Goal: Task Accomplishment & Management: Use online tool/utility

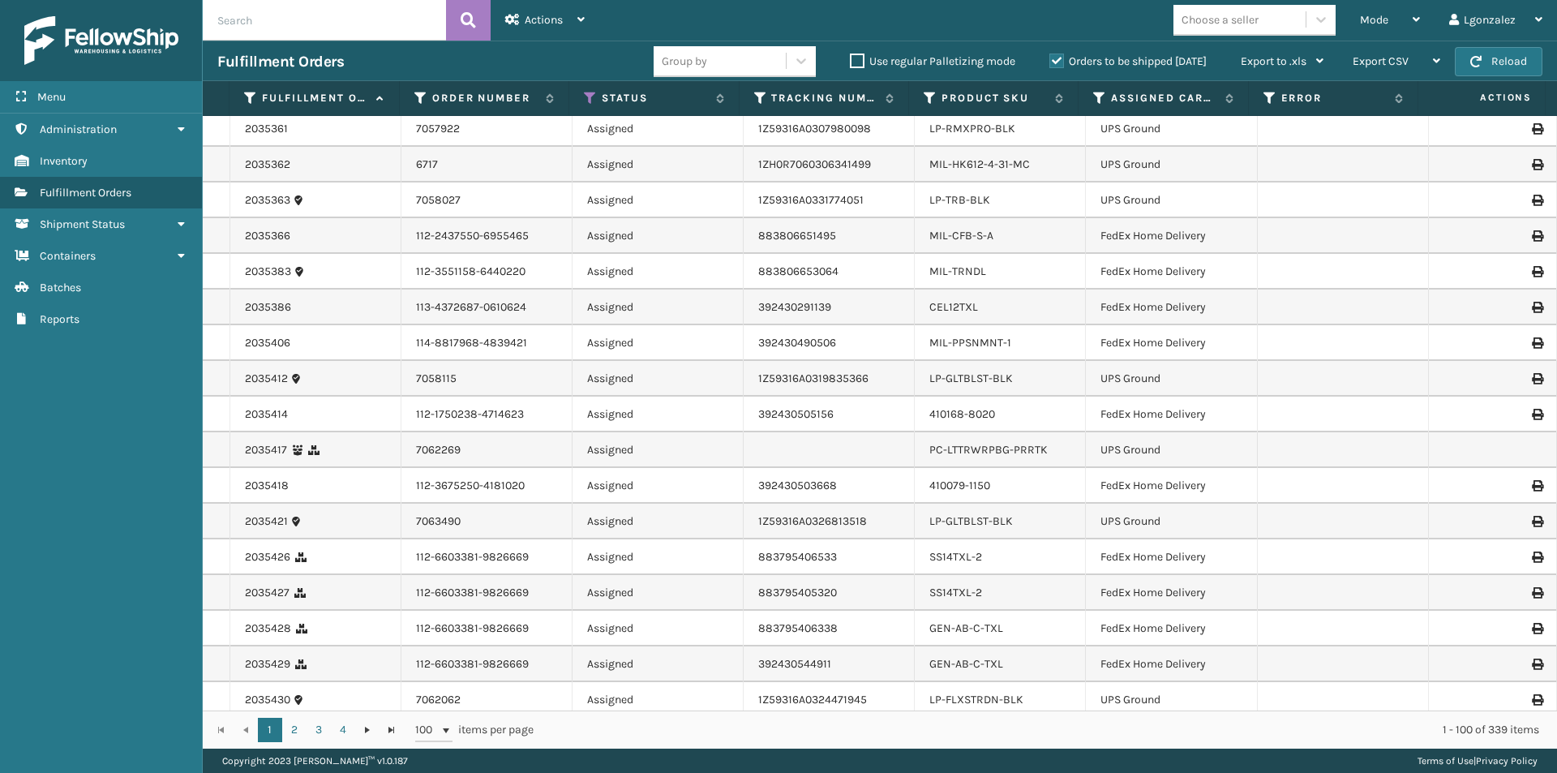
scroll to position [3038, 0]
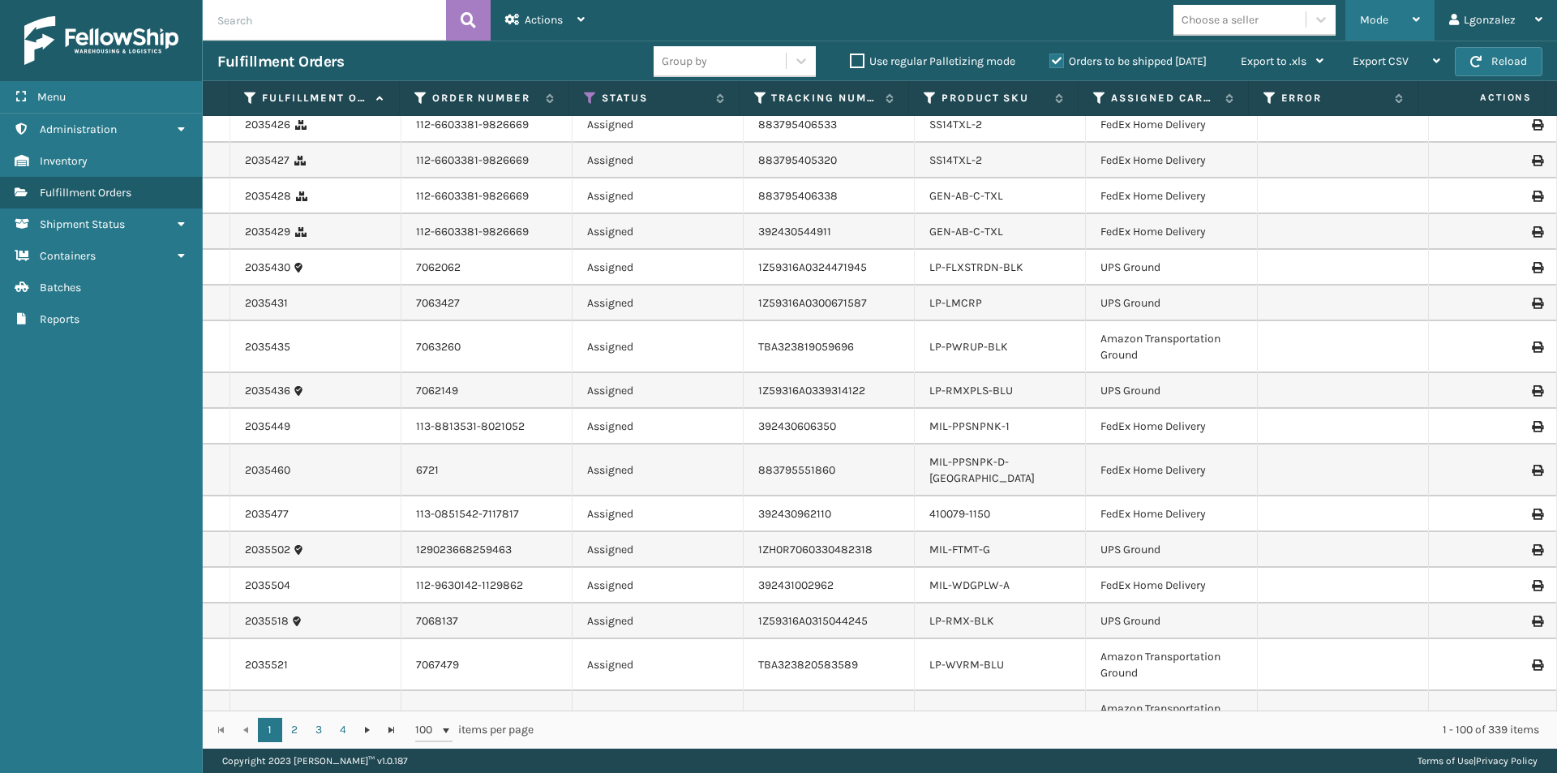
click at [1422, 23] on div "Mode Regular Mode Picking Mode Labeling Mode Exit Scan Mode" at bounding box center [1389, 20] width 89 height 41
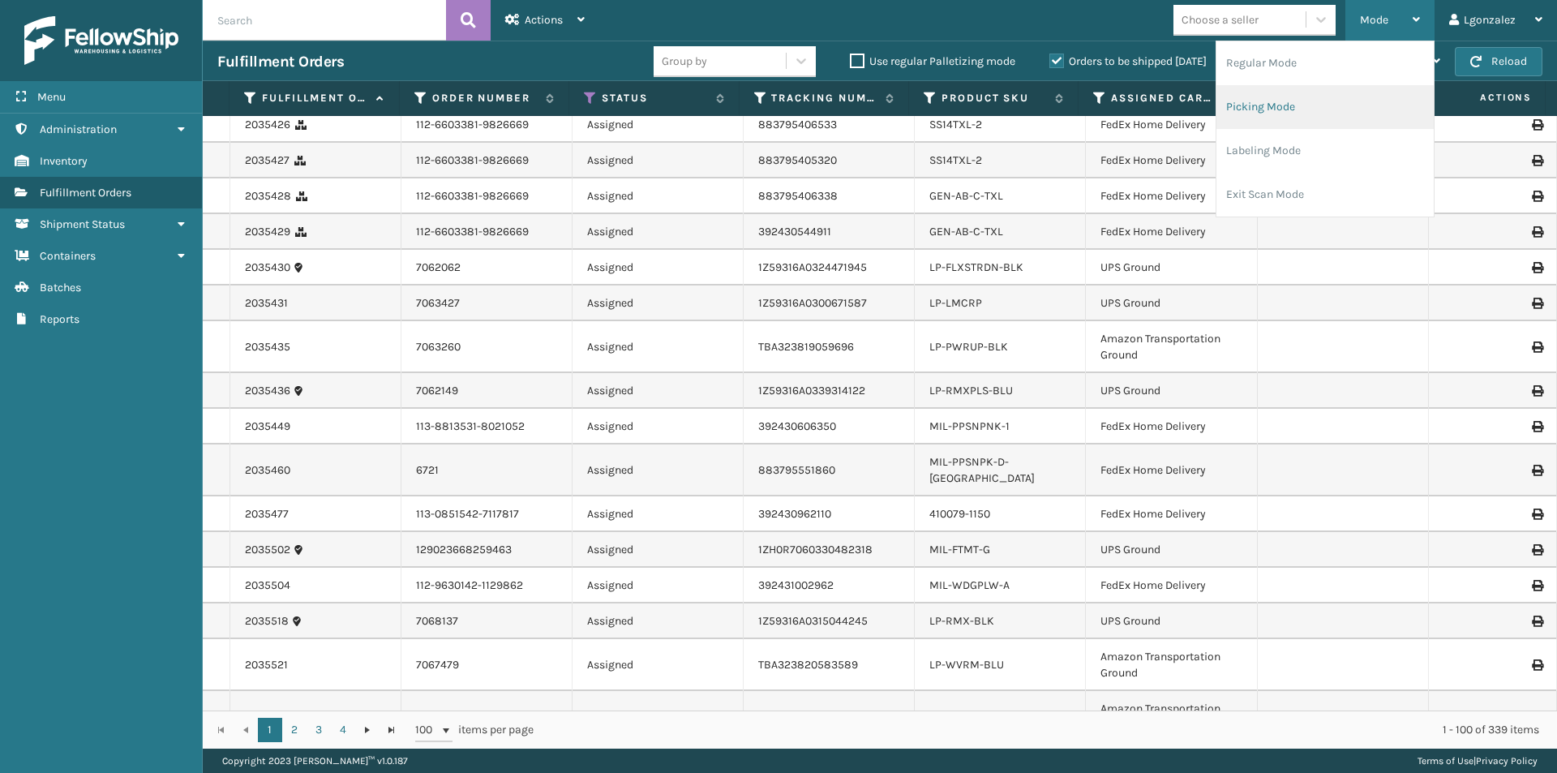
click at [1344, 114] on li "Picking Mode" at bounding box center [1324, 107] width 217 height 44
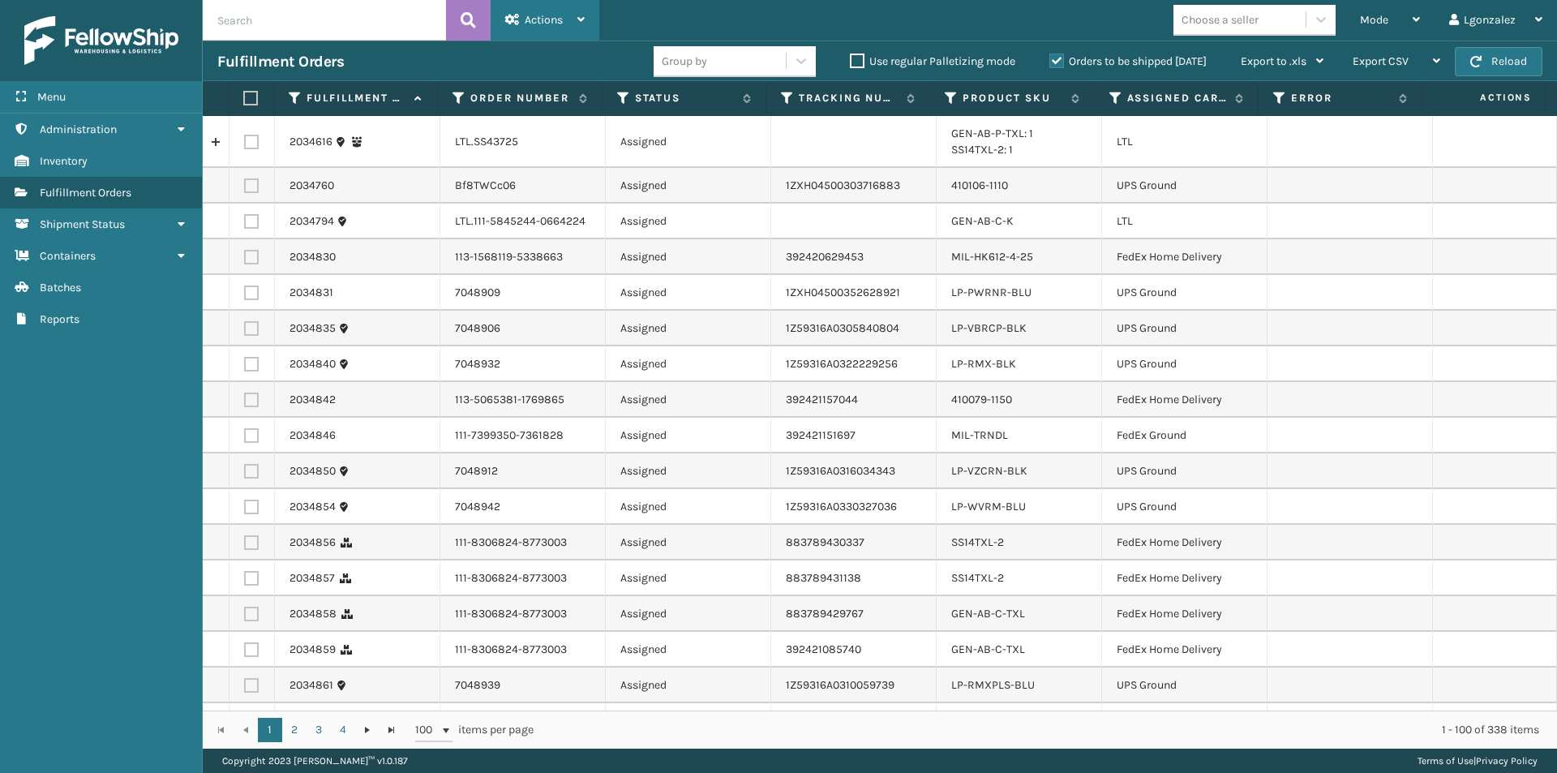
click at [582, 19] on icon at bounding box center [580, 19] width 7 height 11
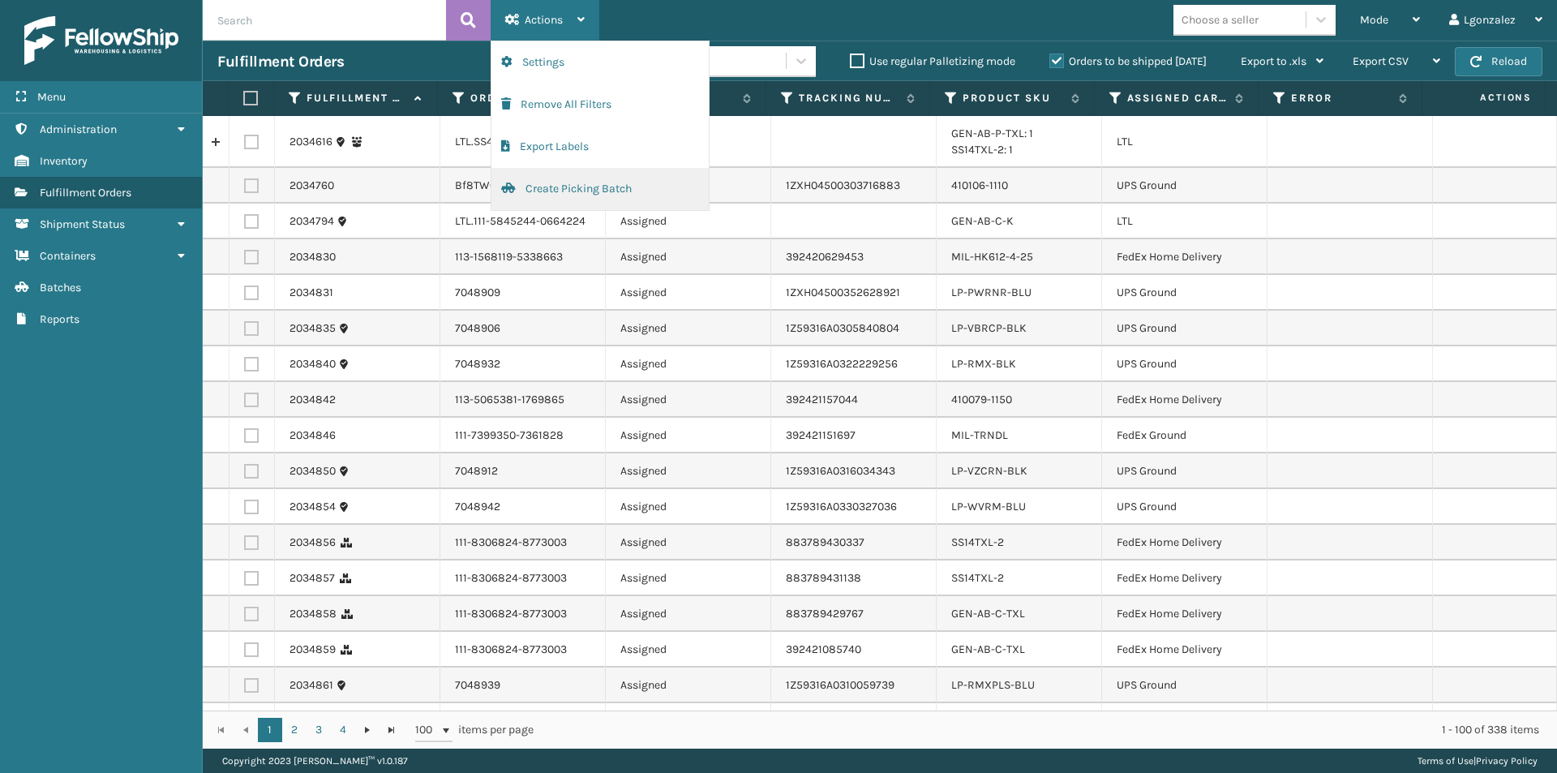
click at [571, 191] on button "Create Picking Batch" at bounding box center [599, 189] width 217 height 42
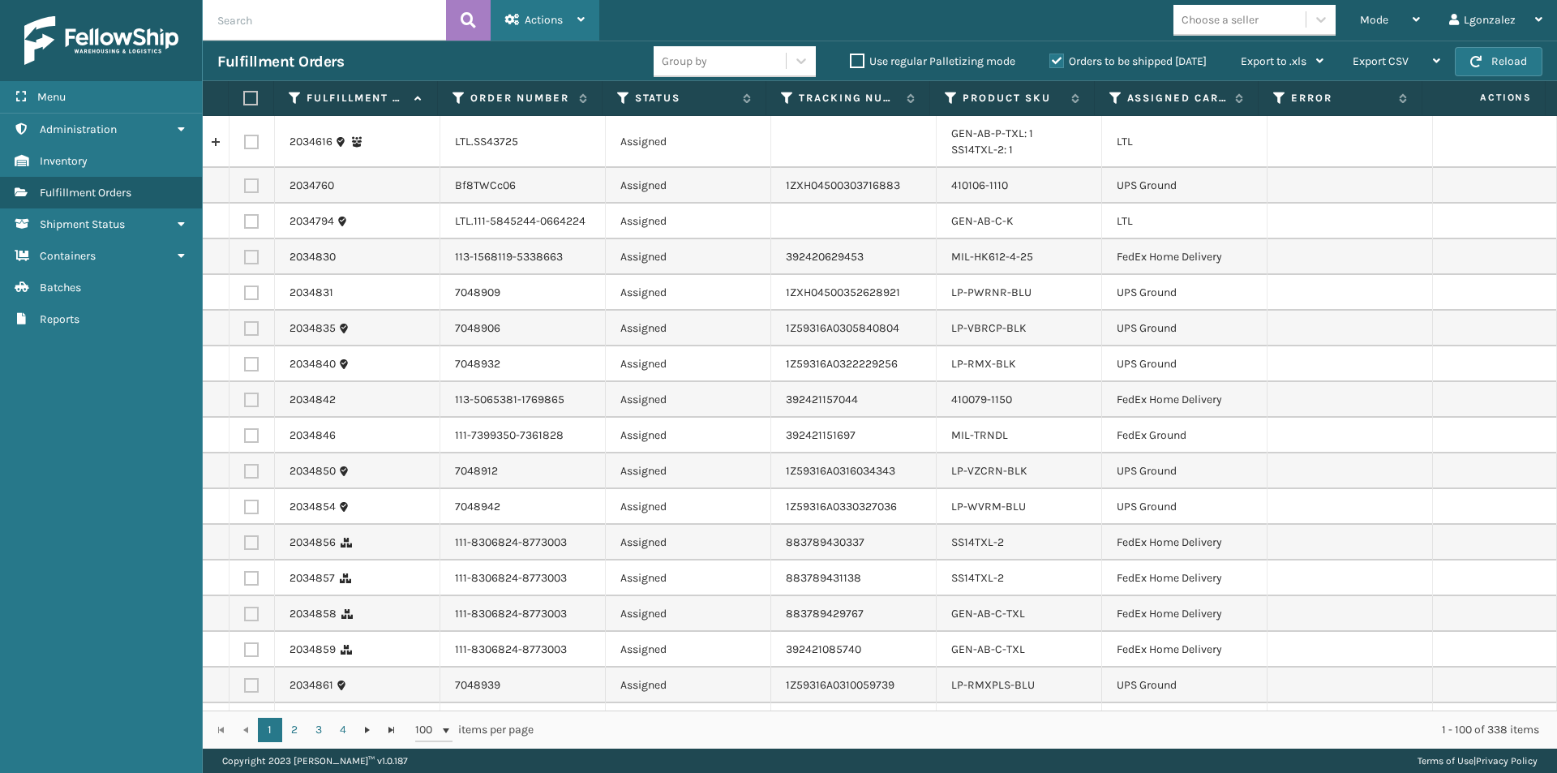
click at [582, 20] on icon at bounding box center [580, 19] width 7 height 11
click at [249, 91] on label at bounding box center [248, 98] width 11 height 15
click at [244, 93] on input "checkbox" at bounding box center [243, 98] width 1 height 11
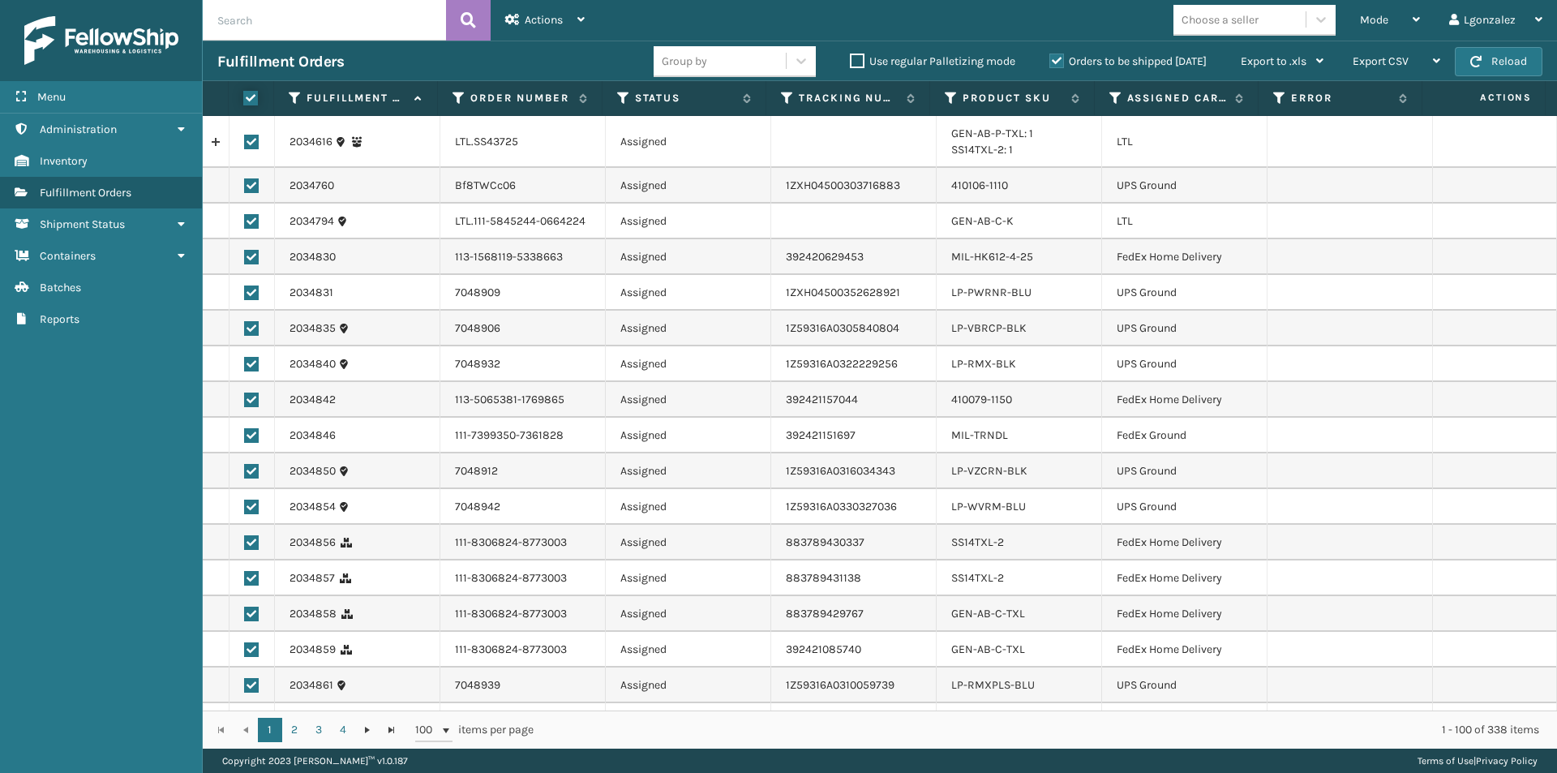
checkbox input "true"
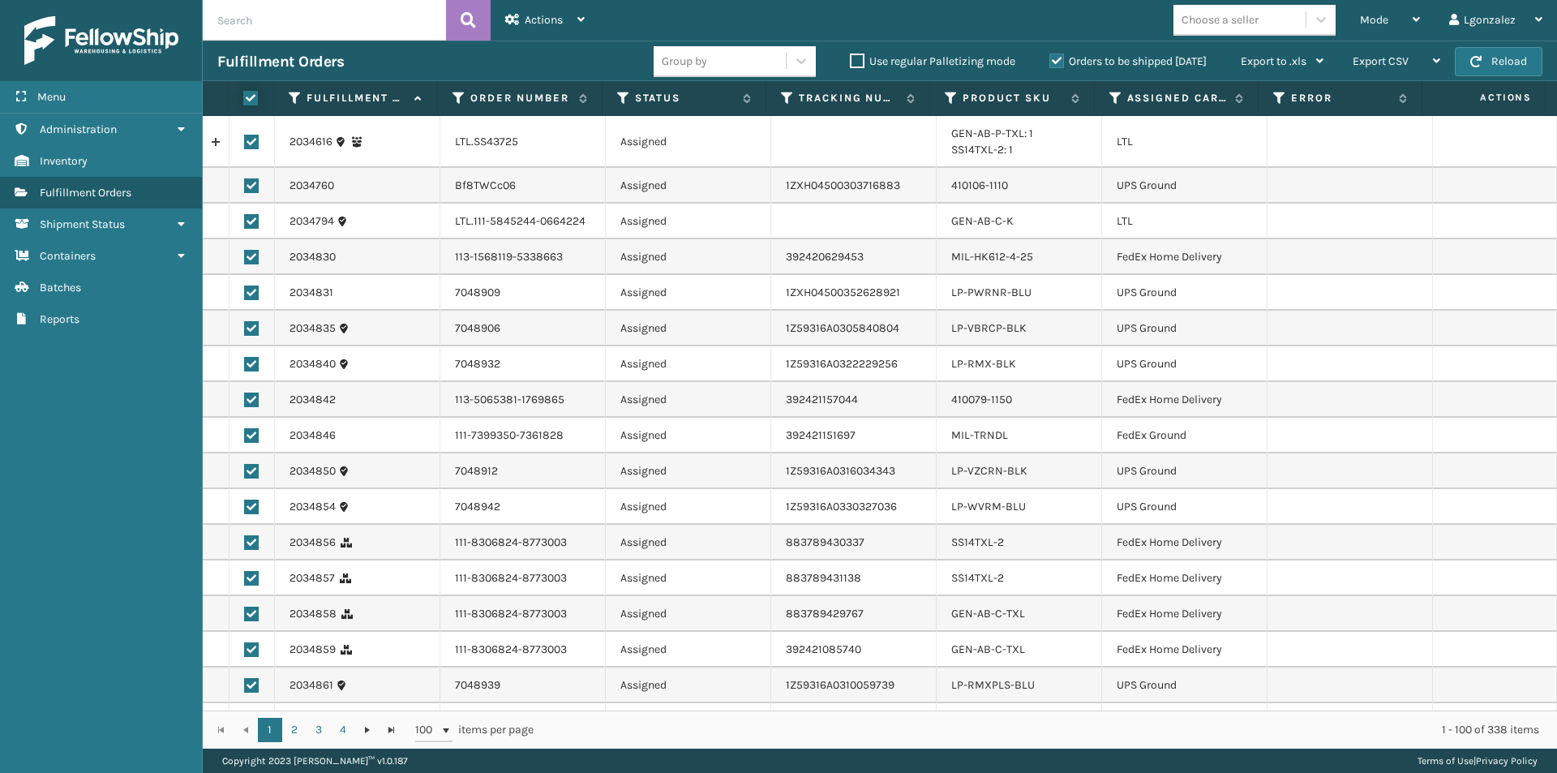
checkbox input "true"
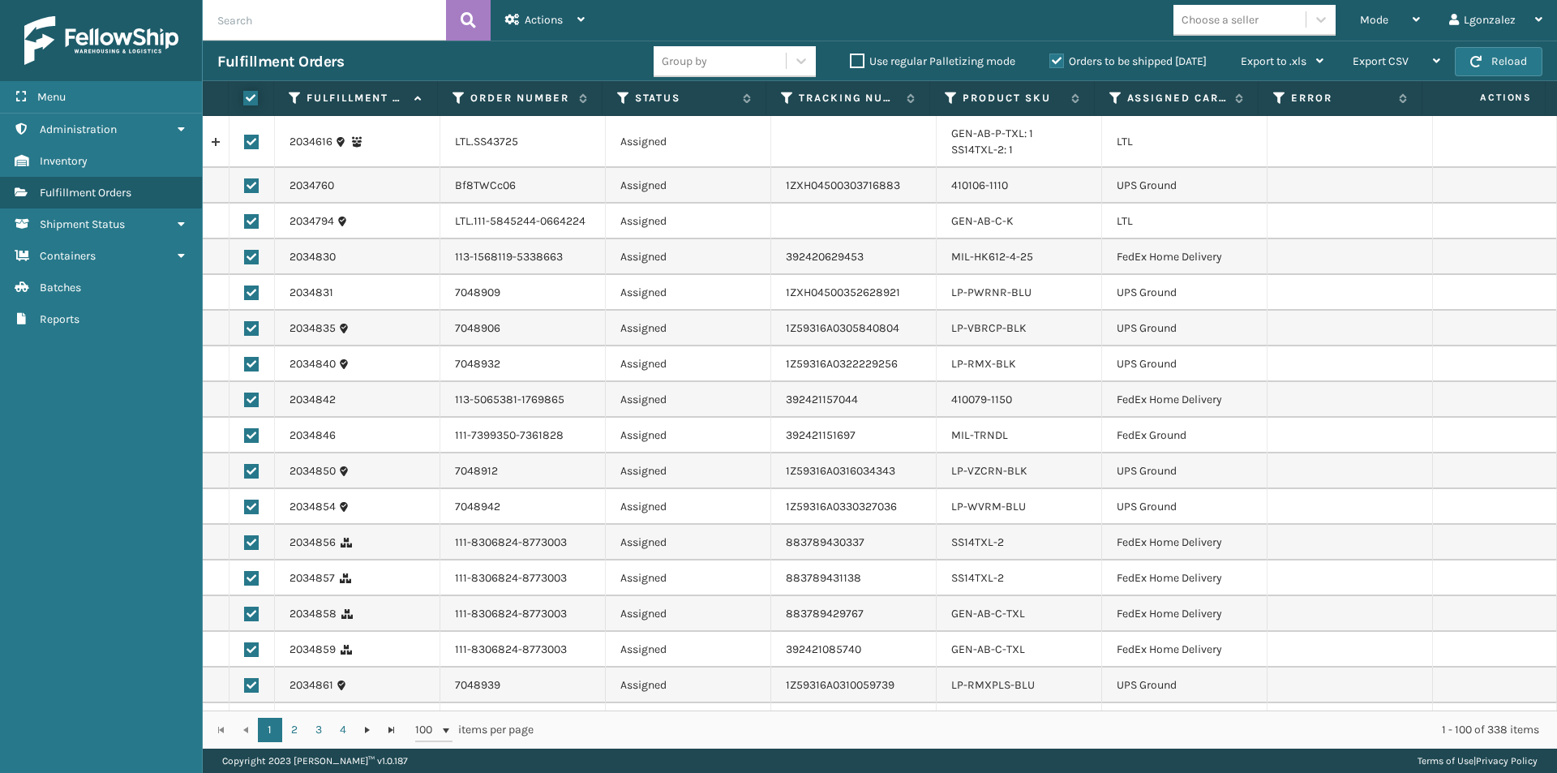
checkbox input "true"
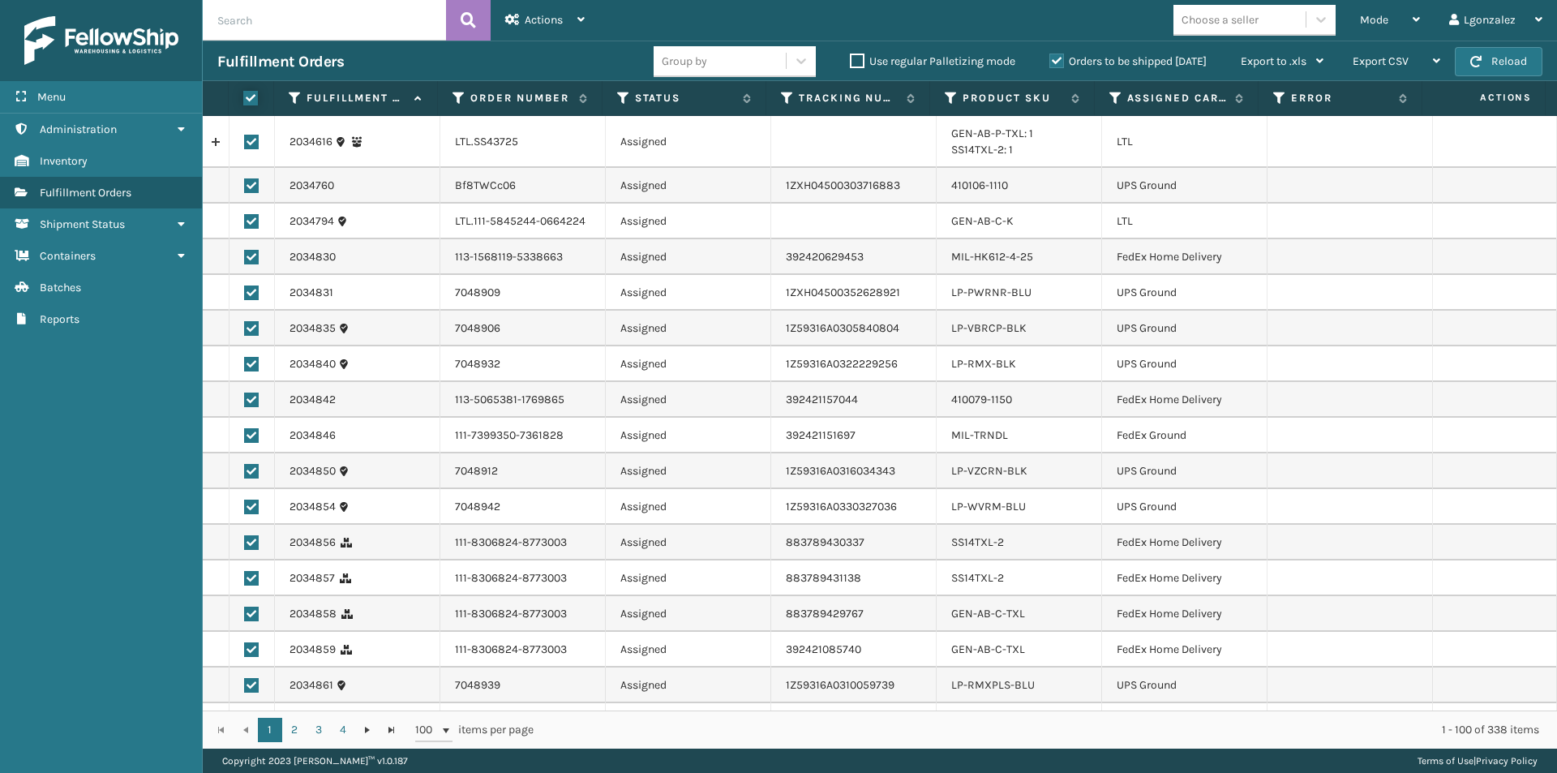
checkbox input "true"
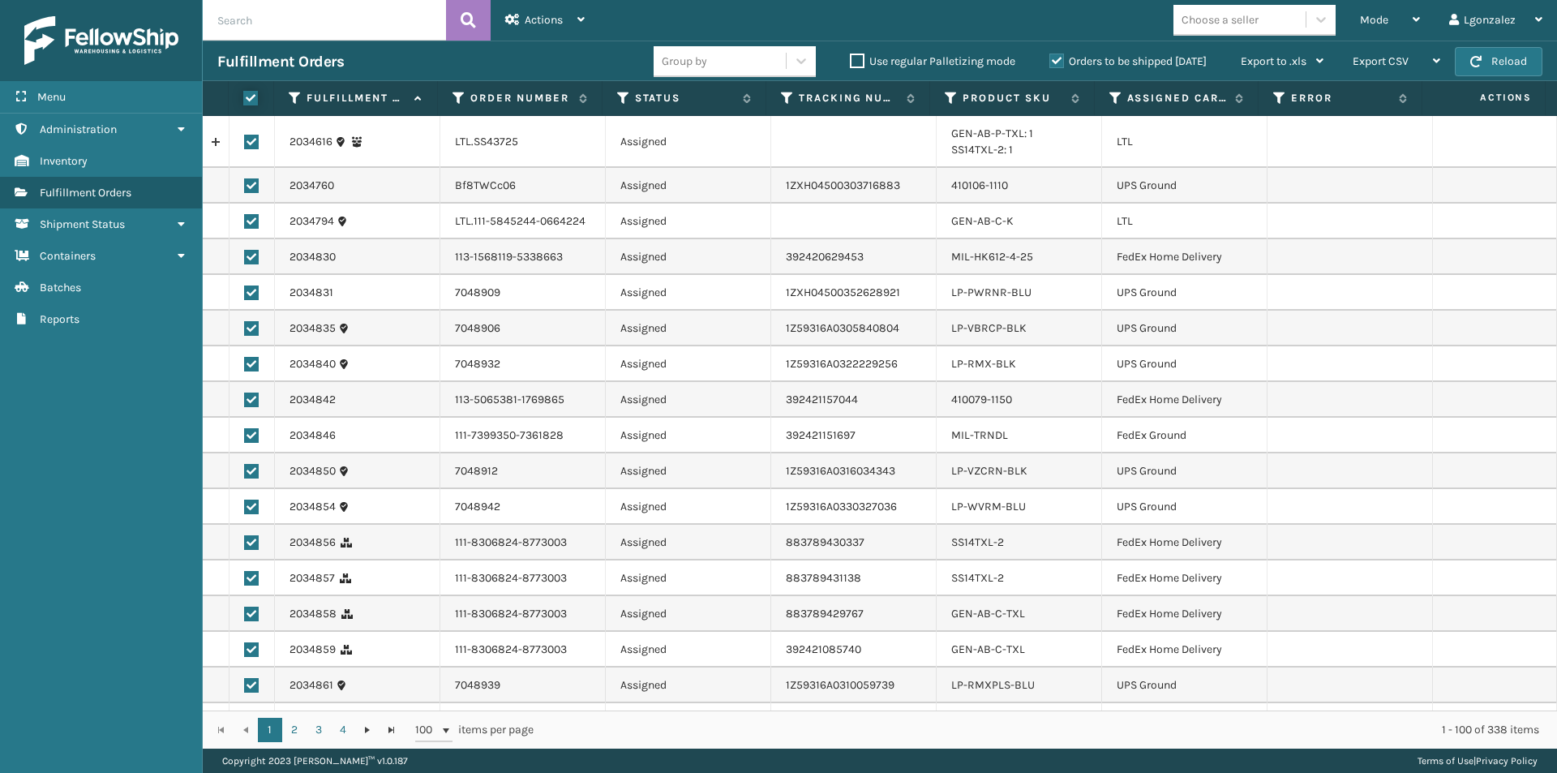
checkbox input "true"
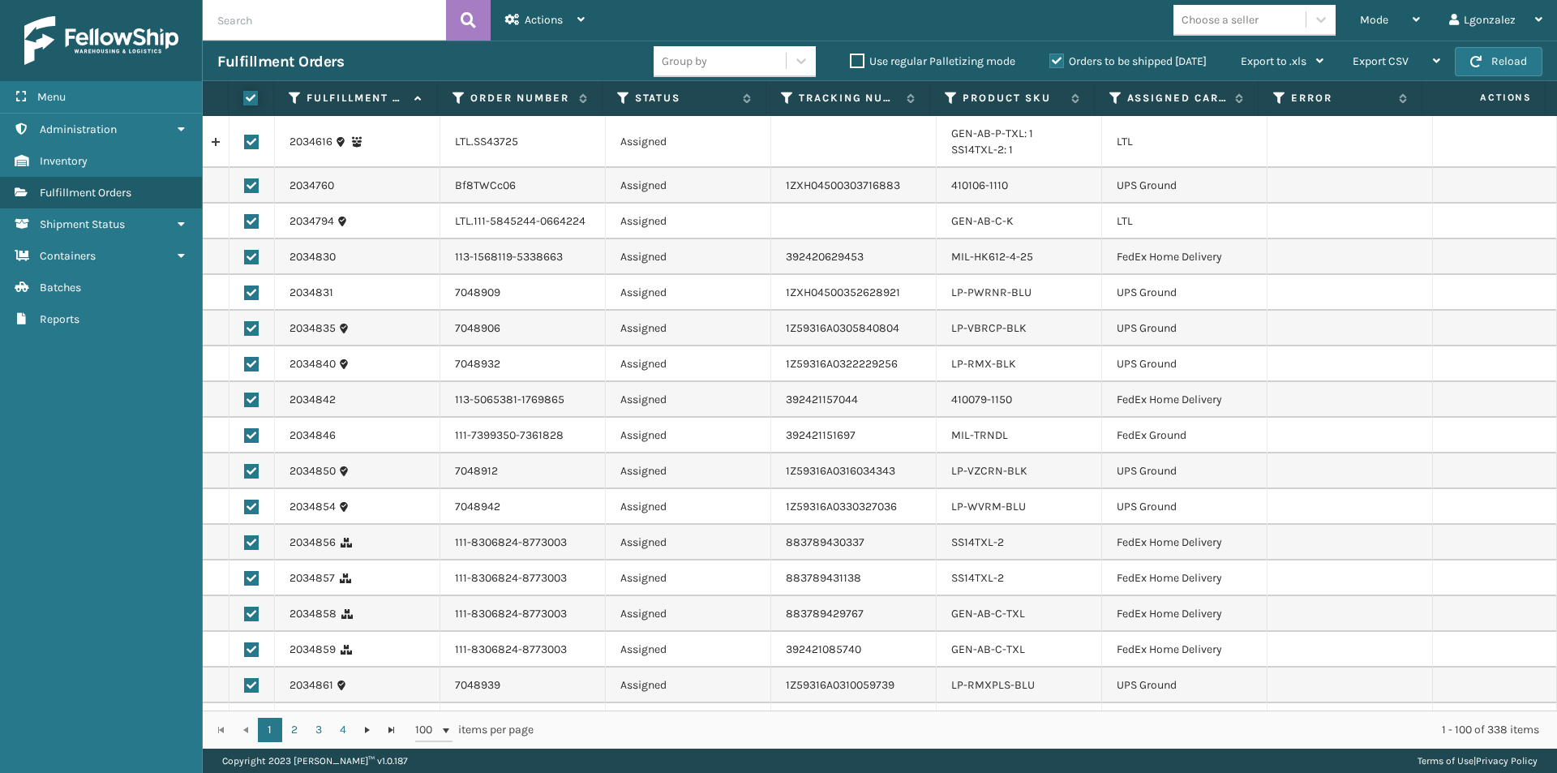
checkbox input "true"
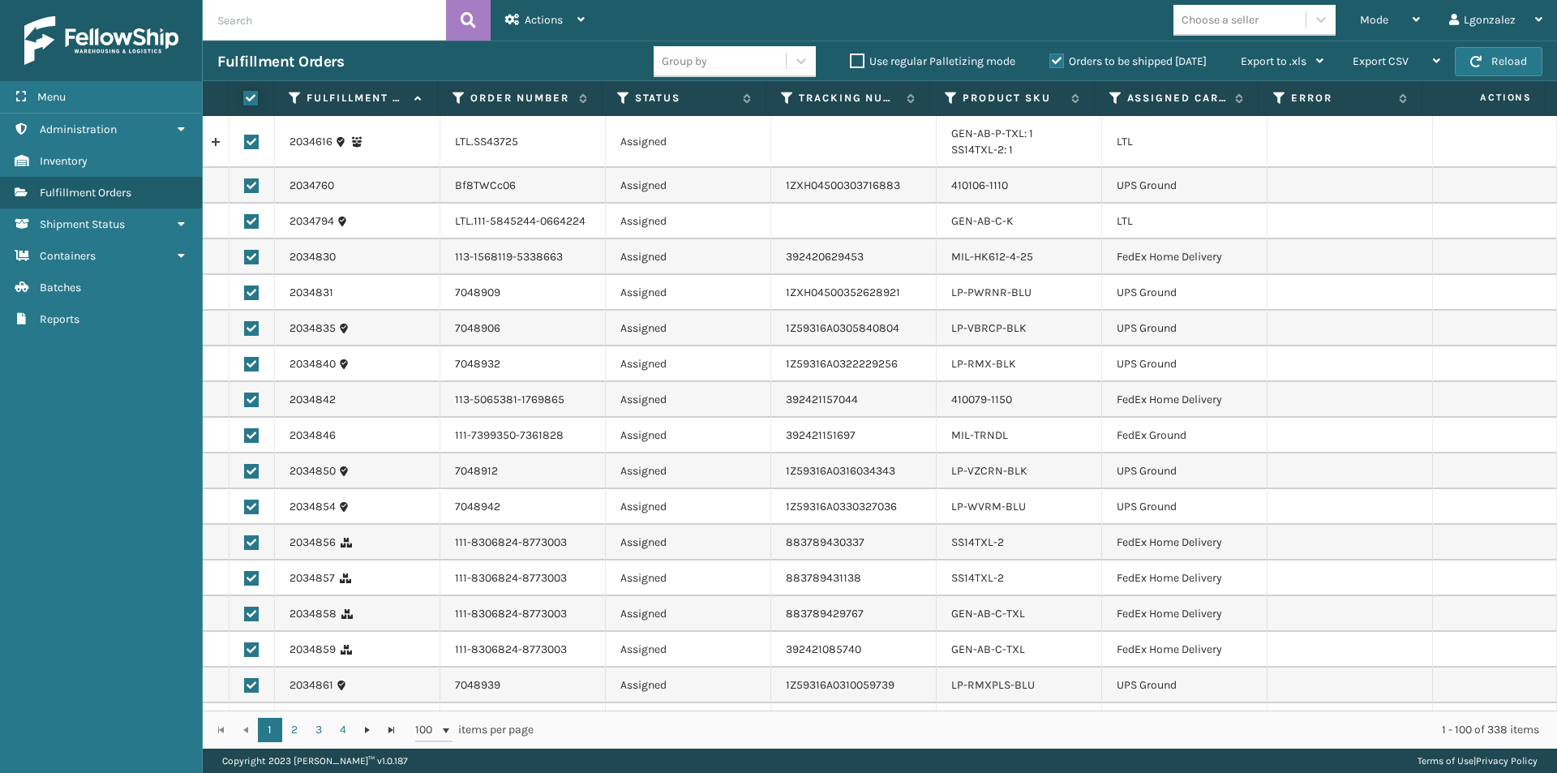
checkbox input "true"
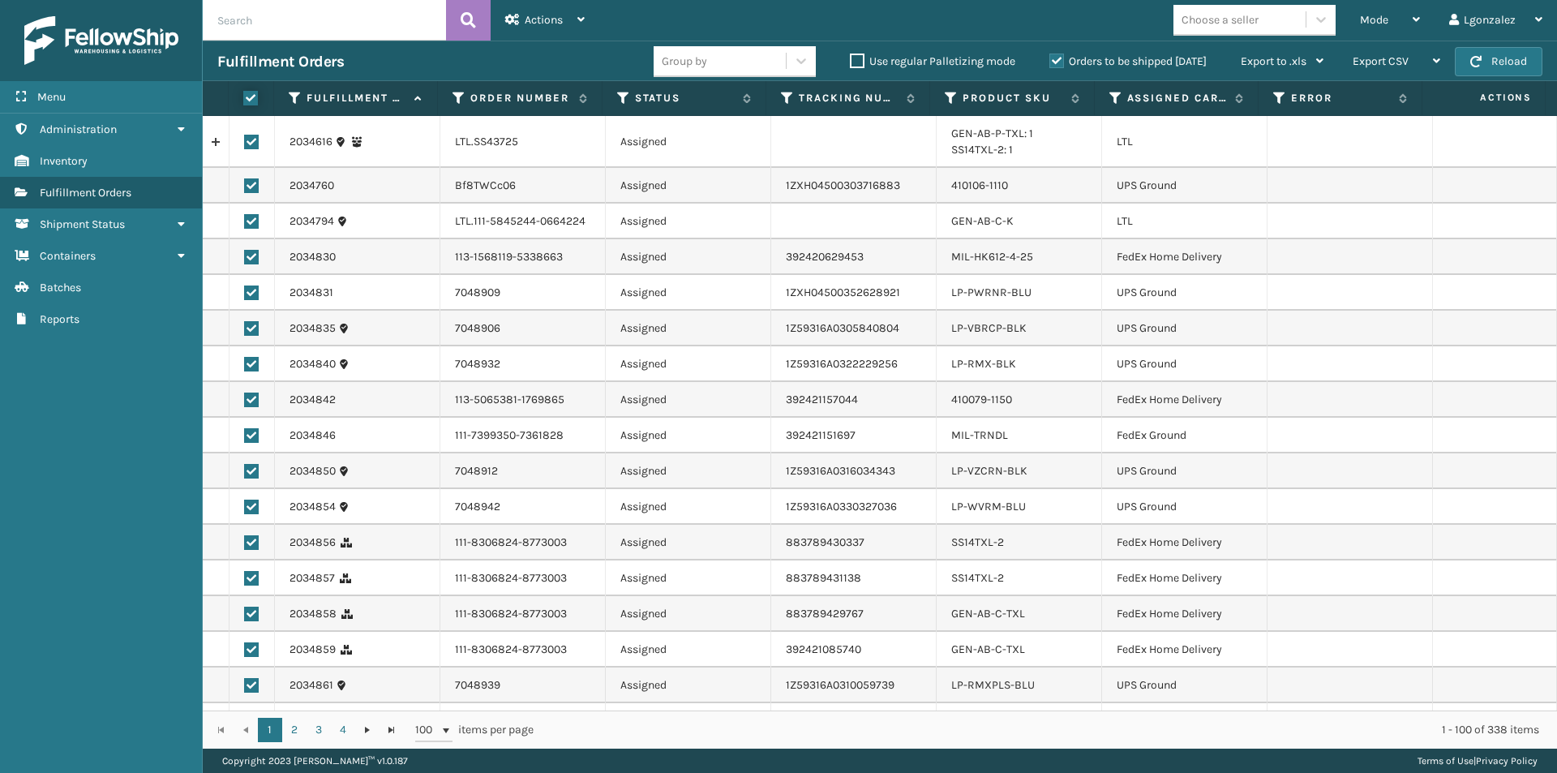
checkbox input "true"
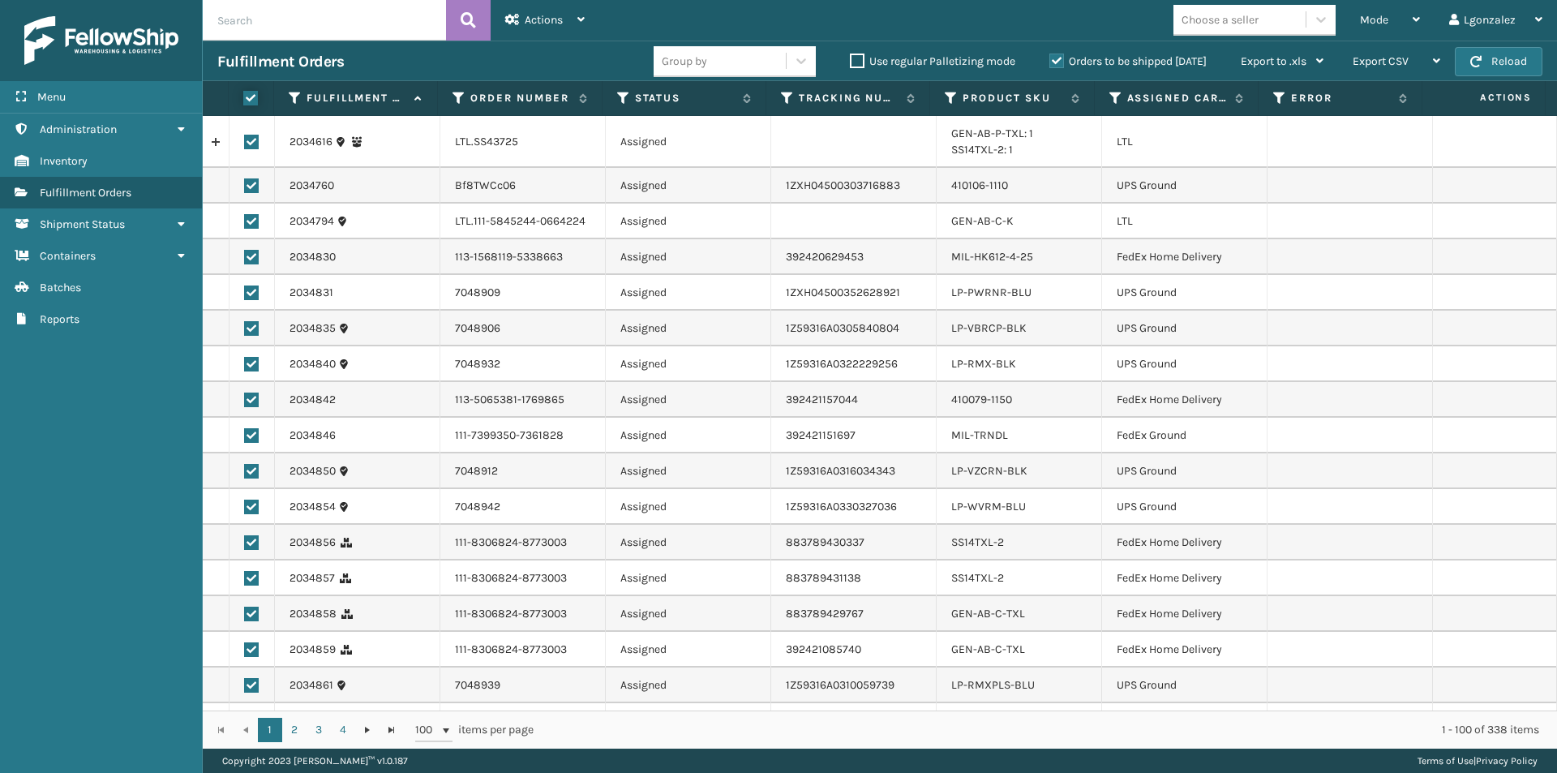
checkbox input "true"
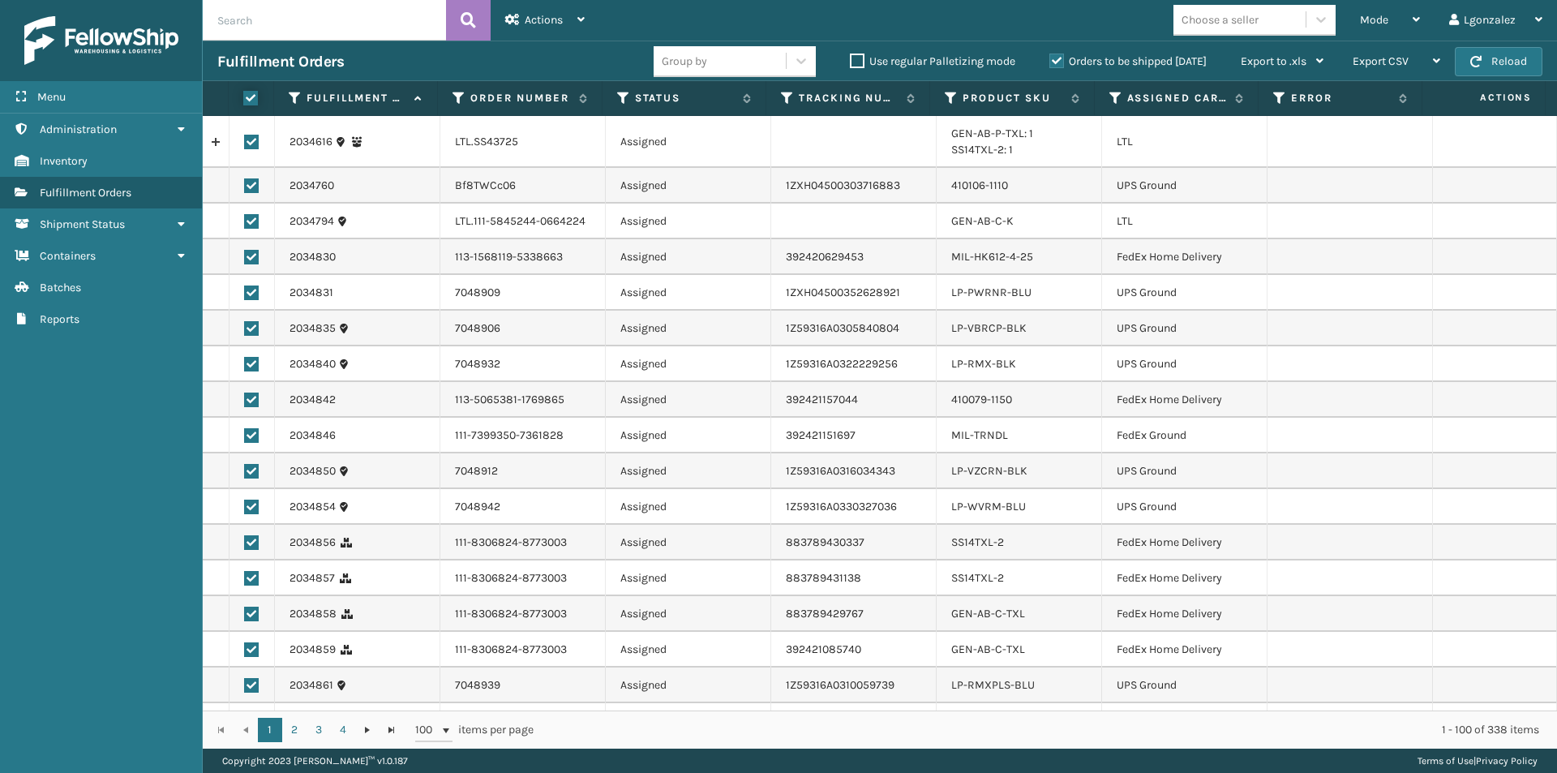
checkbox input "true"
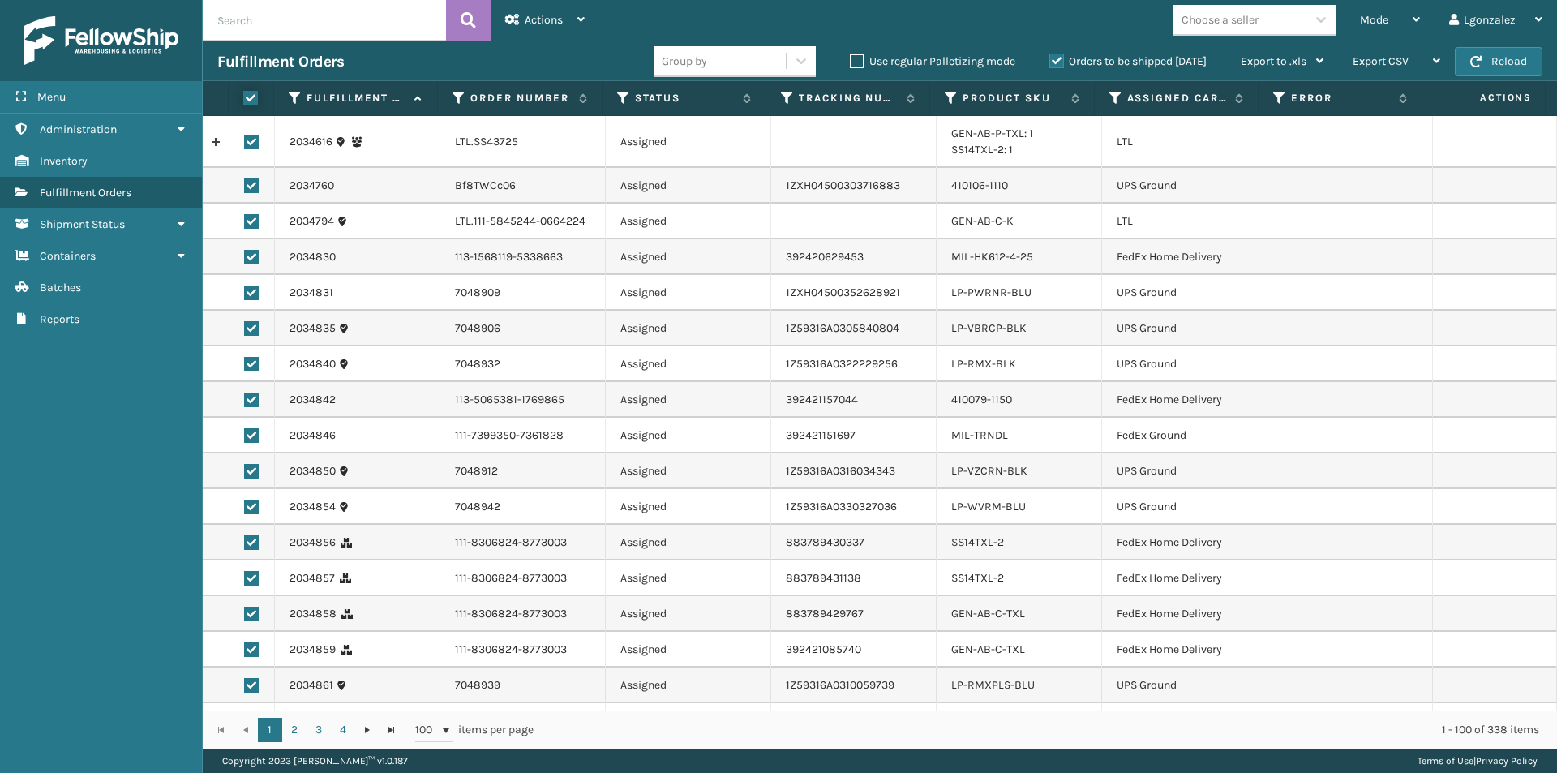
checkbox input "true"
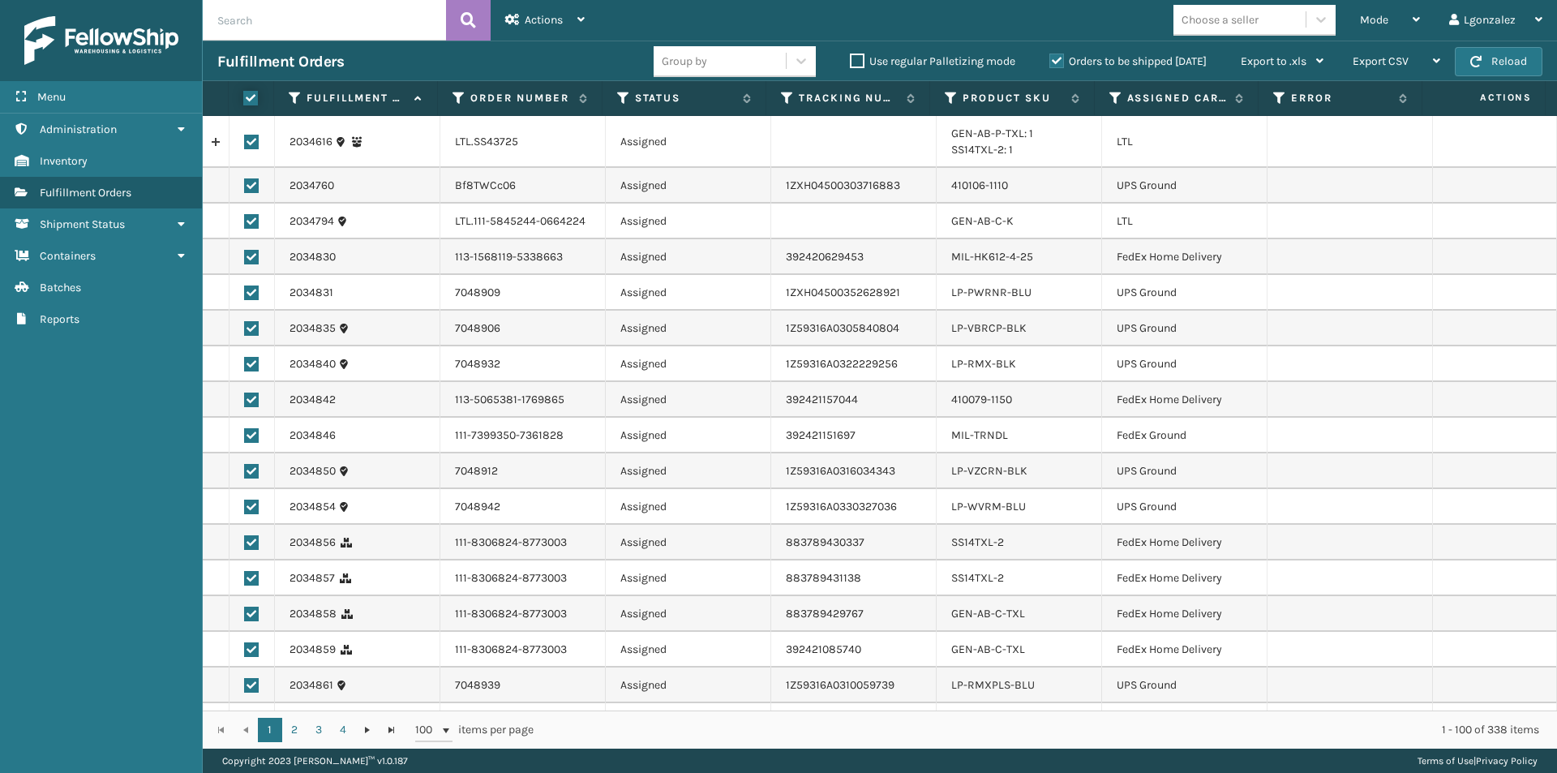
checkbox input "true"
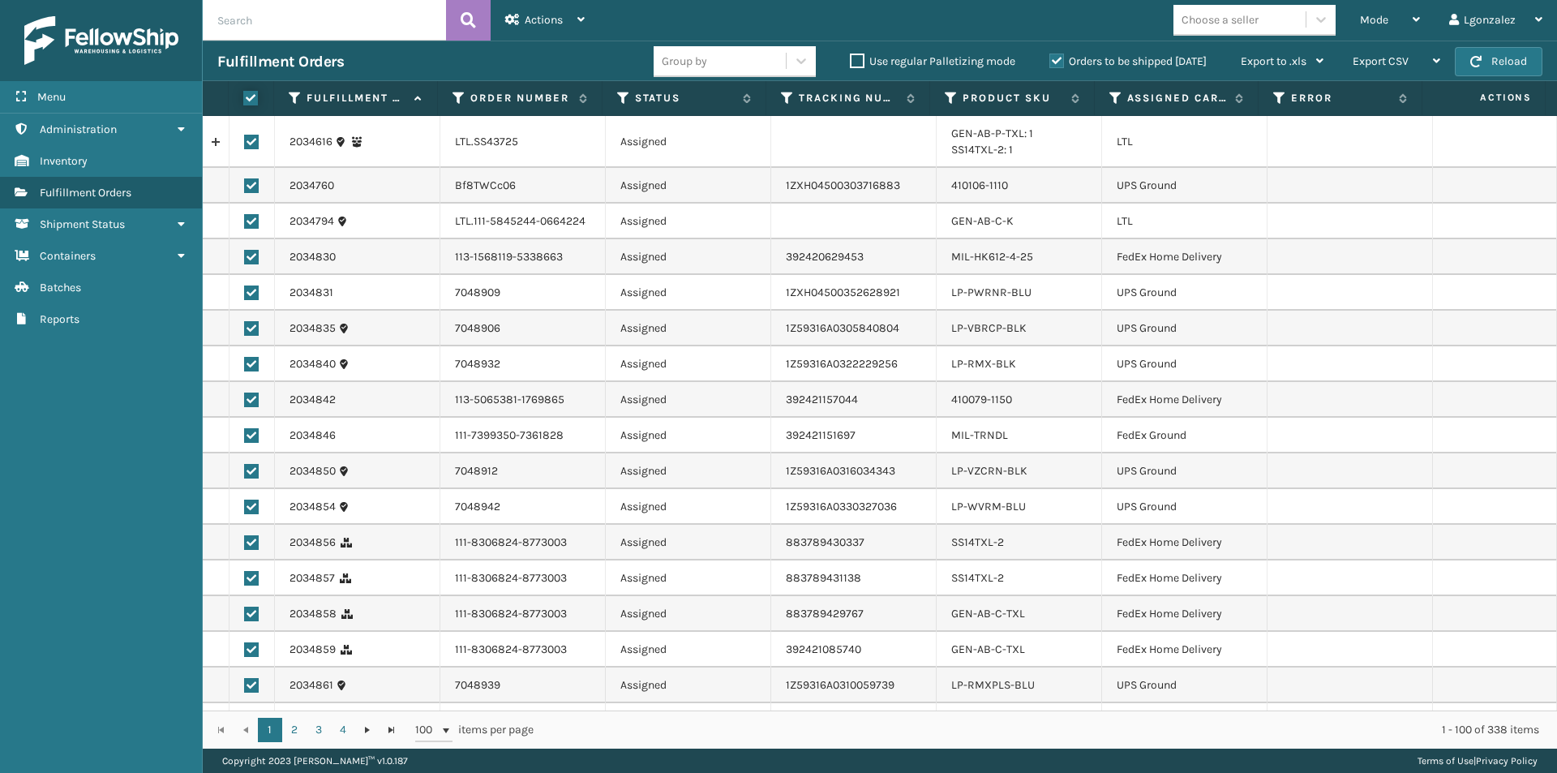
checkbox input "true"
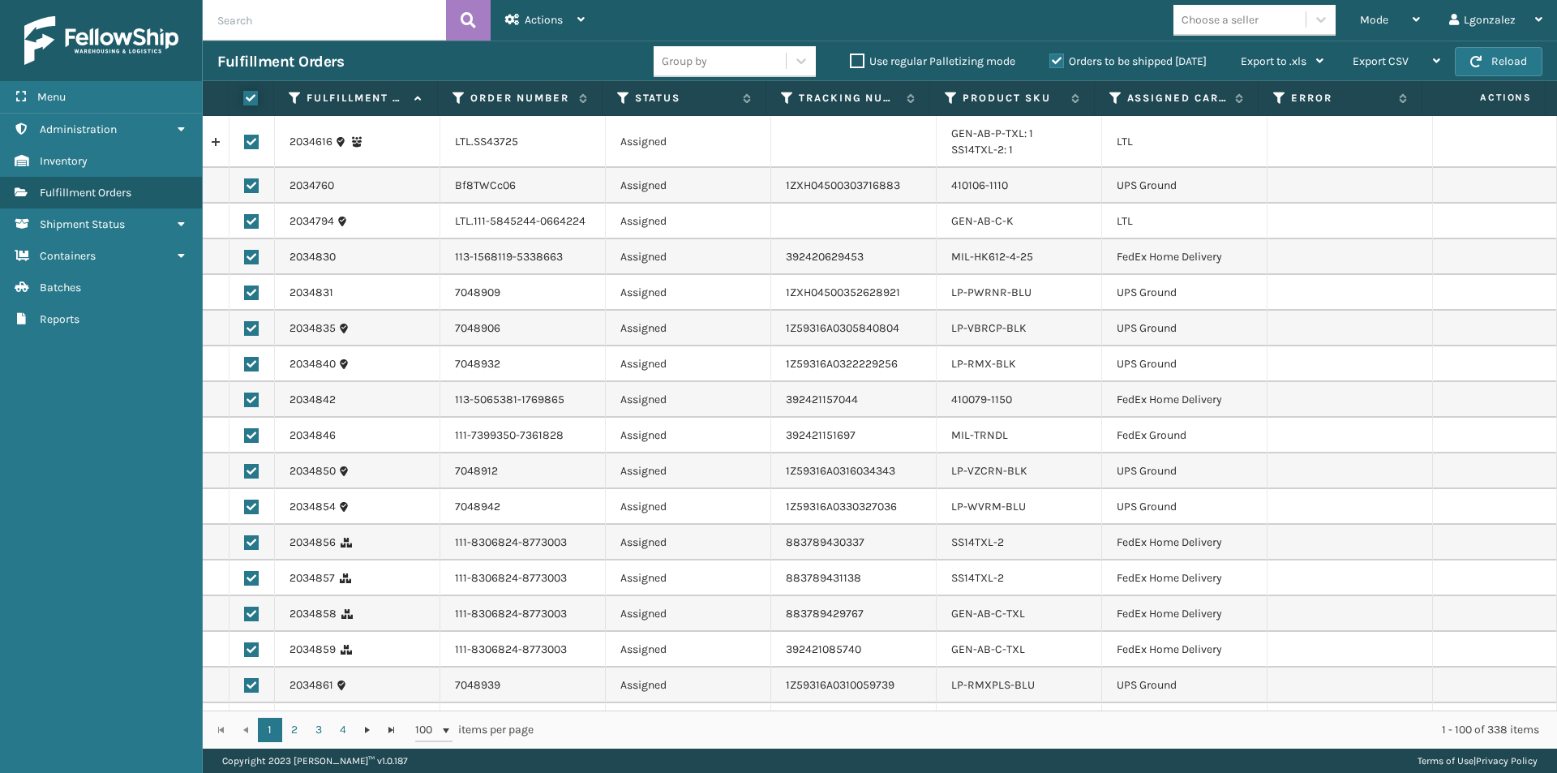
checkbox input "true"
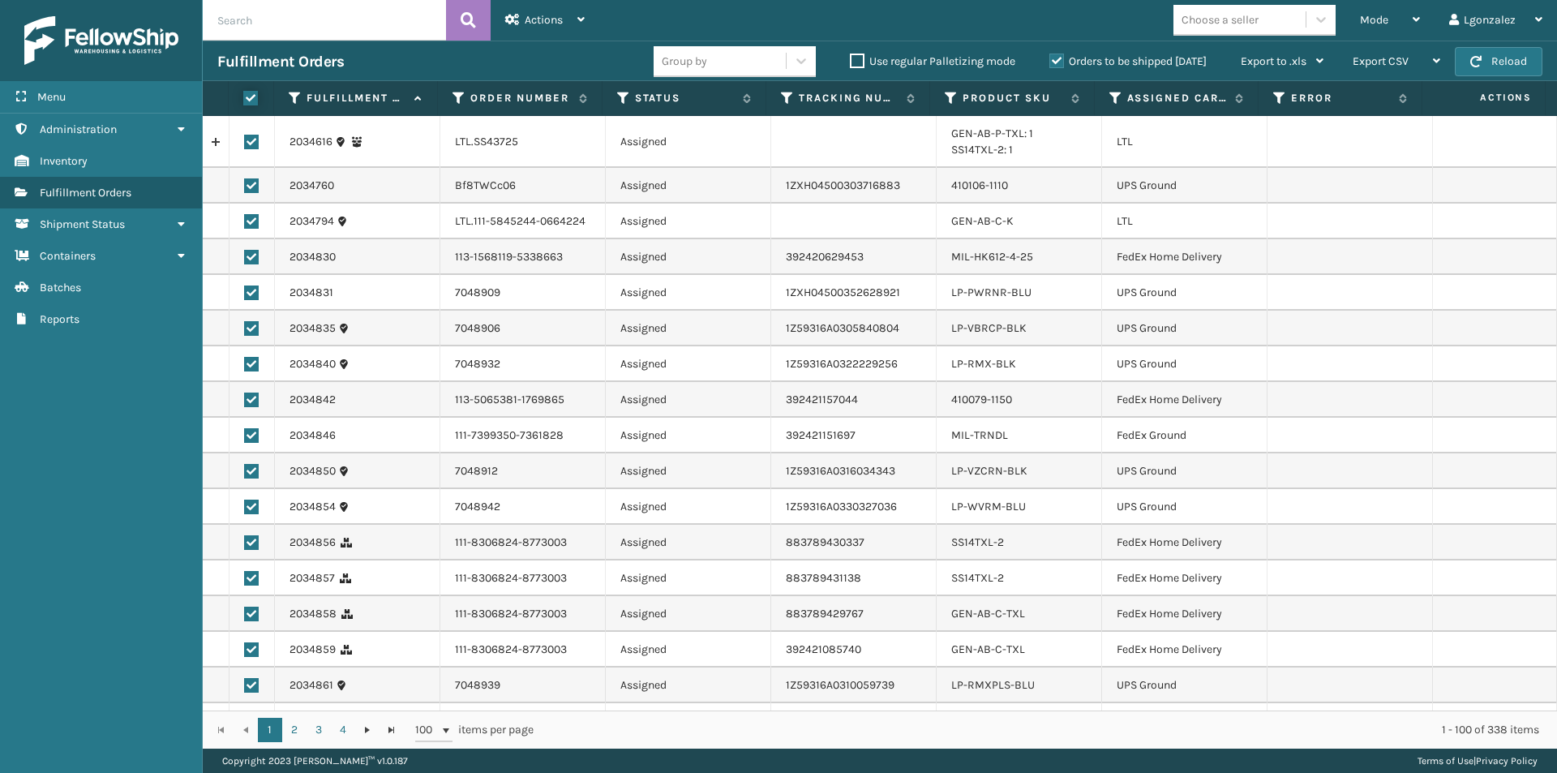
checkbox input "true"
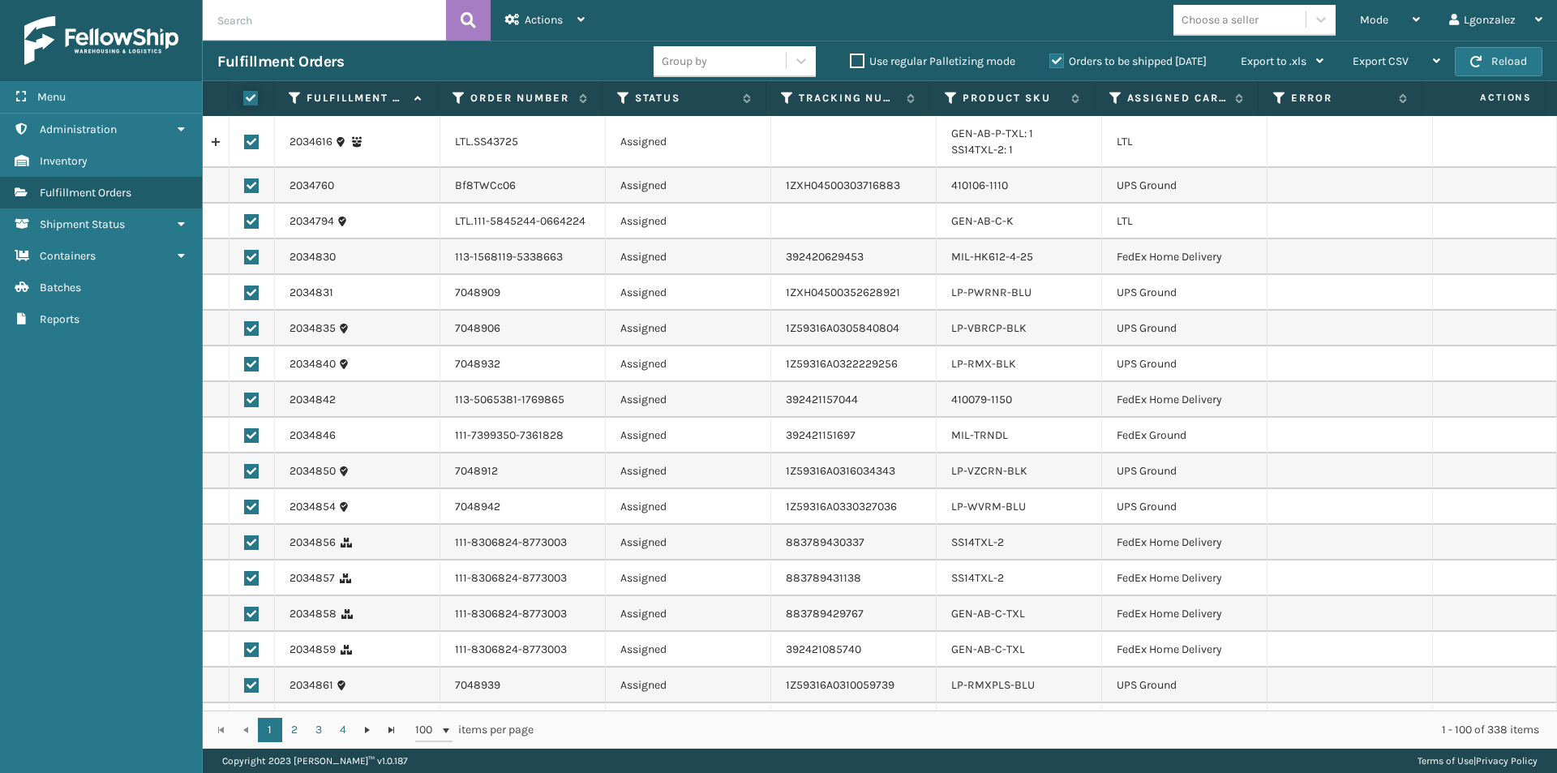
checkbox input "true"
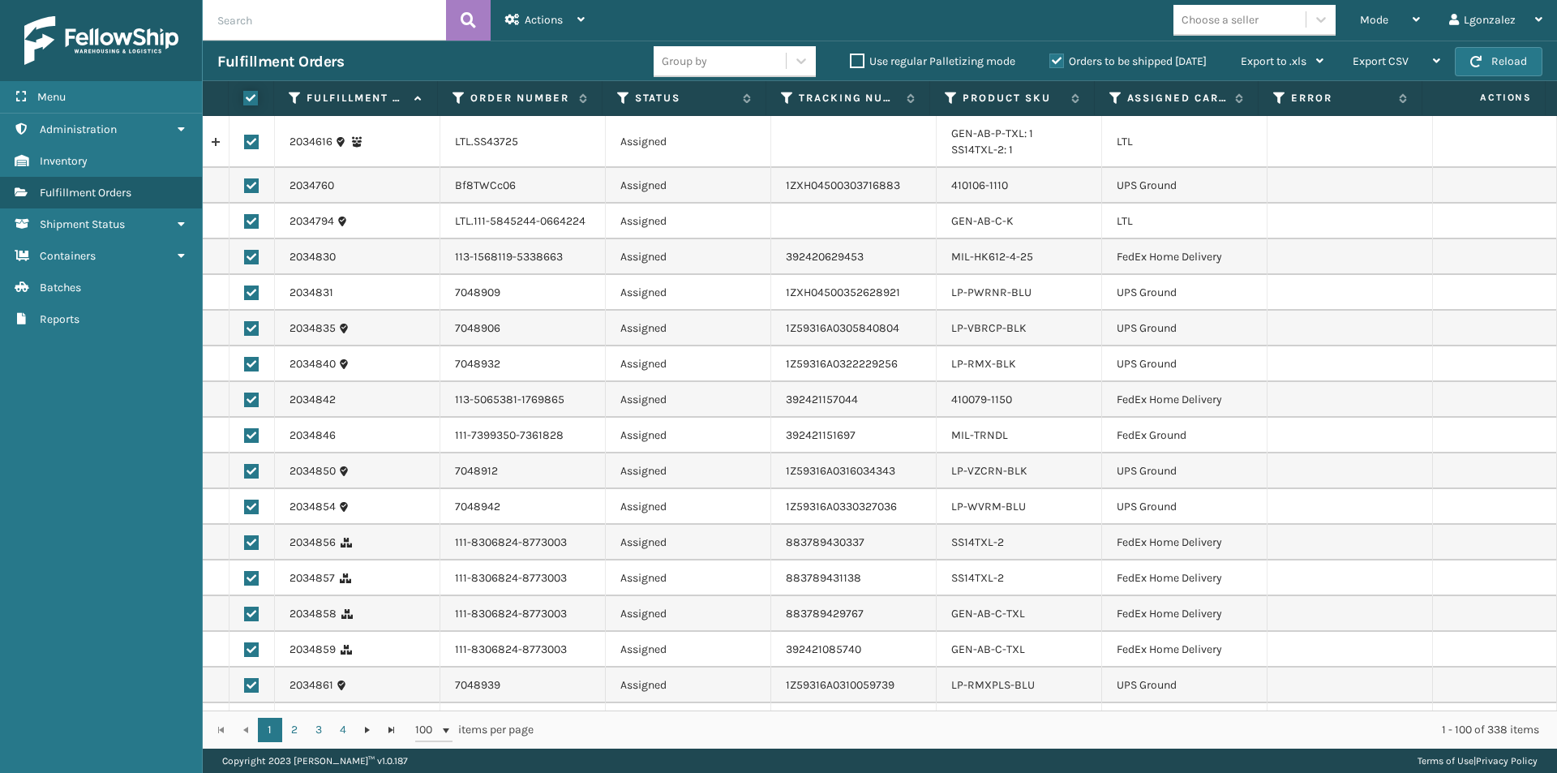
checkbox input "true"
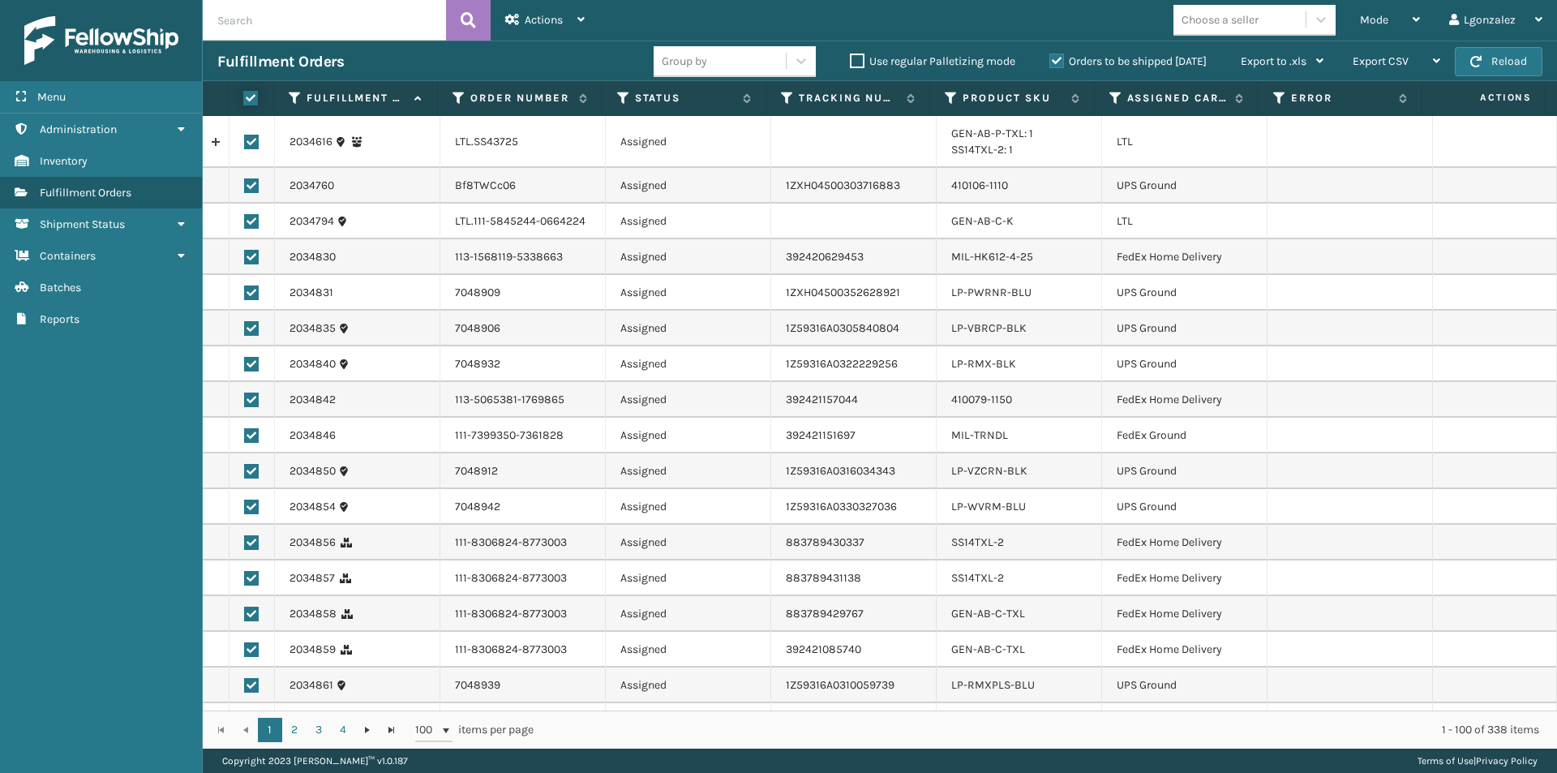
checkbox input "true"
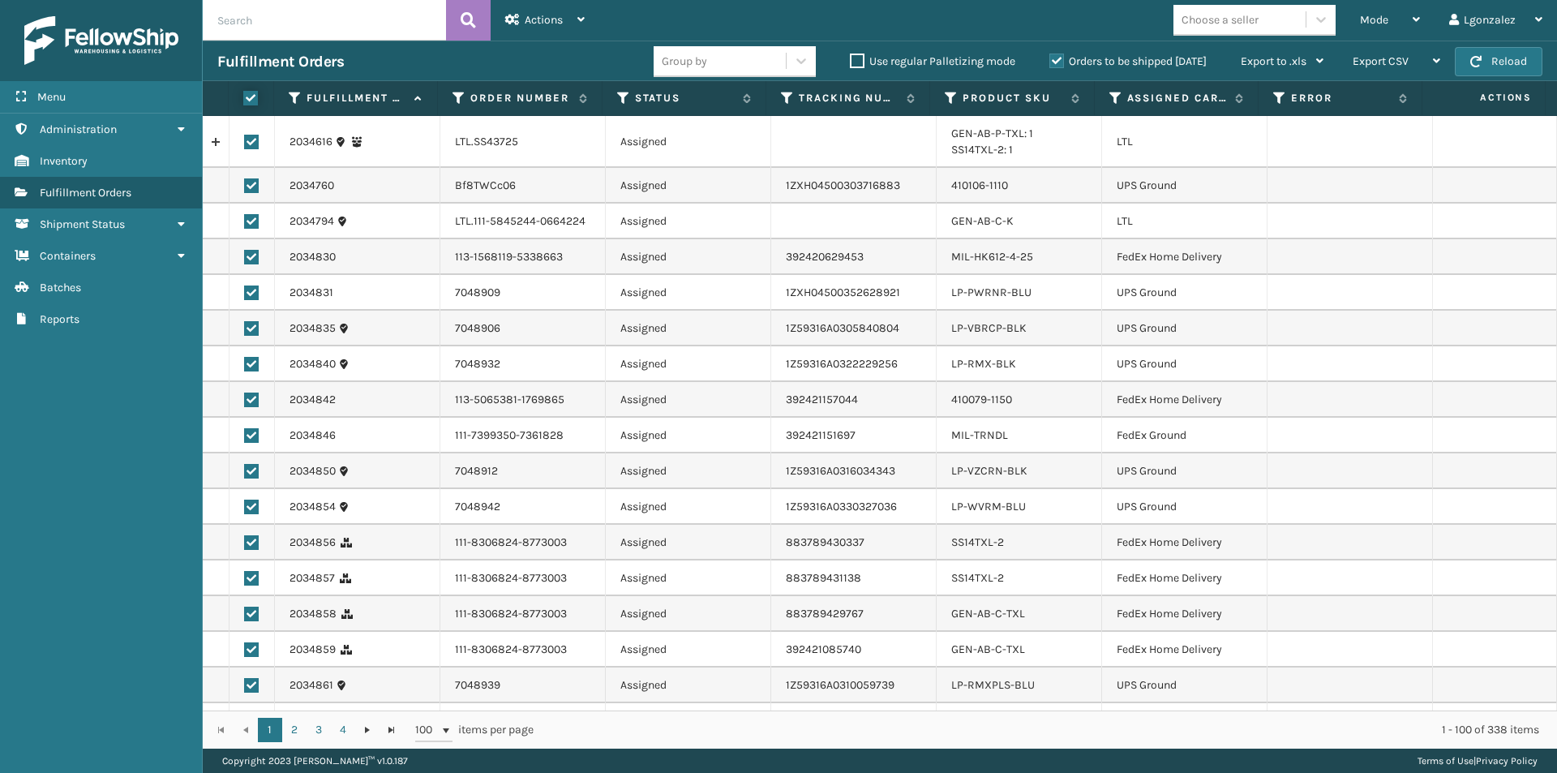
checkbox input "true"
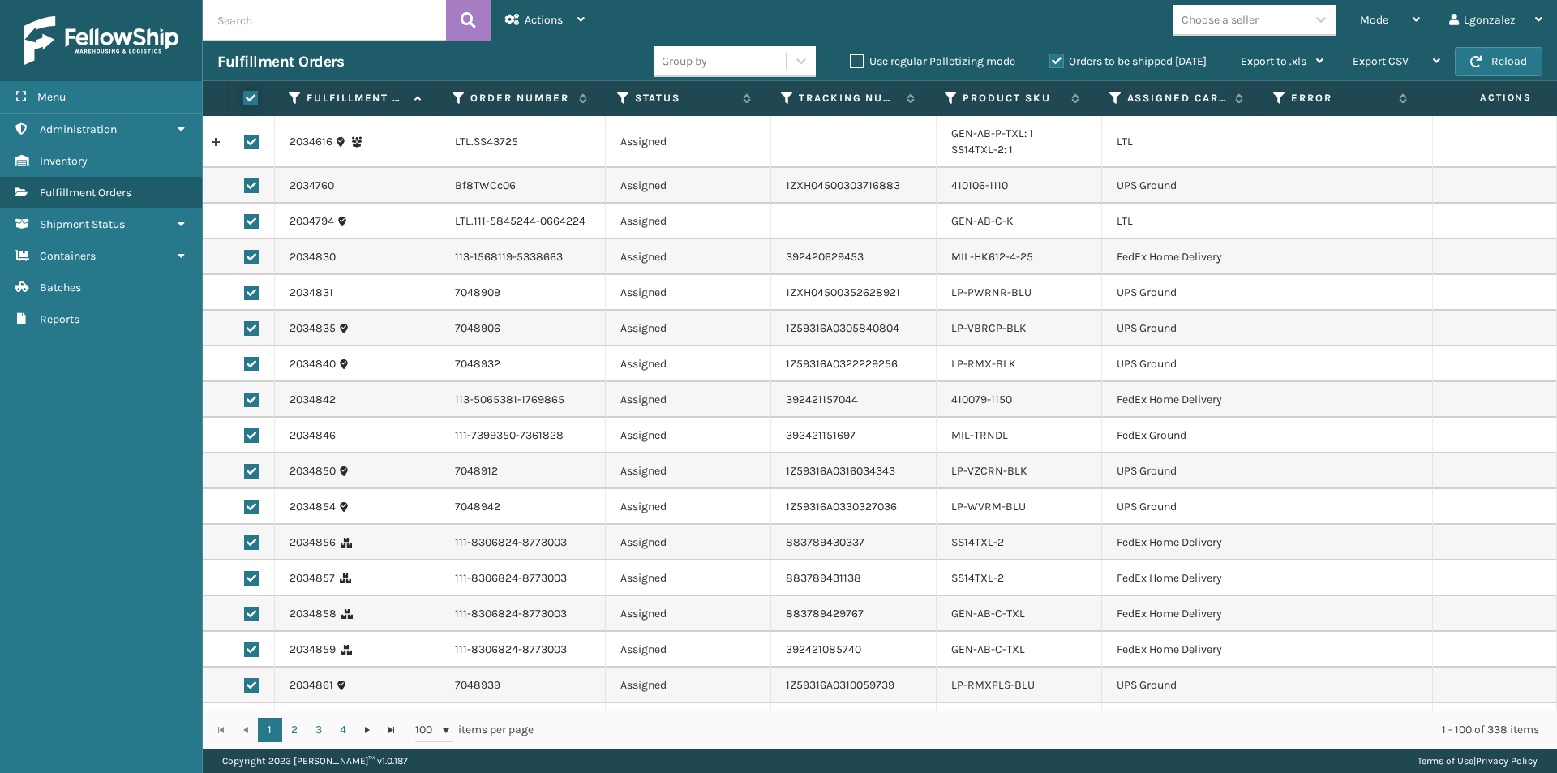
checkbox input "true"
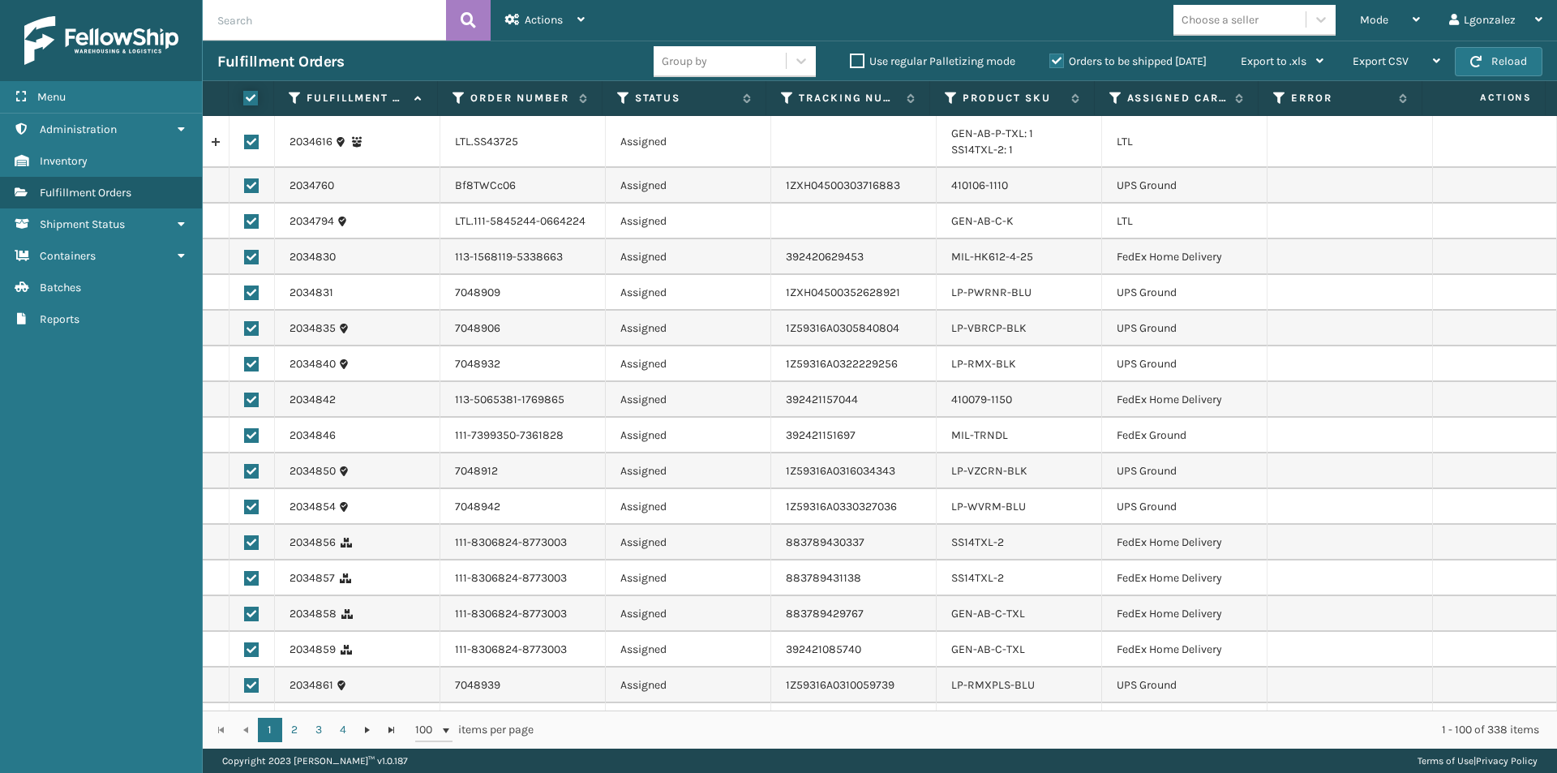
checkbox input "true"
click at [247, 138] on label at bounding box center [251, 142] width 15 height 15
click at [245, 138] on input "checkbox" at bounding box center [244, 140] width 1 height 11
checkbox input "false"
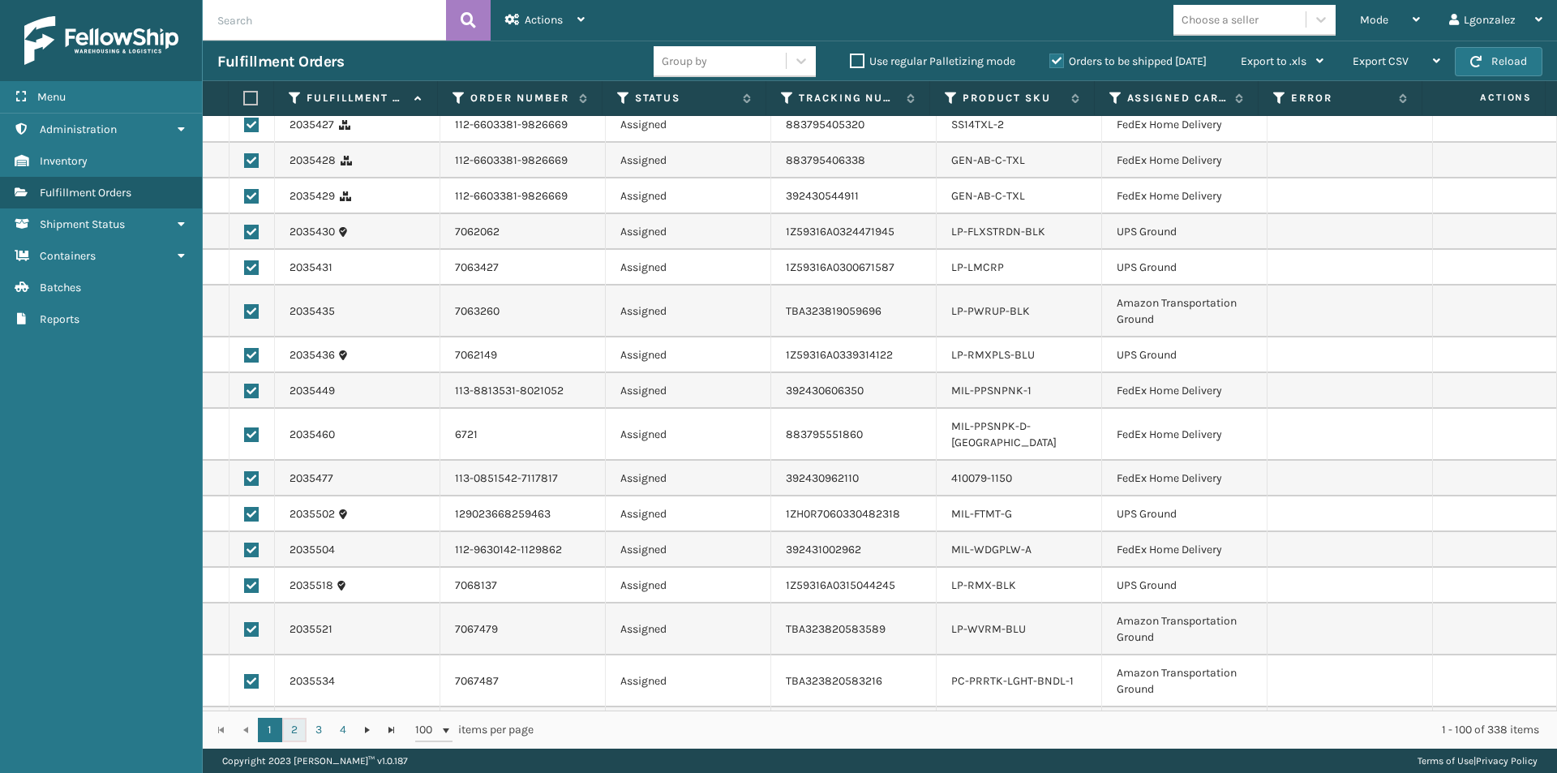
click at [294, 727] on link "2" at bounding box center [294, 730] width 24 height 24
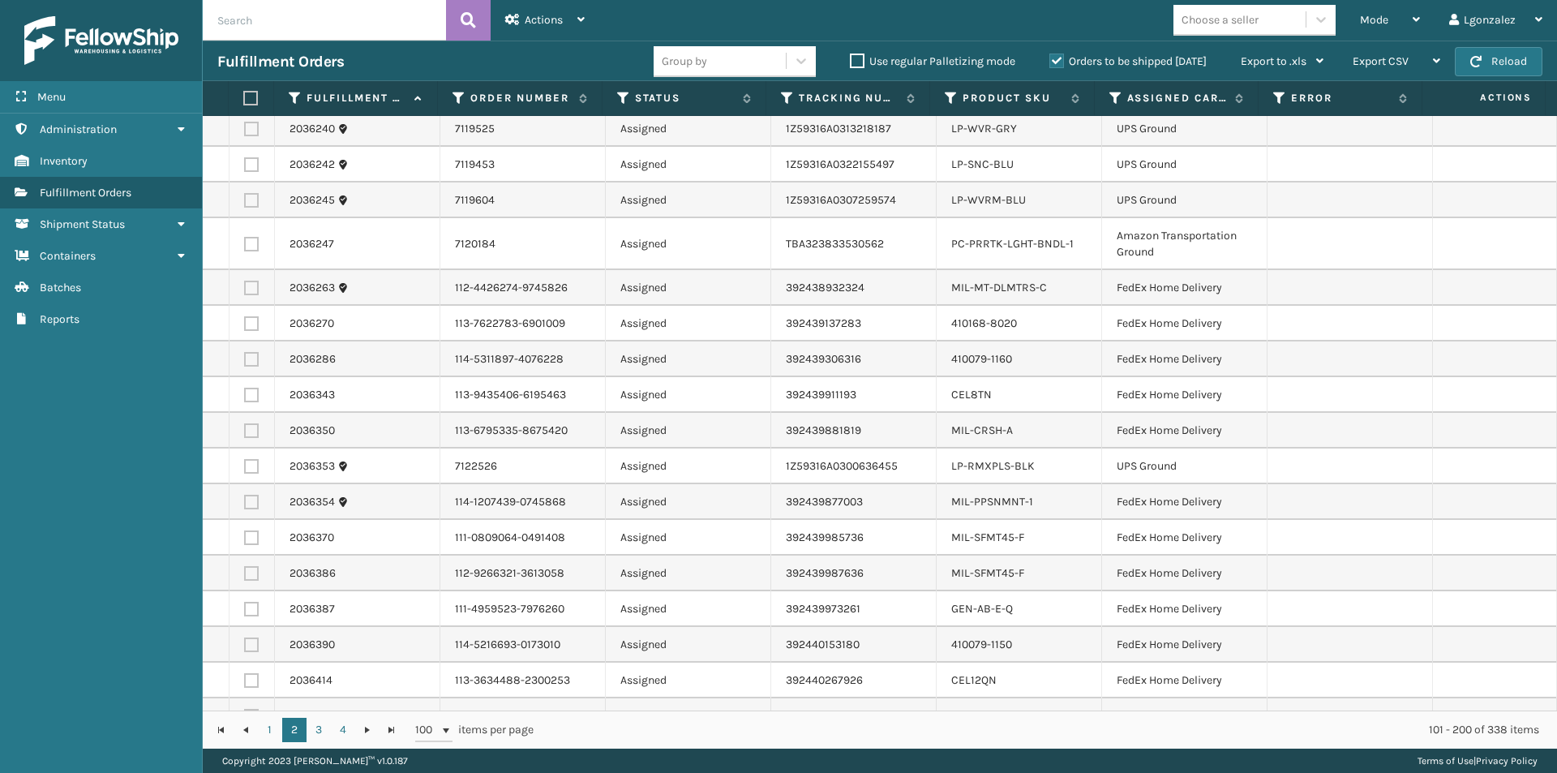
scroll to position [3087, 0]
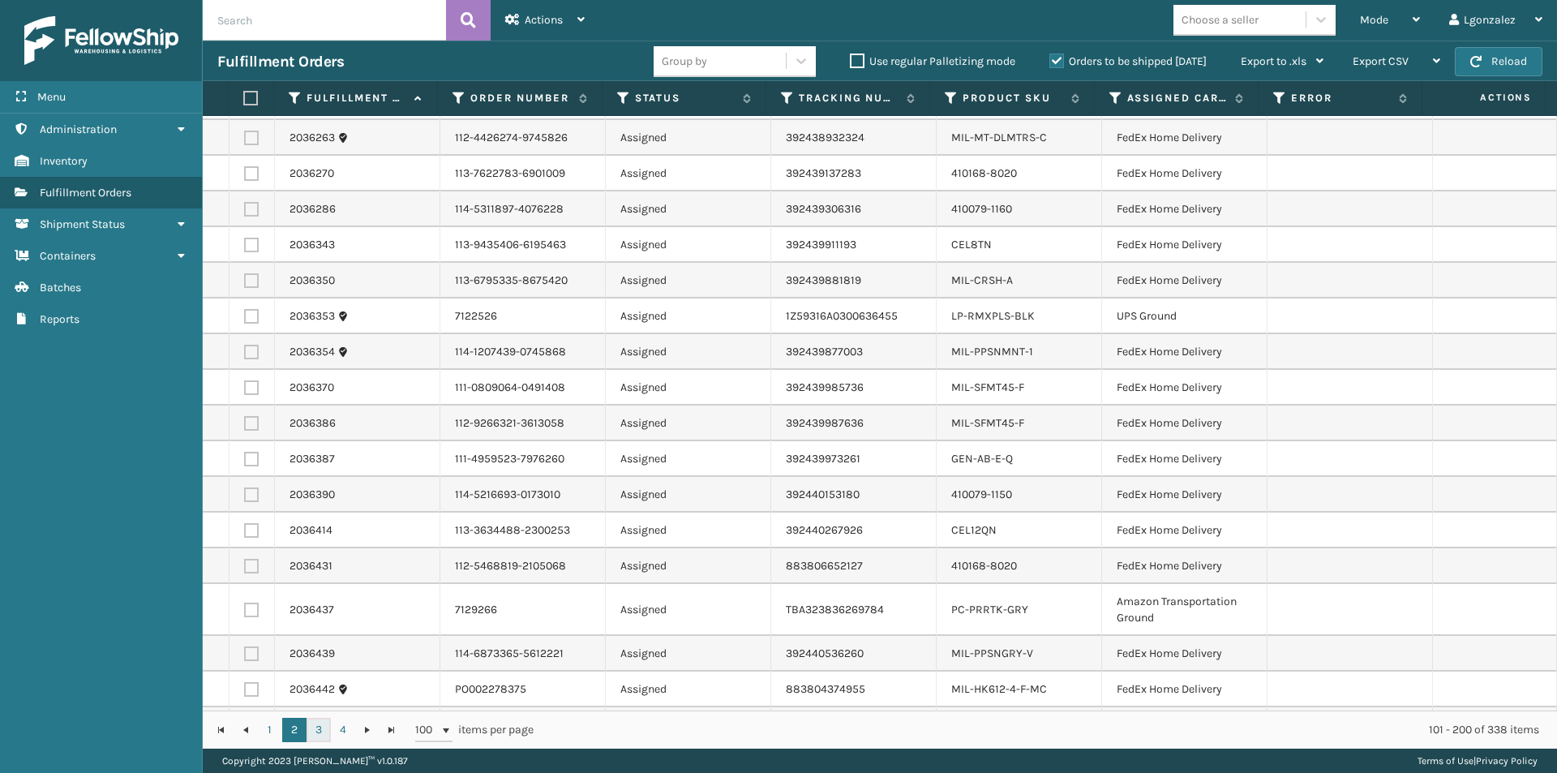
click at [324, 732] on link "3" at bounding box center [319, 730] width 24 height 24
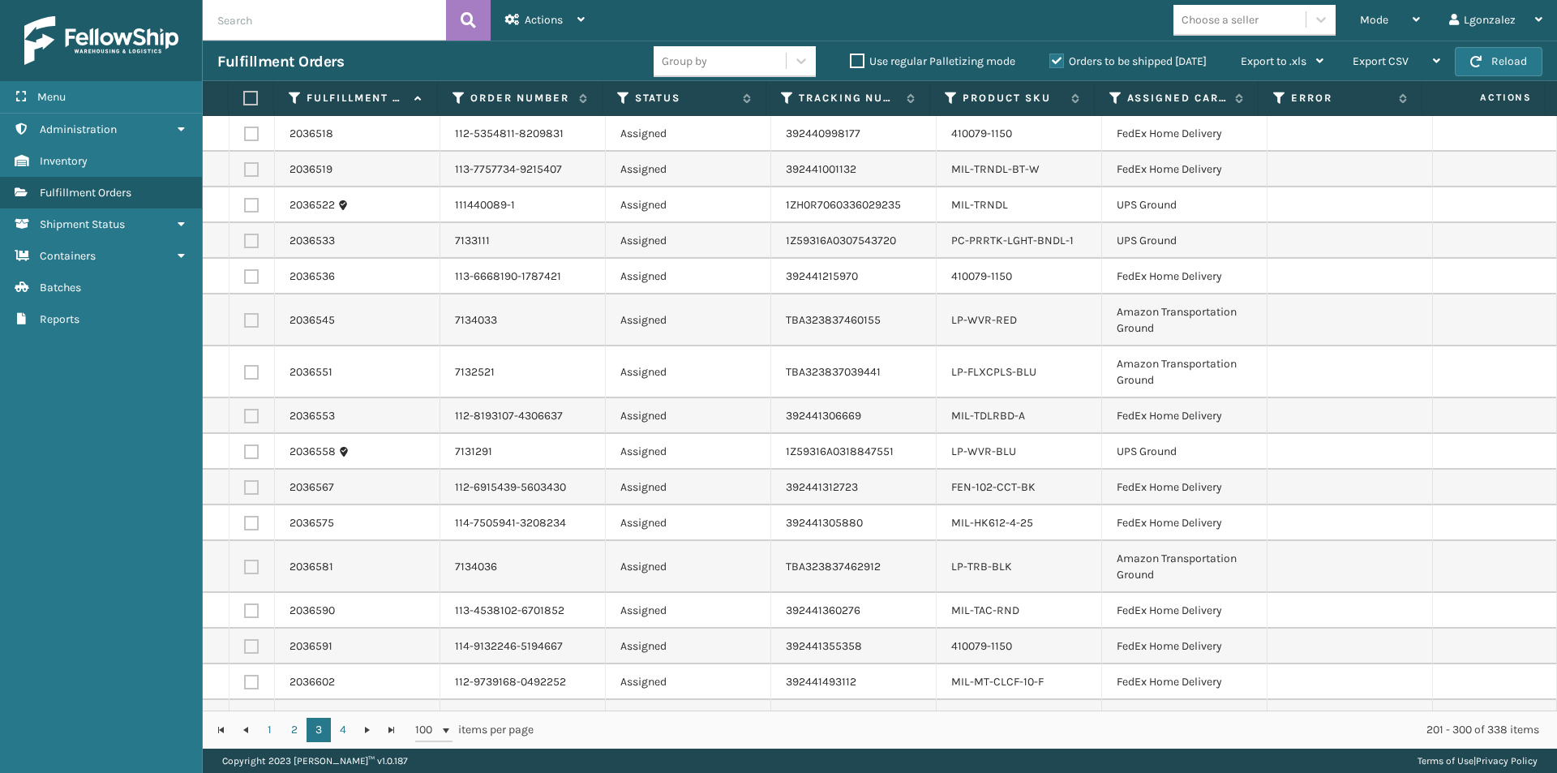
scroll to position [487, 0]
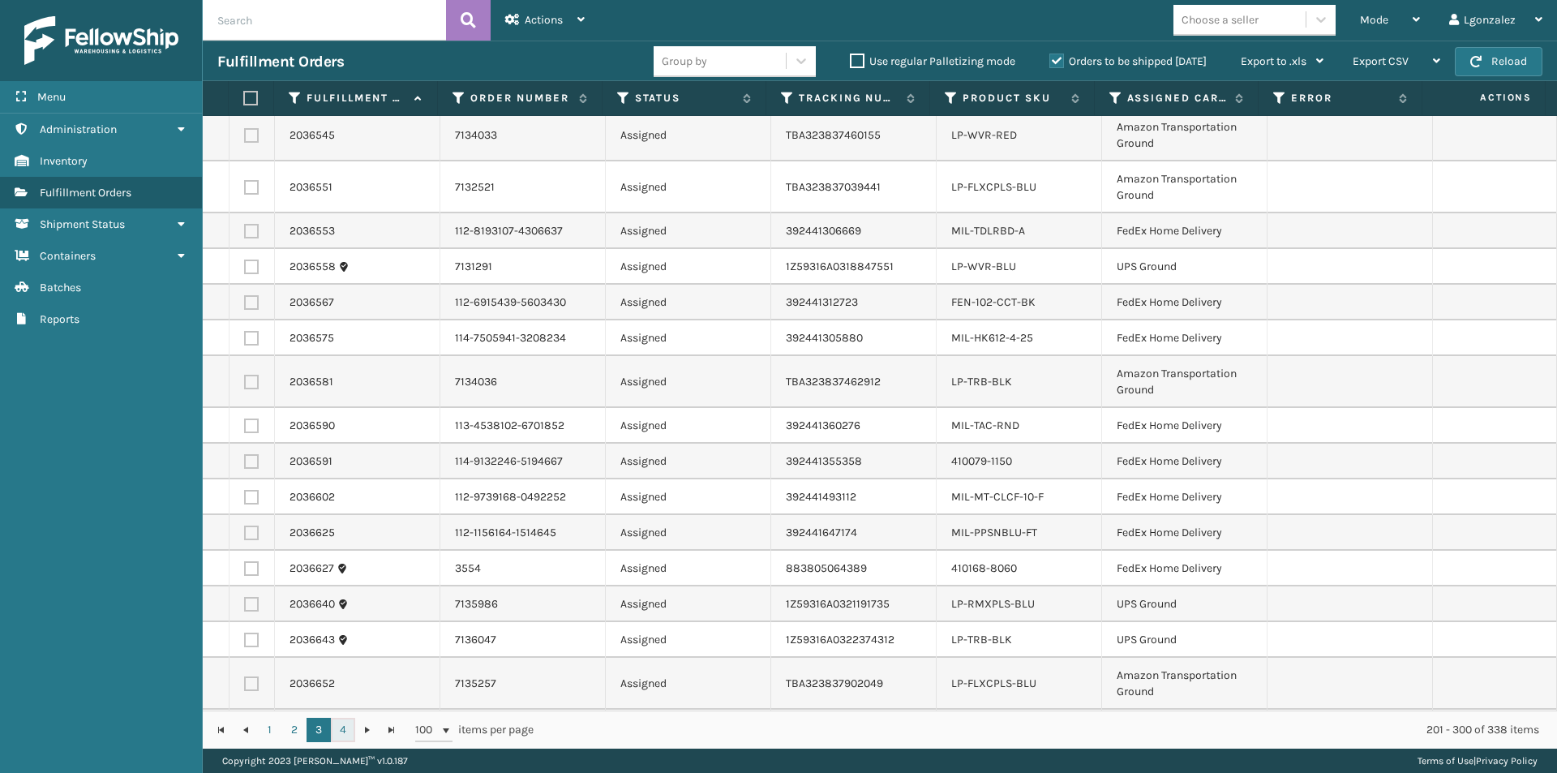
click at [343, 727] on link "4" at bounding box center [343, 730] width 24 height 24
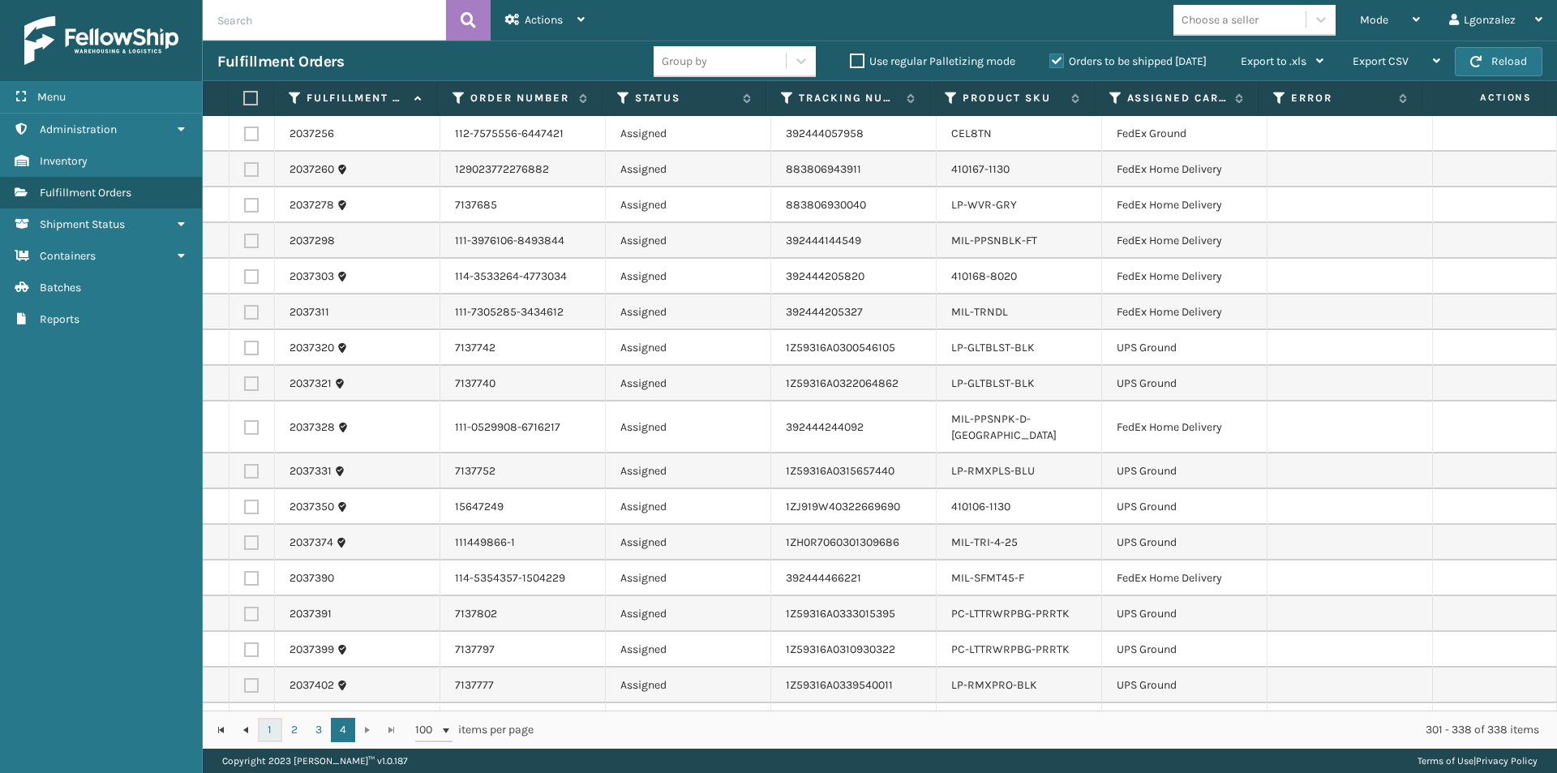
click at [277, 725] on link "1" at bounding box center [270, 730] width 24 height 24
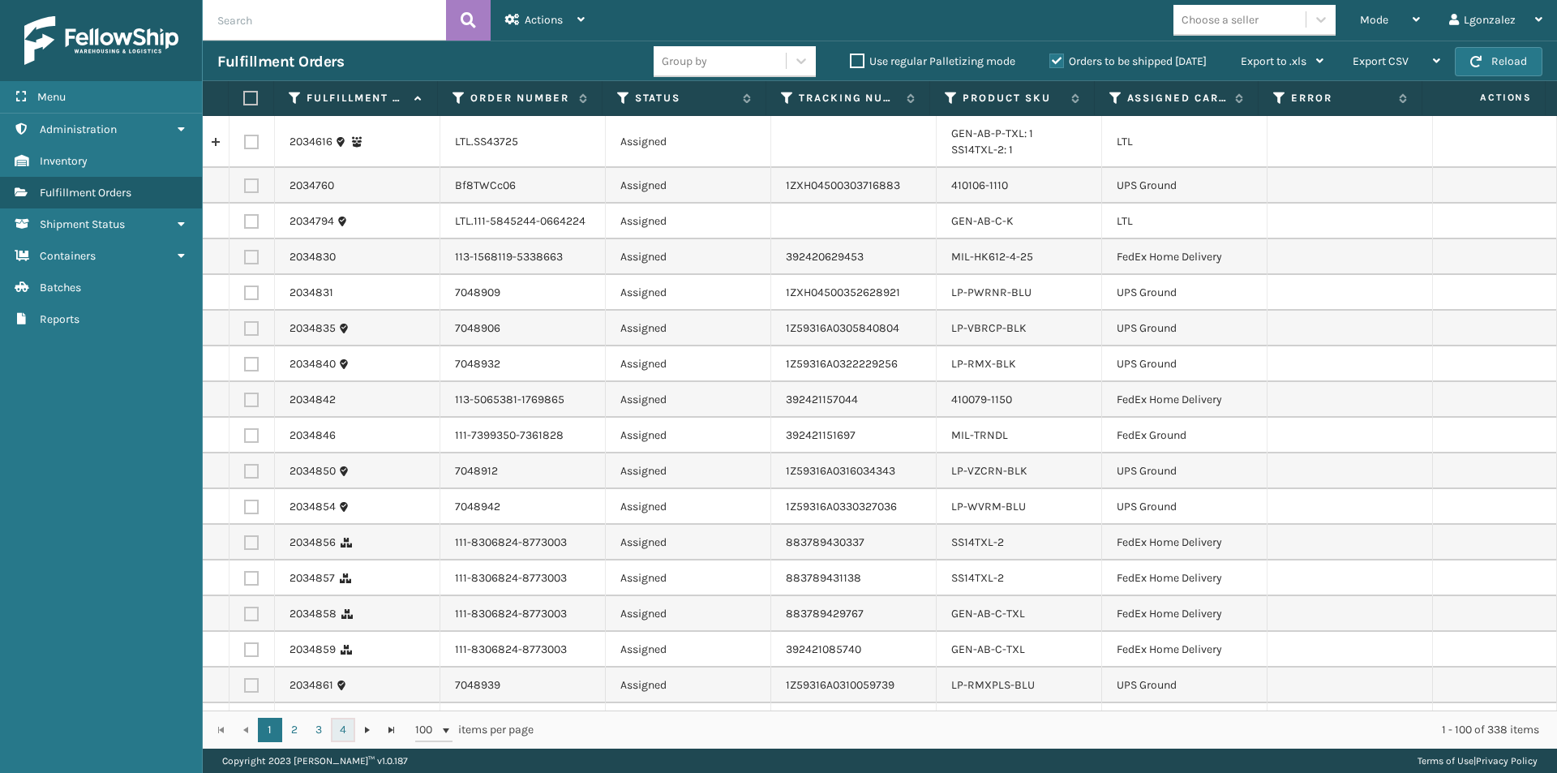
click at [342, 727] on link "4" at bounding box center [343, 730] width 24 height 24
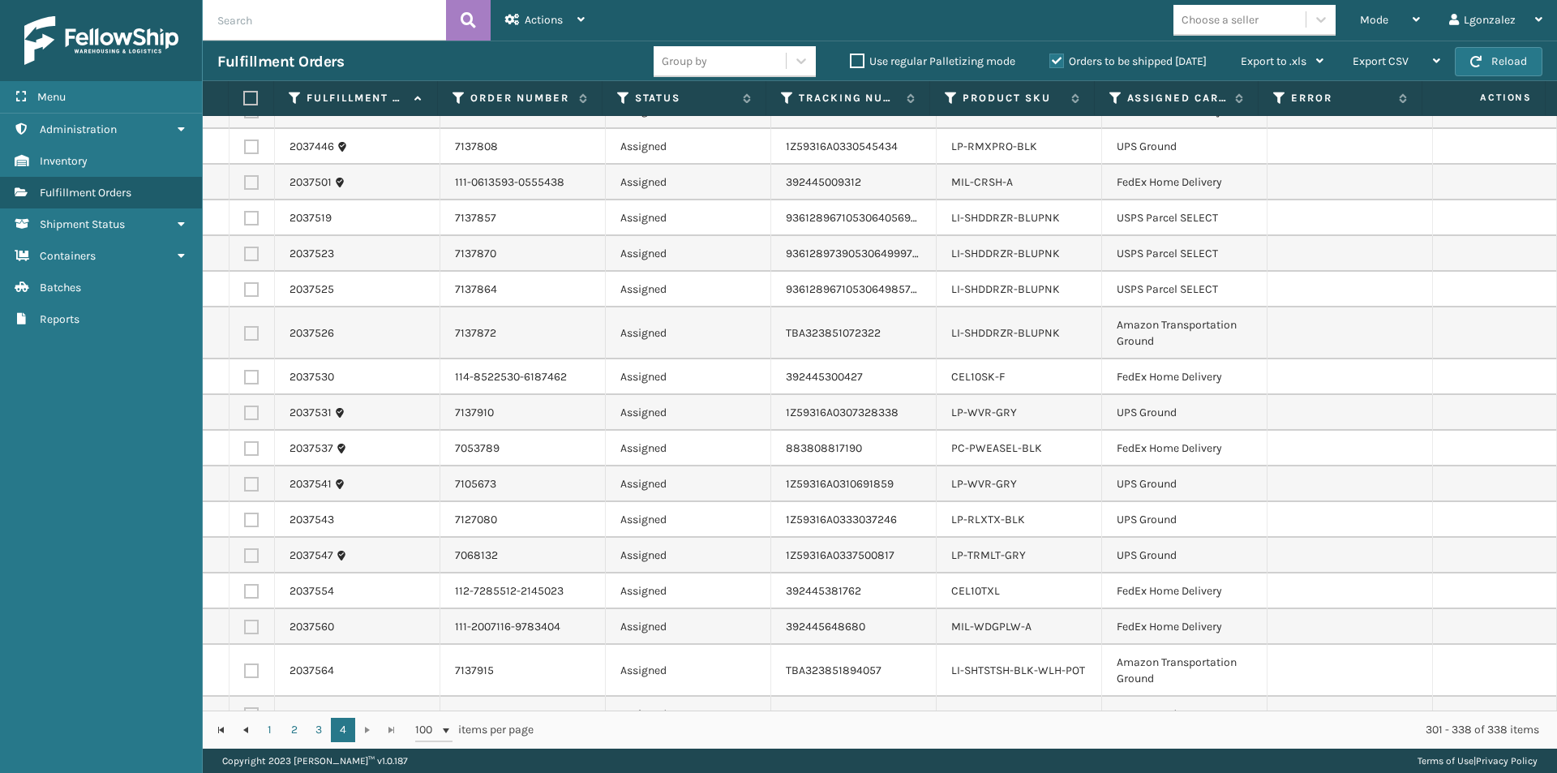
scroll to position [794, 0]
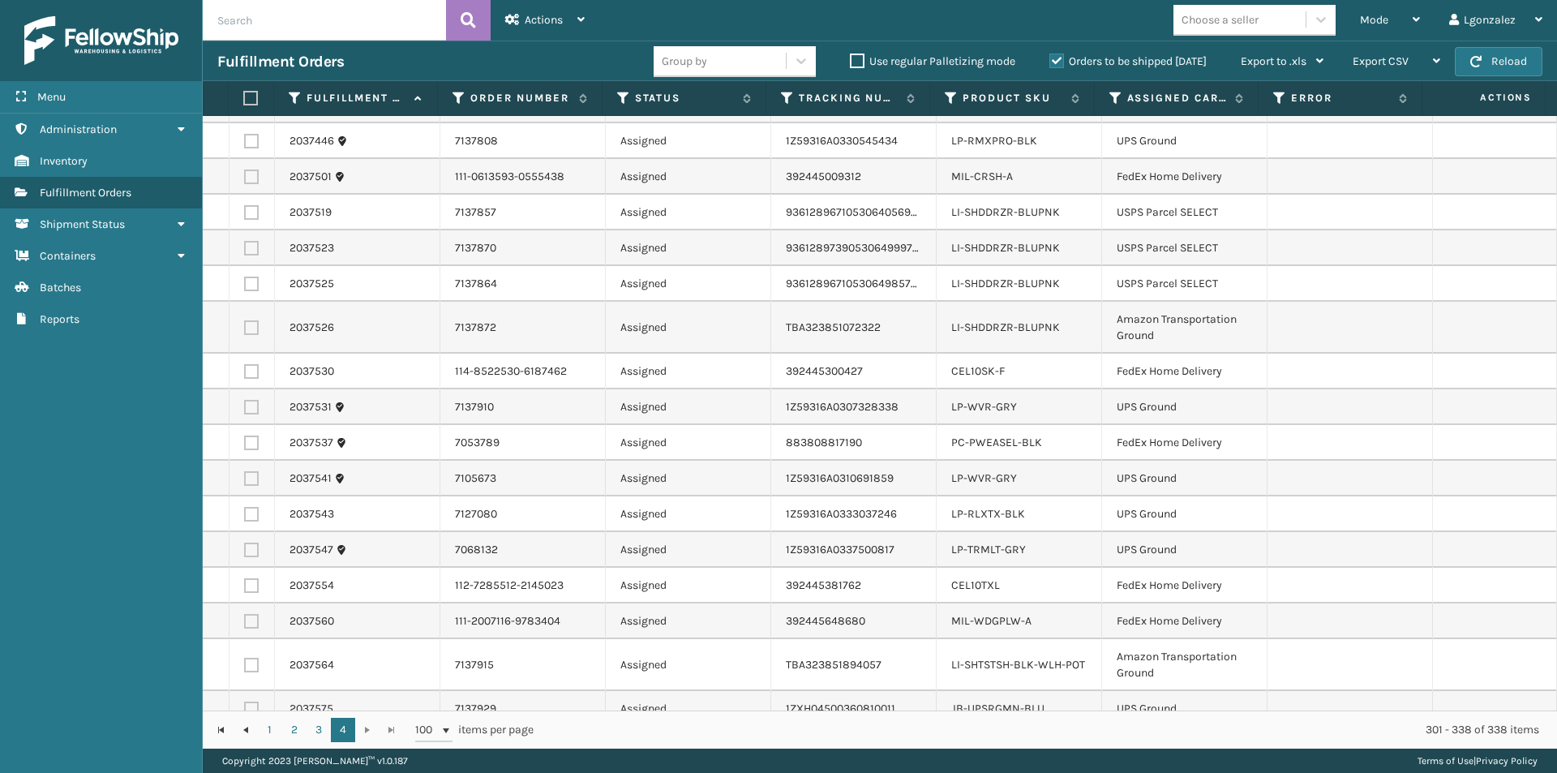
click at [250, 99] on label at bounding box center [248, 98] width 11 height 15
click at [244, 99] on input "checkbox" at bounding box center [243, 98] width 1 height 11
checkbox input "true"
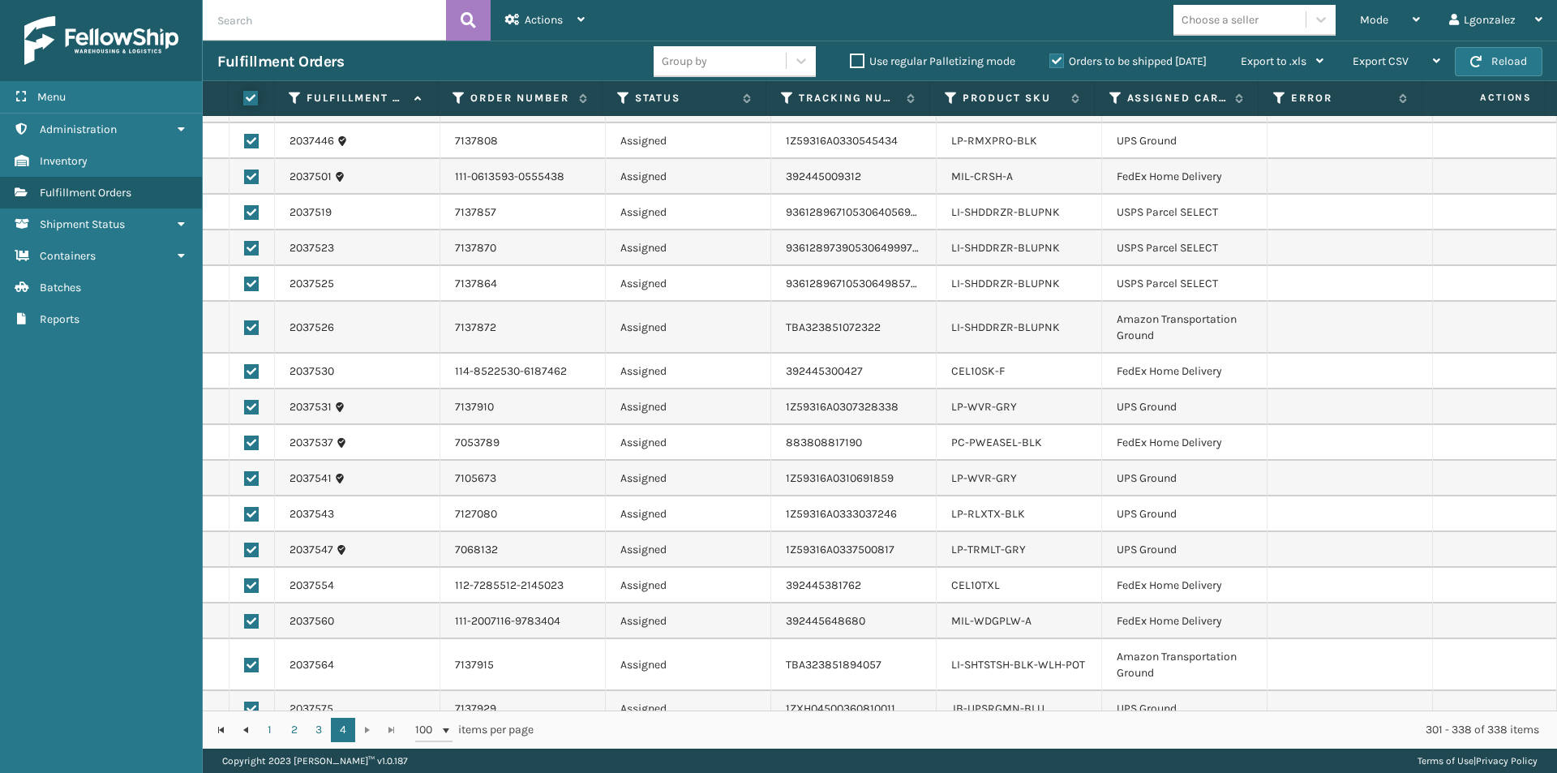
checkbox input "true"
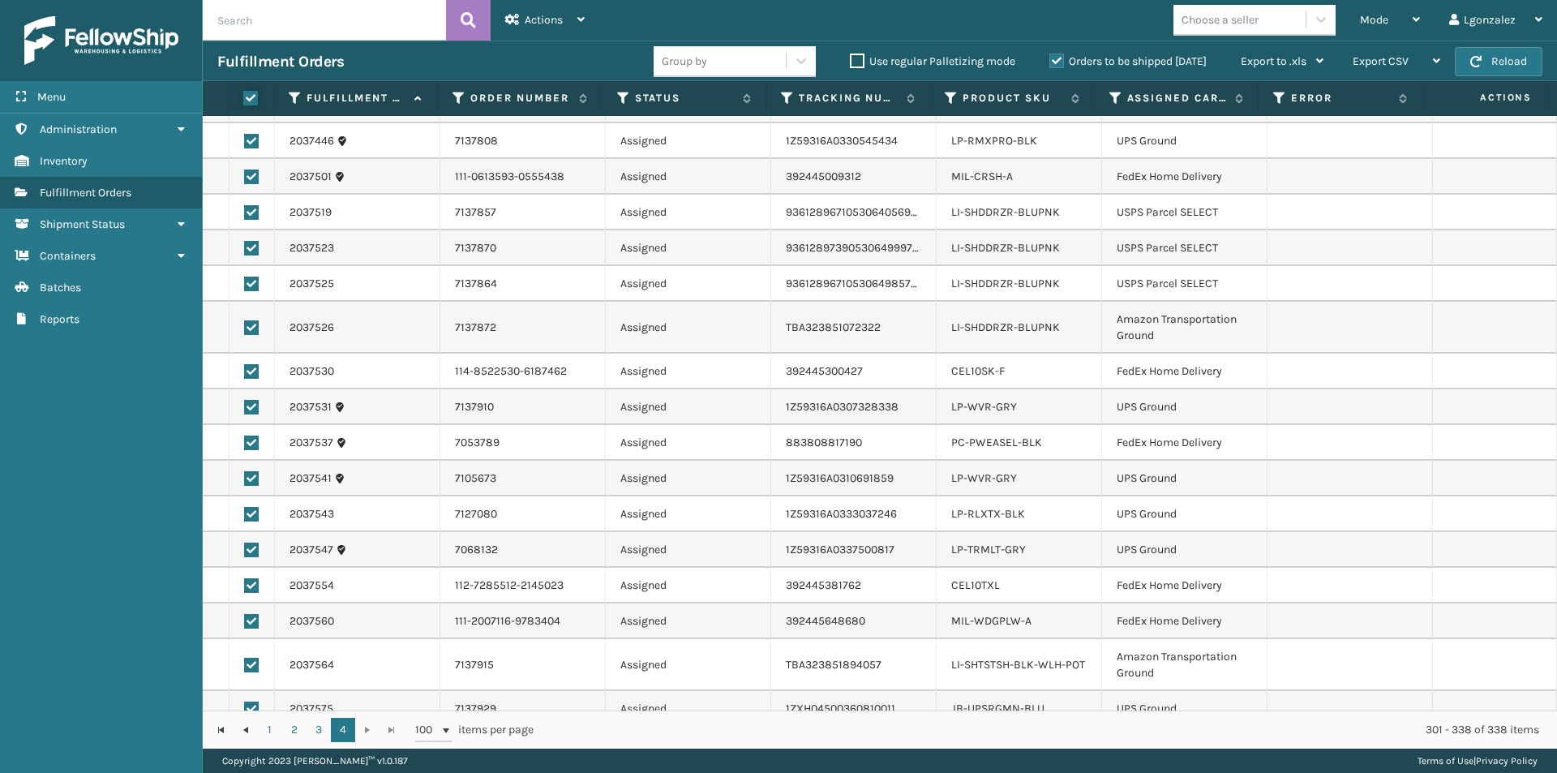
checkbox input "true"
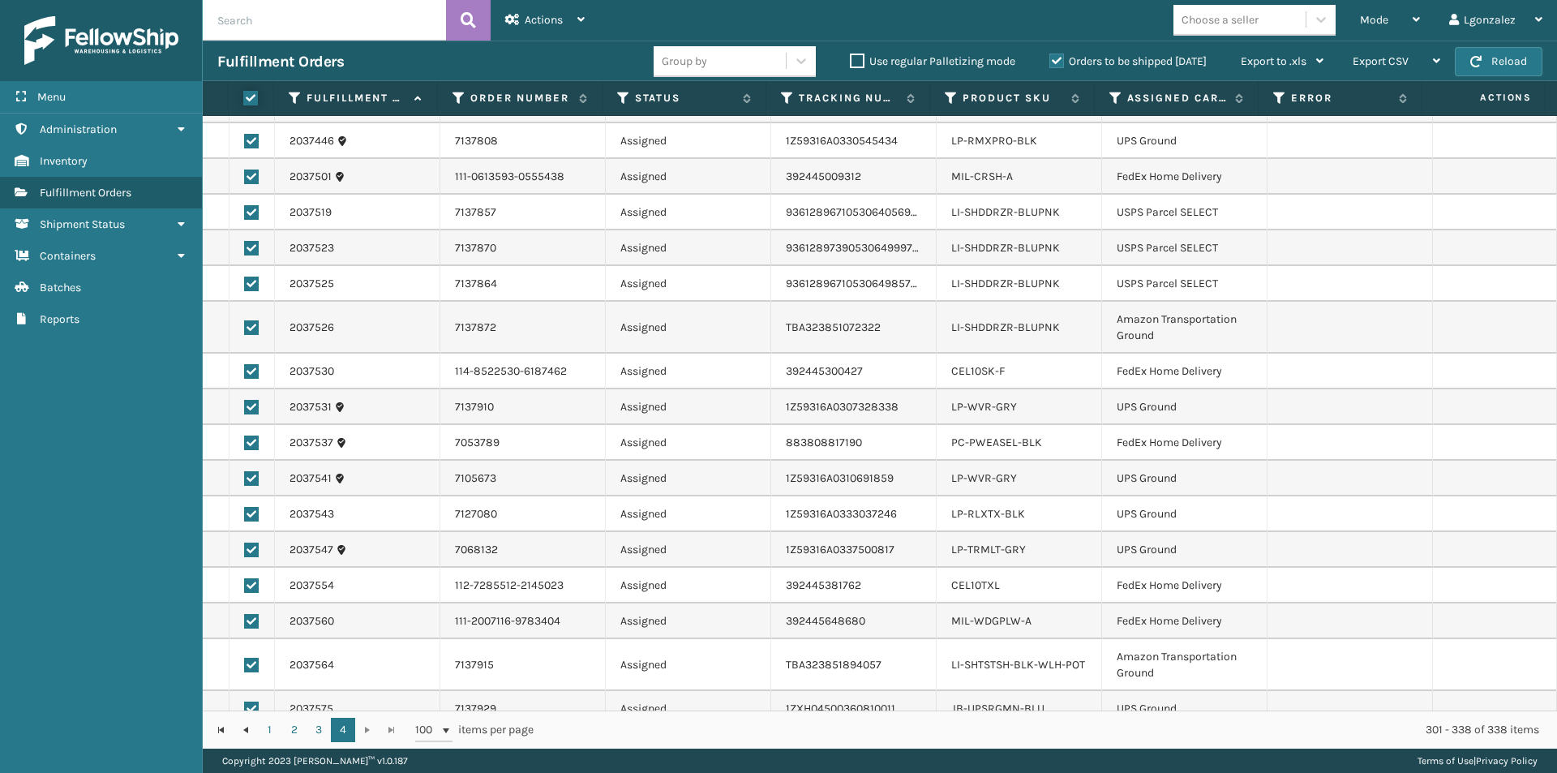
checkbox input "true"
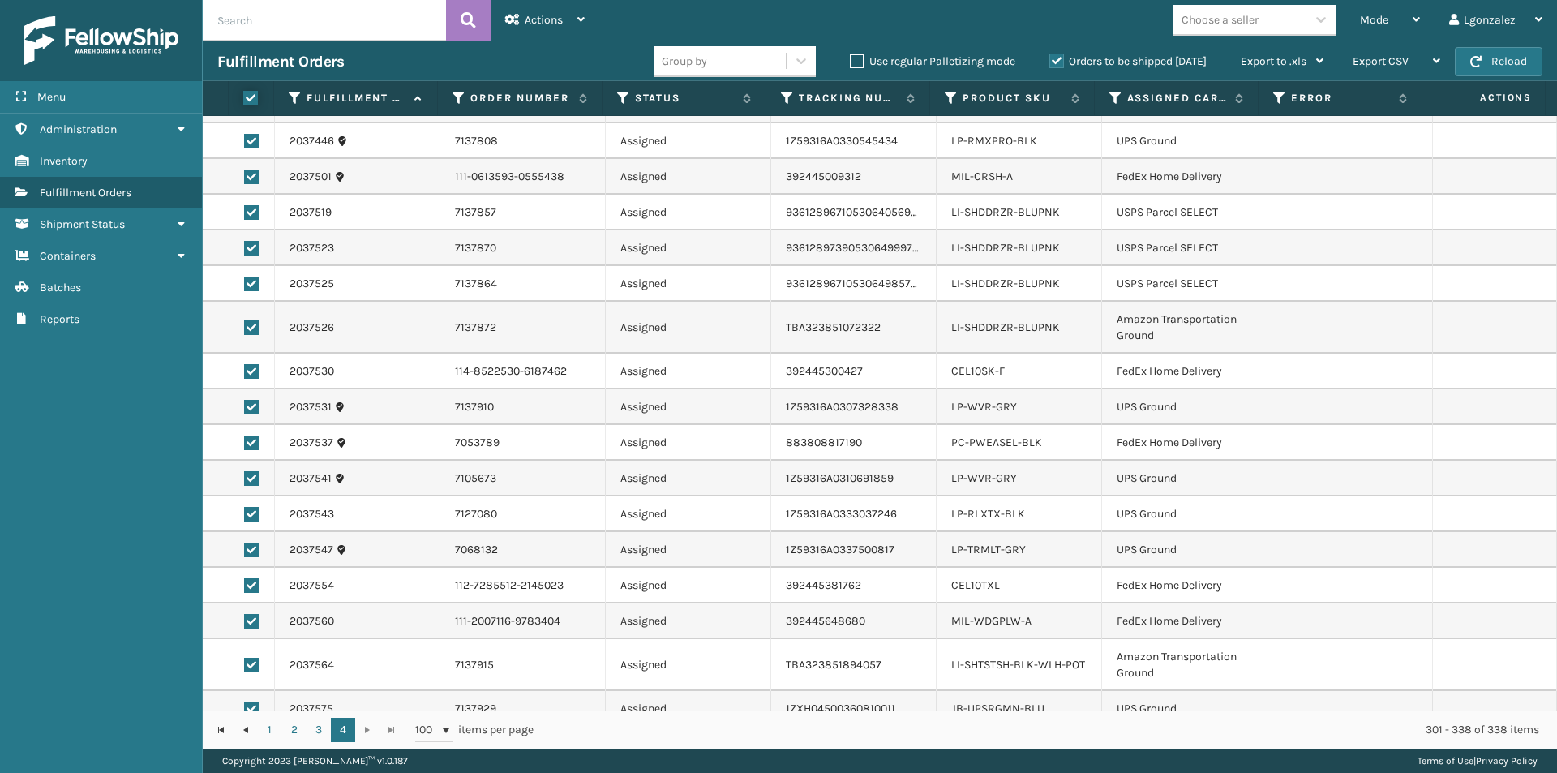
checkbox input "true"
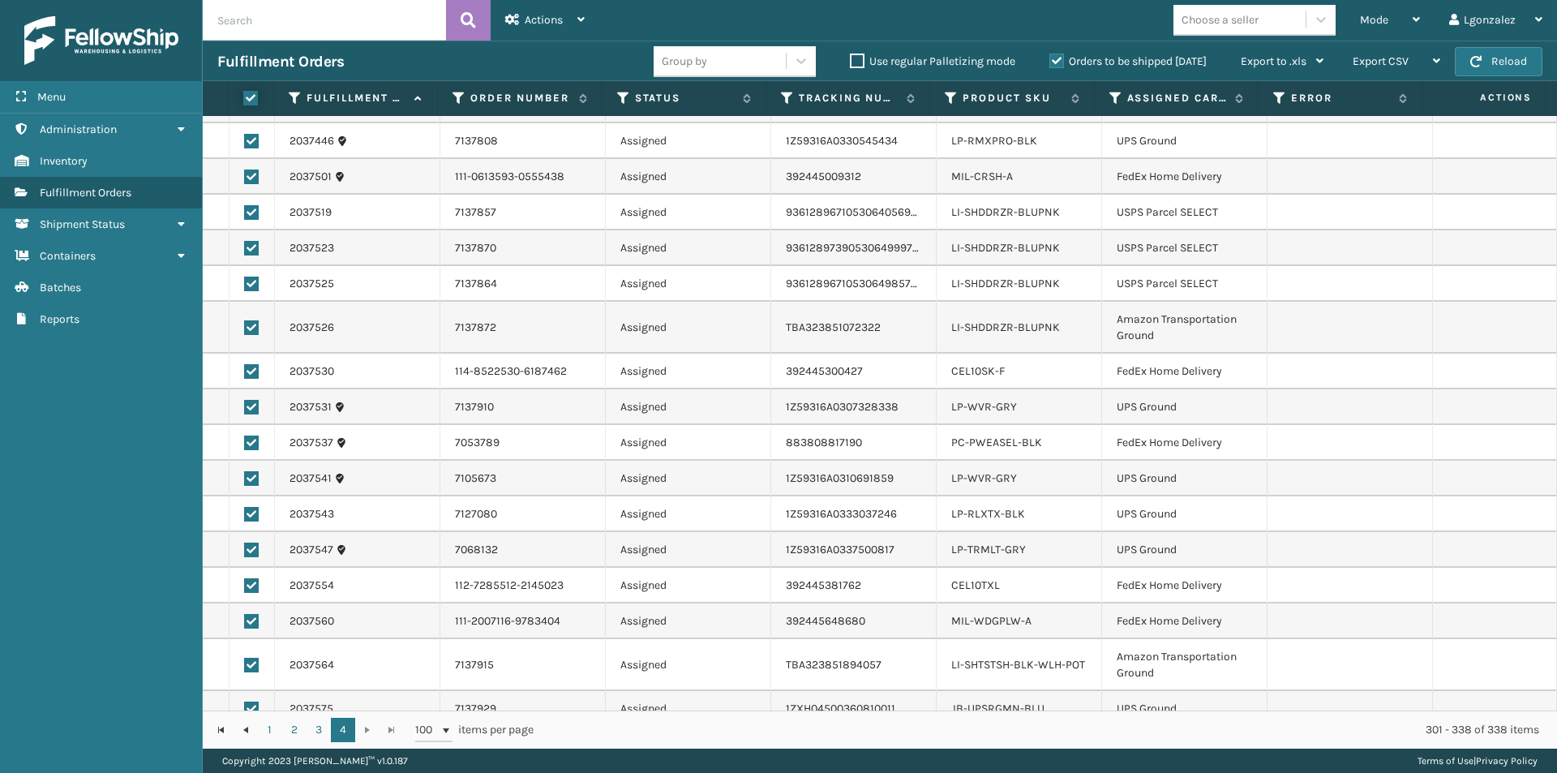
checkbox input "true"
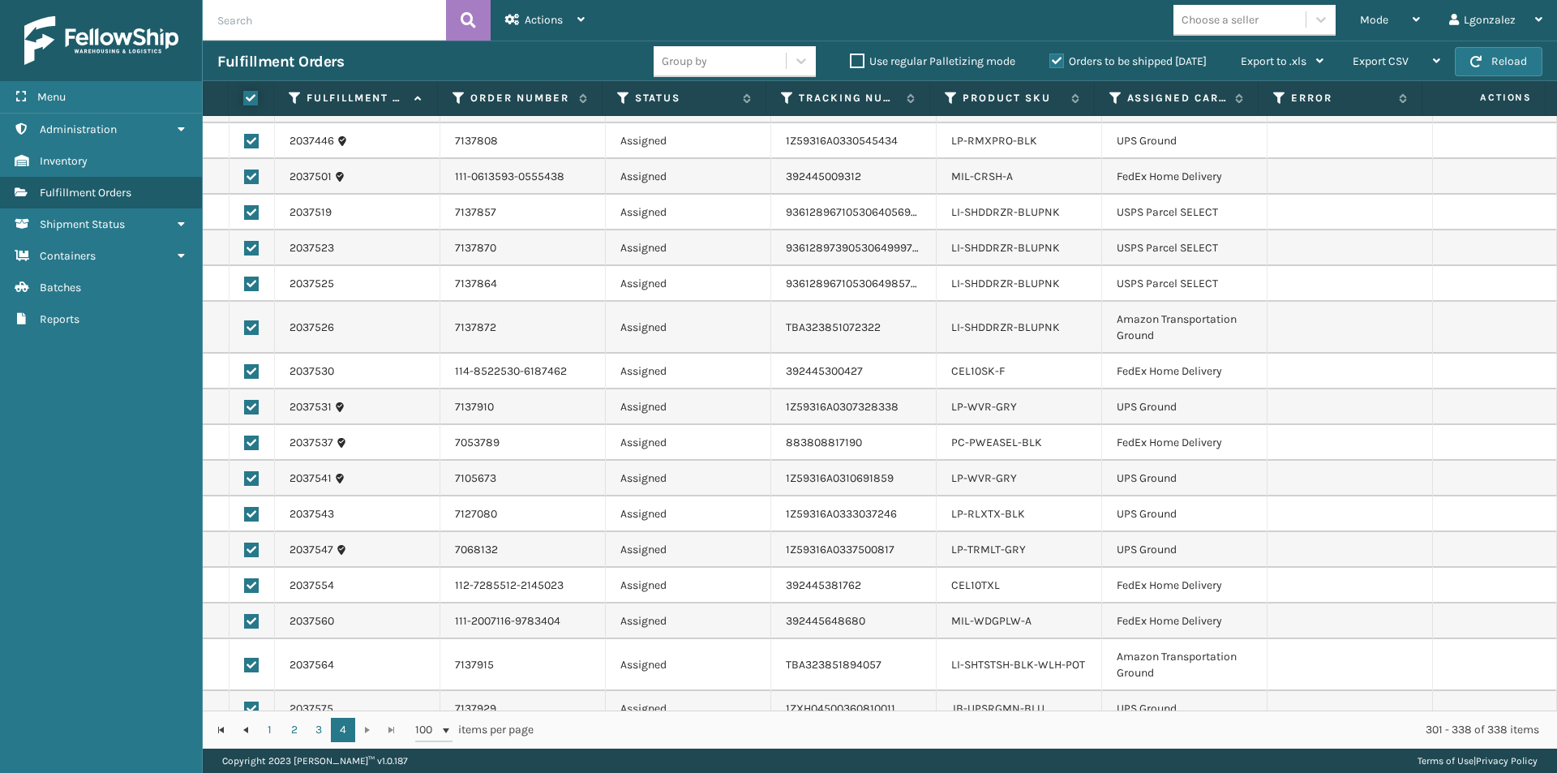
checkbox input "true"
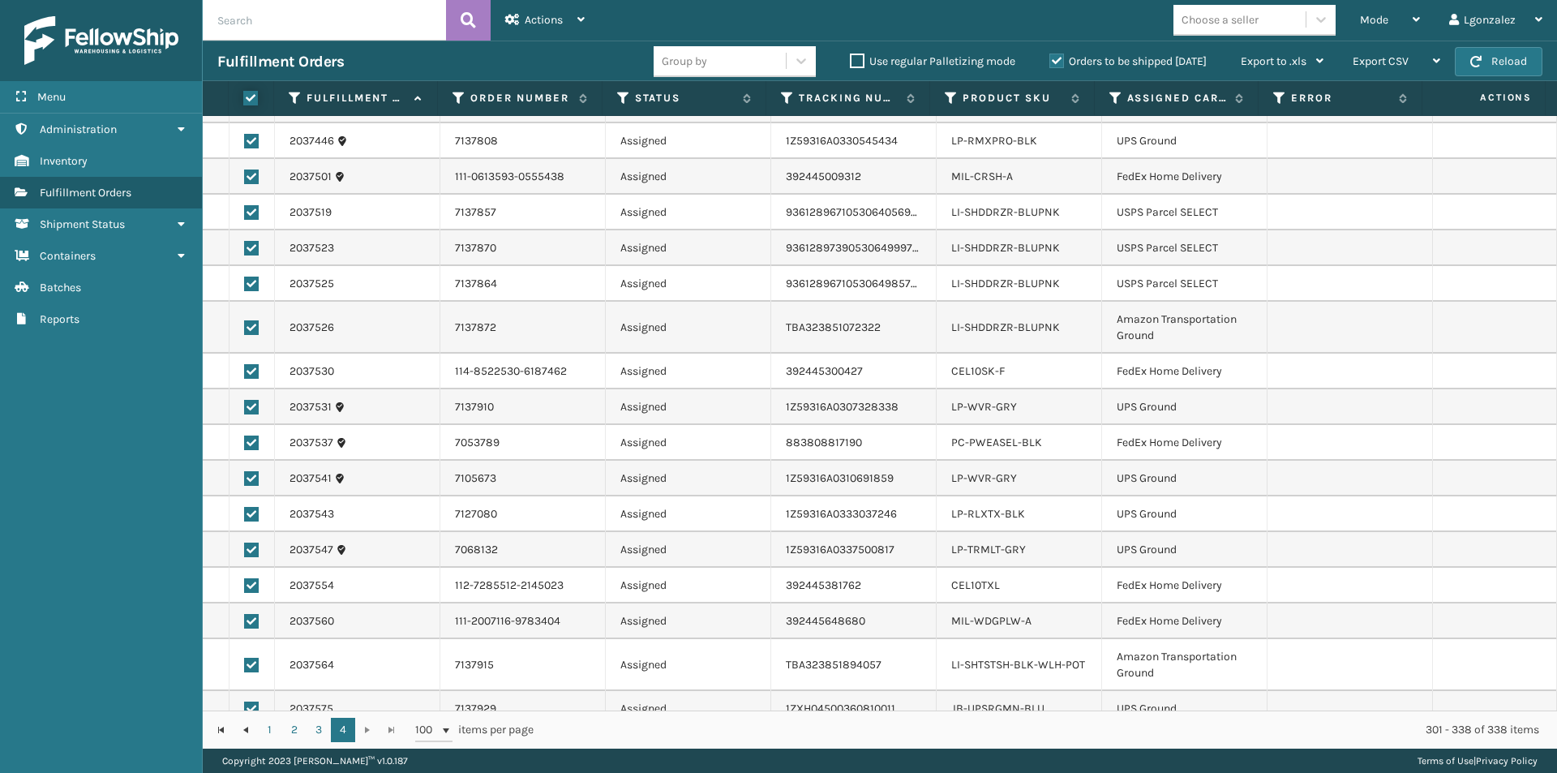
checkbox input "true"
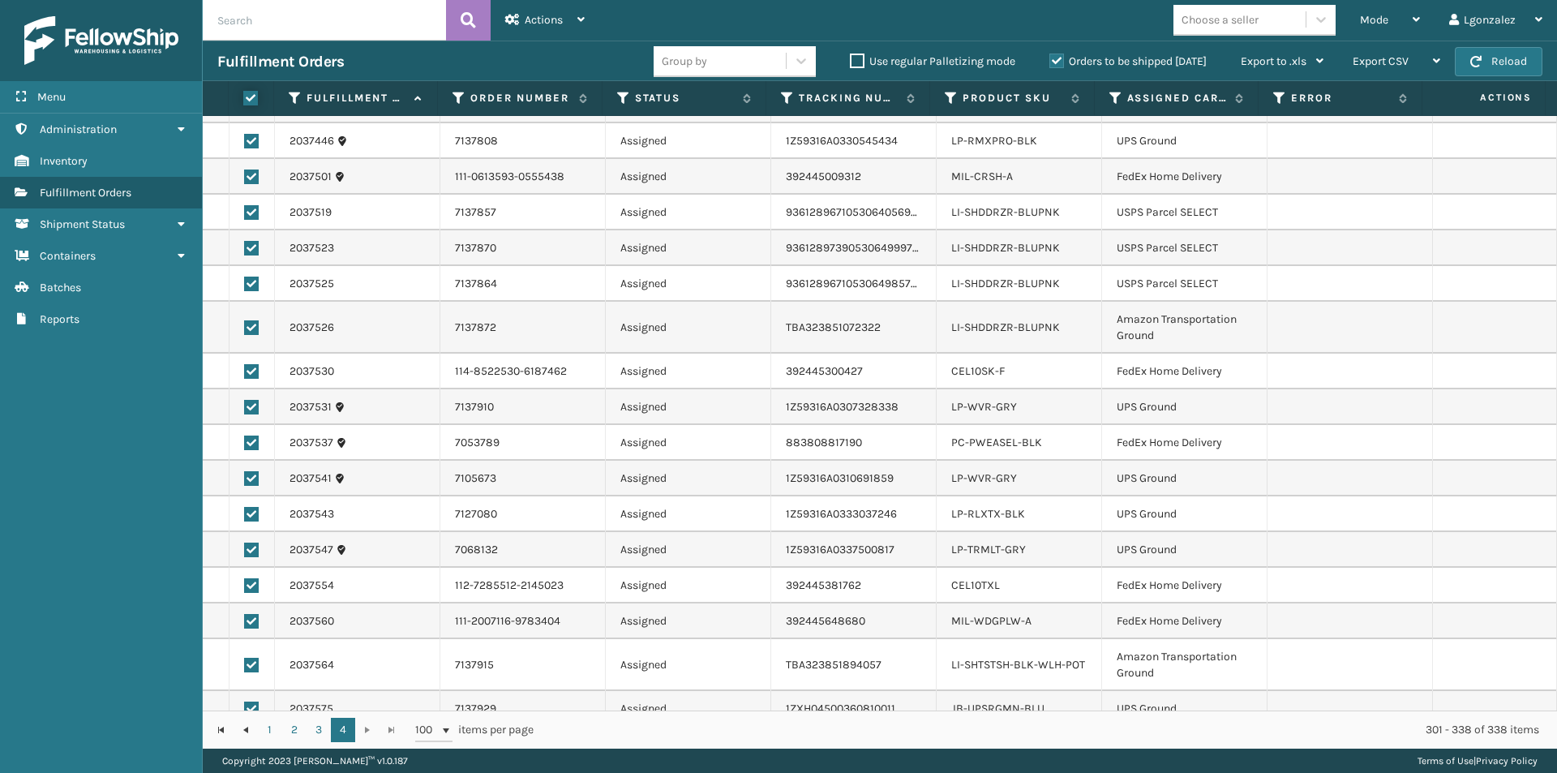
checkbox input "true"
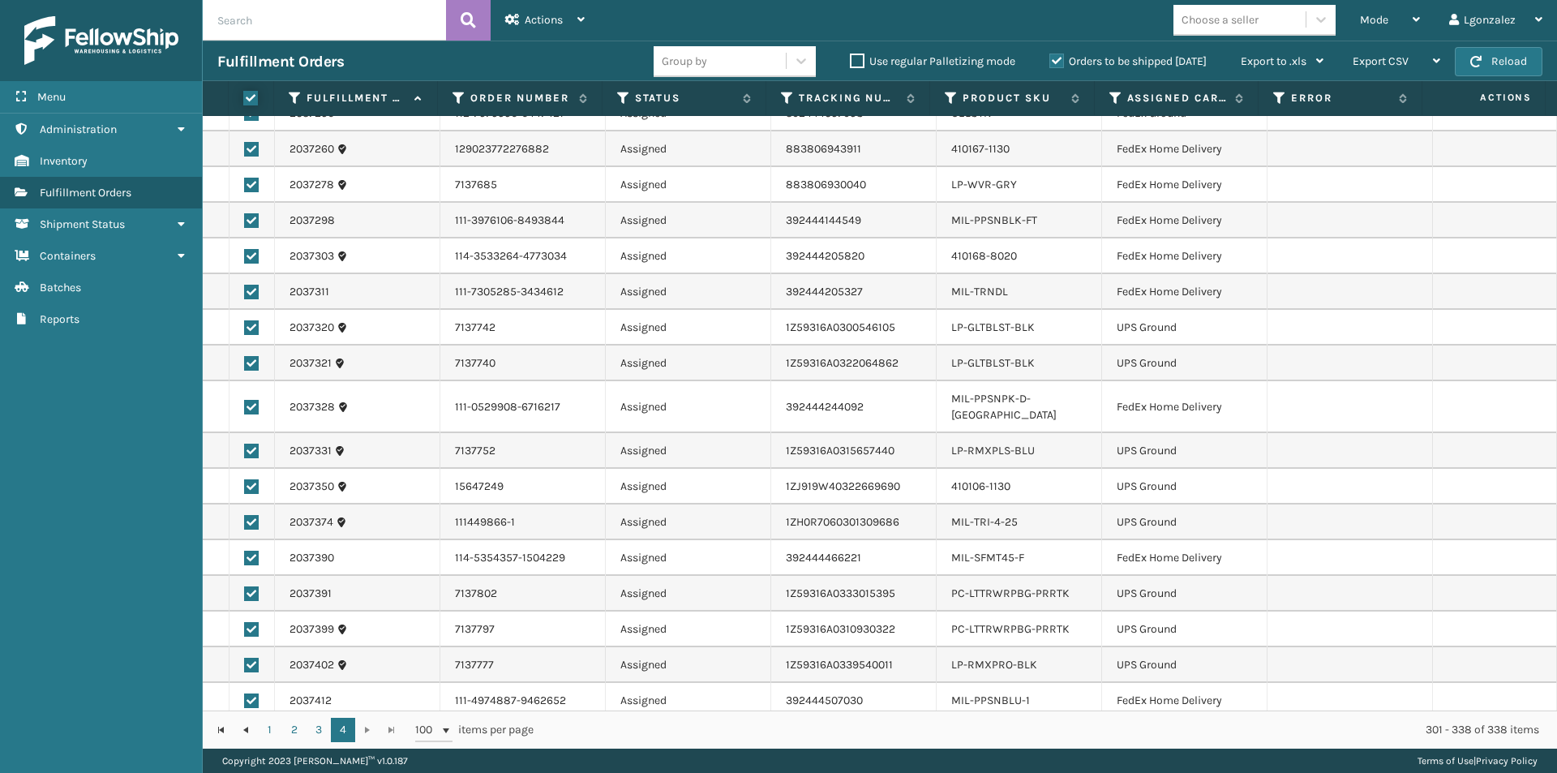
scroll to position [0, 0]
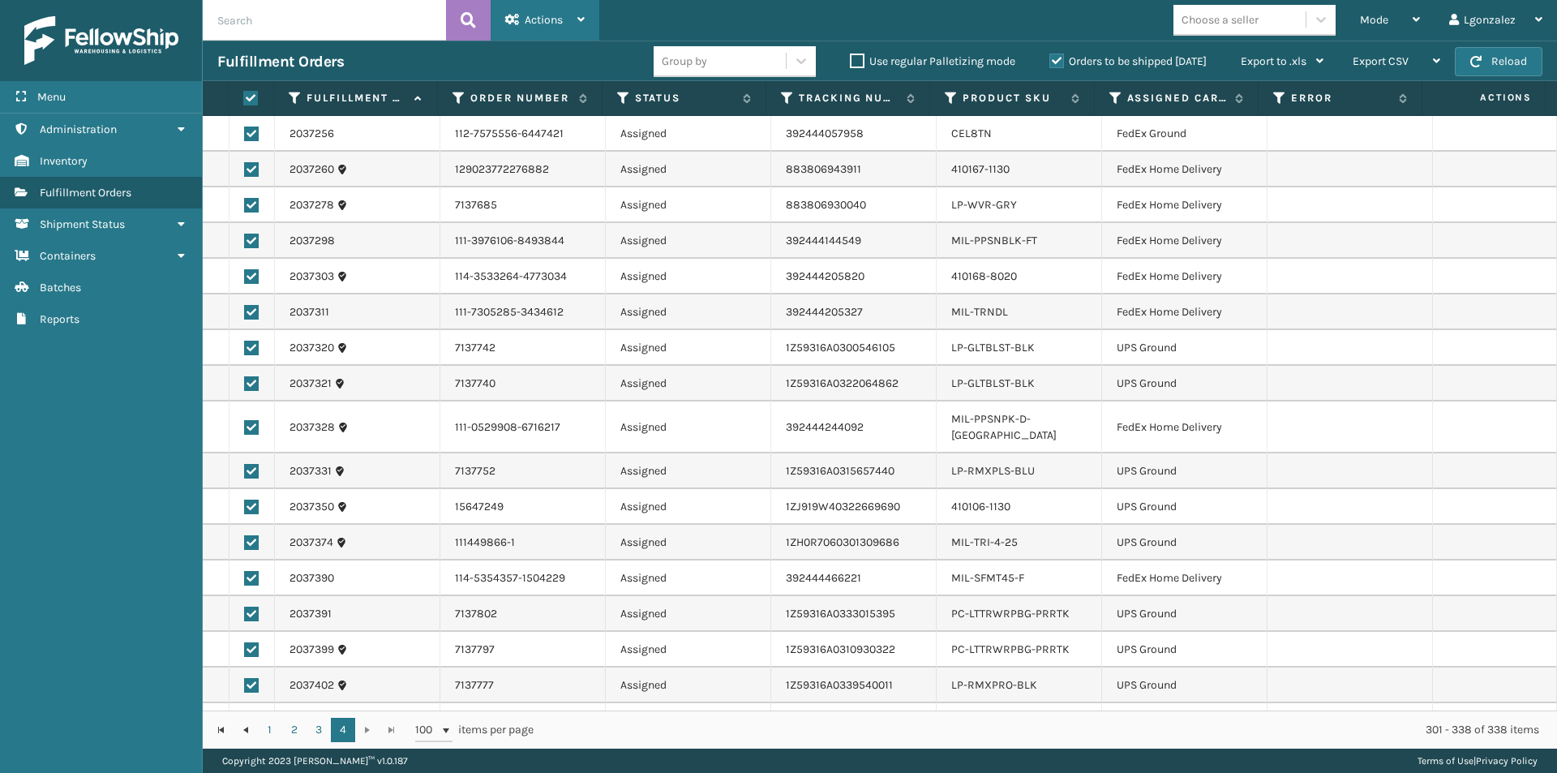
click at [583, 26] on div "Actions" at bounding box center [544, 20] width 79 height 41
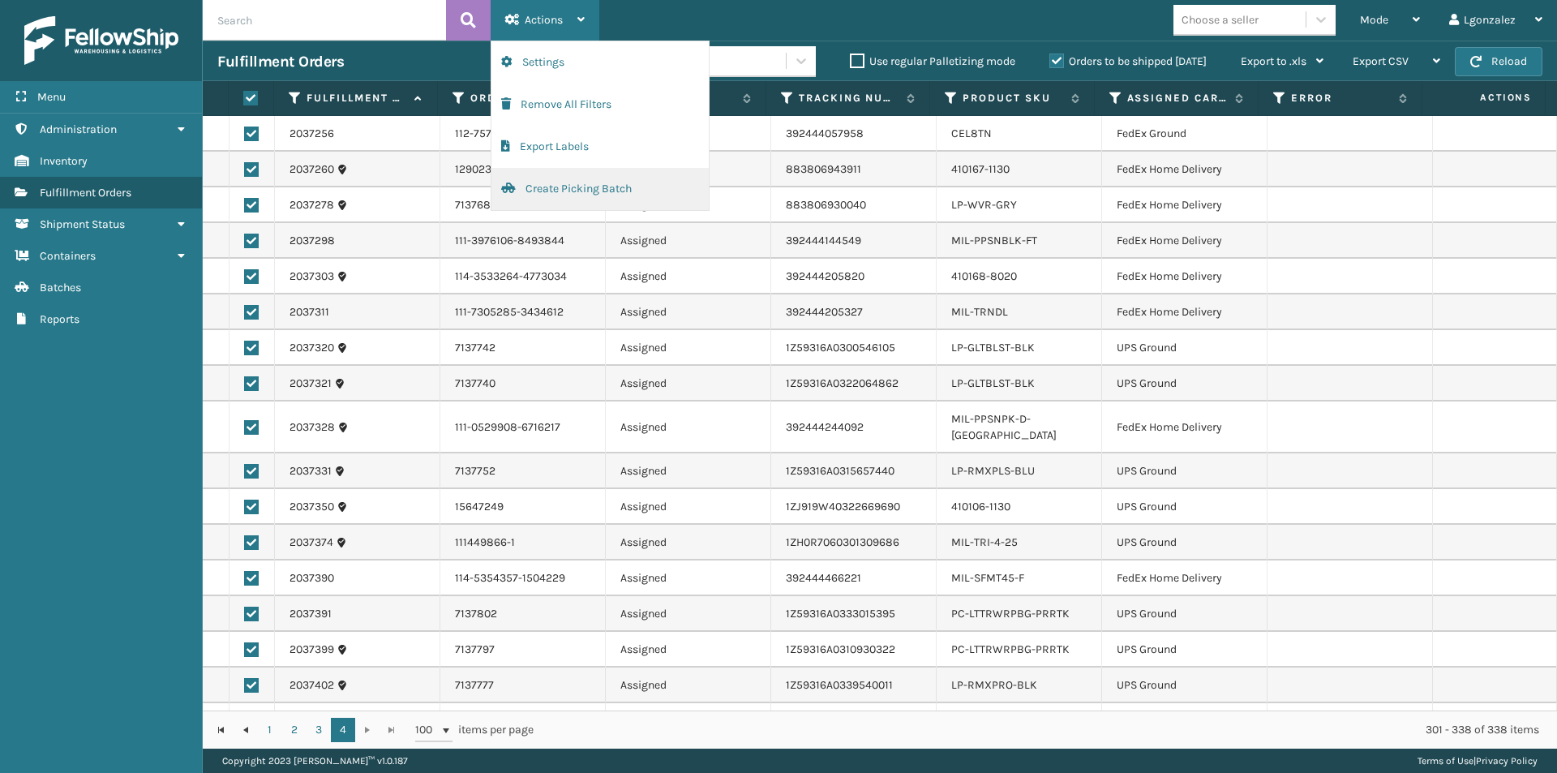
click at [544, 190] on button "Create Picking Batch" at bounding box center [599, 189] width 217 height 42
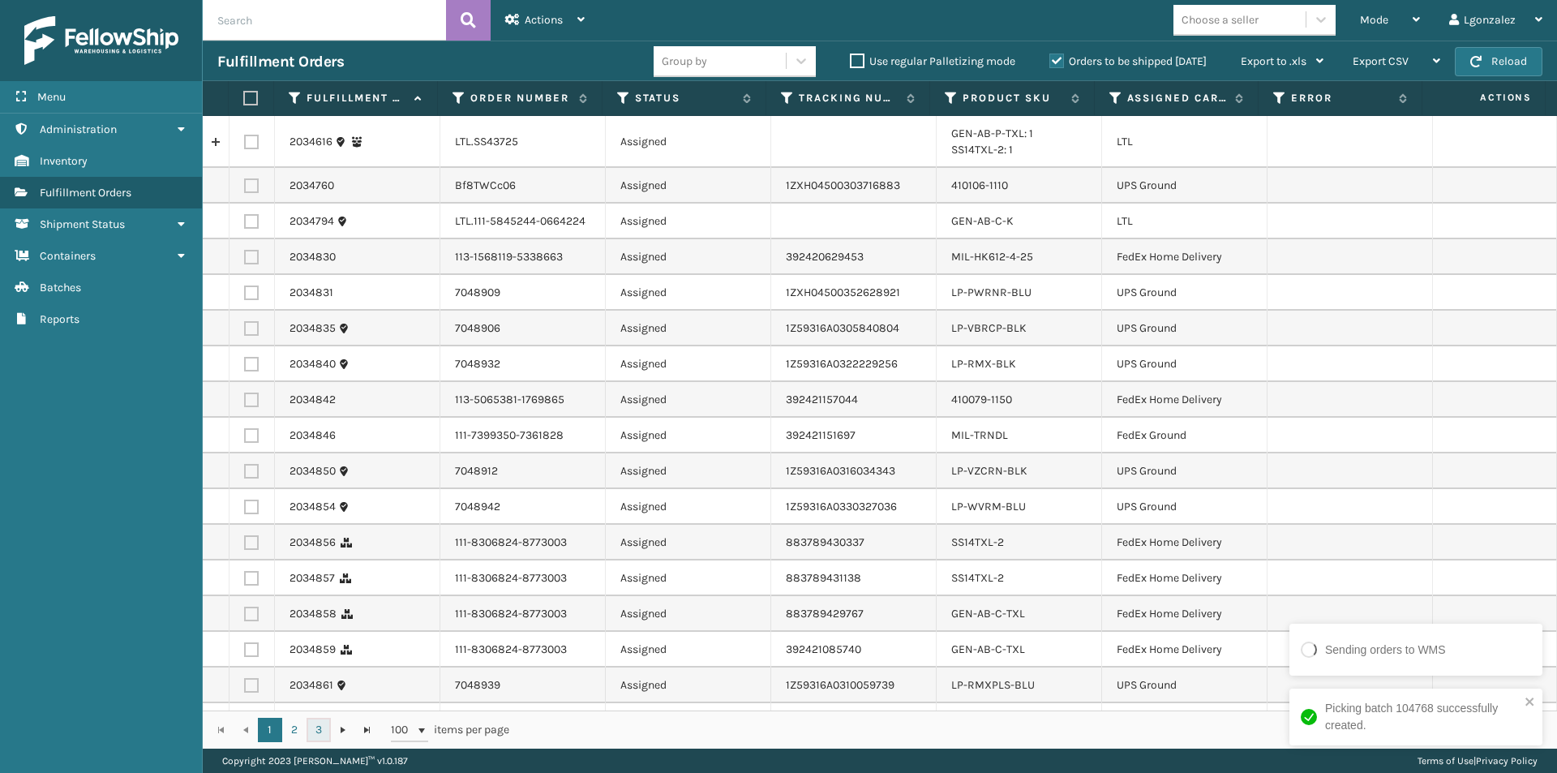
click at [320, 729] on link "3" at bounding box center [319, 730] width 24 height 24
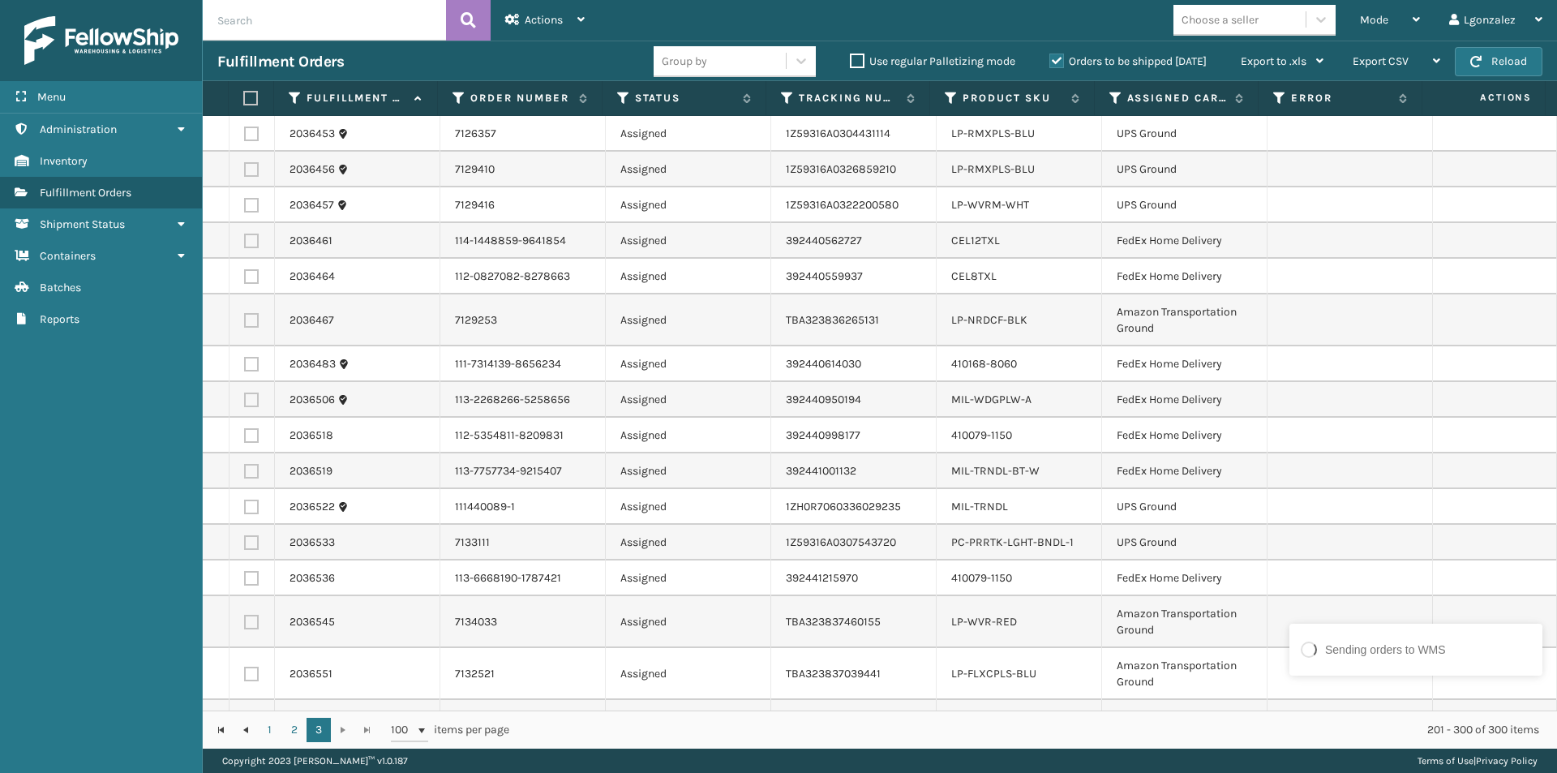
click at [252, 98] on label at bounding box center [248, 98] width 11 height 15
click at [244, 98] on input "checkbox" at bounding box center [243, 98] width 1 height 11
checkbox input "true"
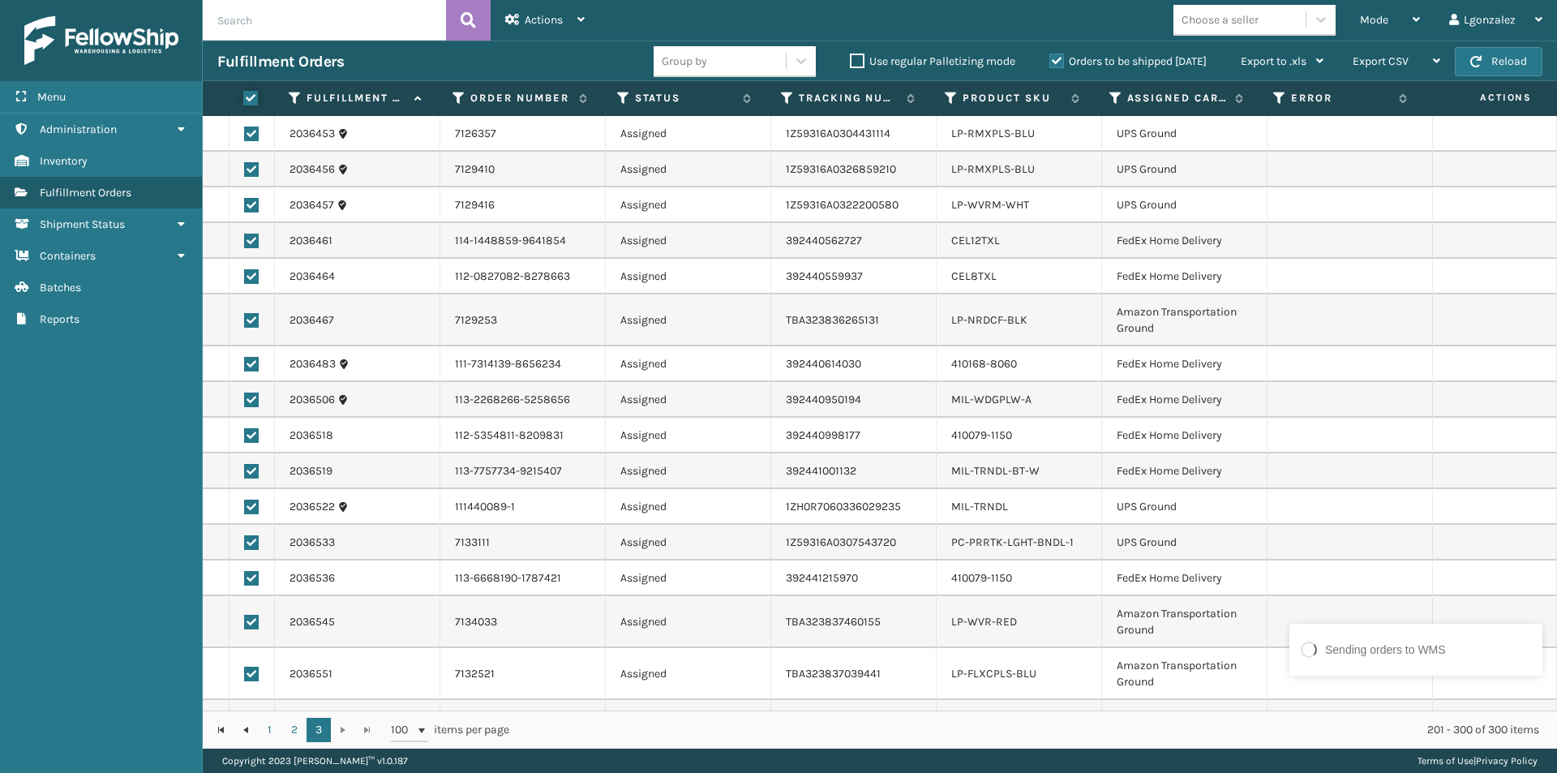
checkbox input "true"
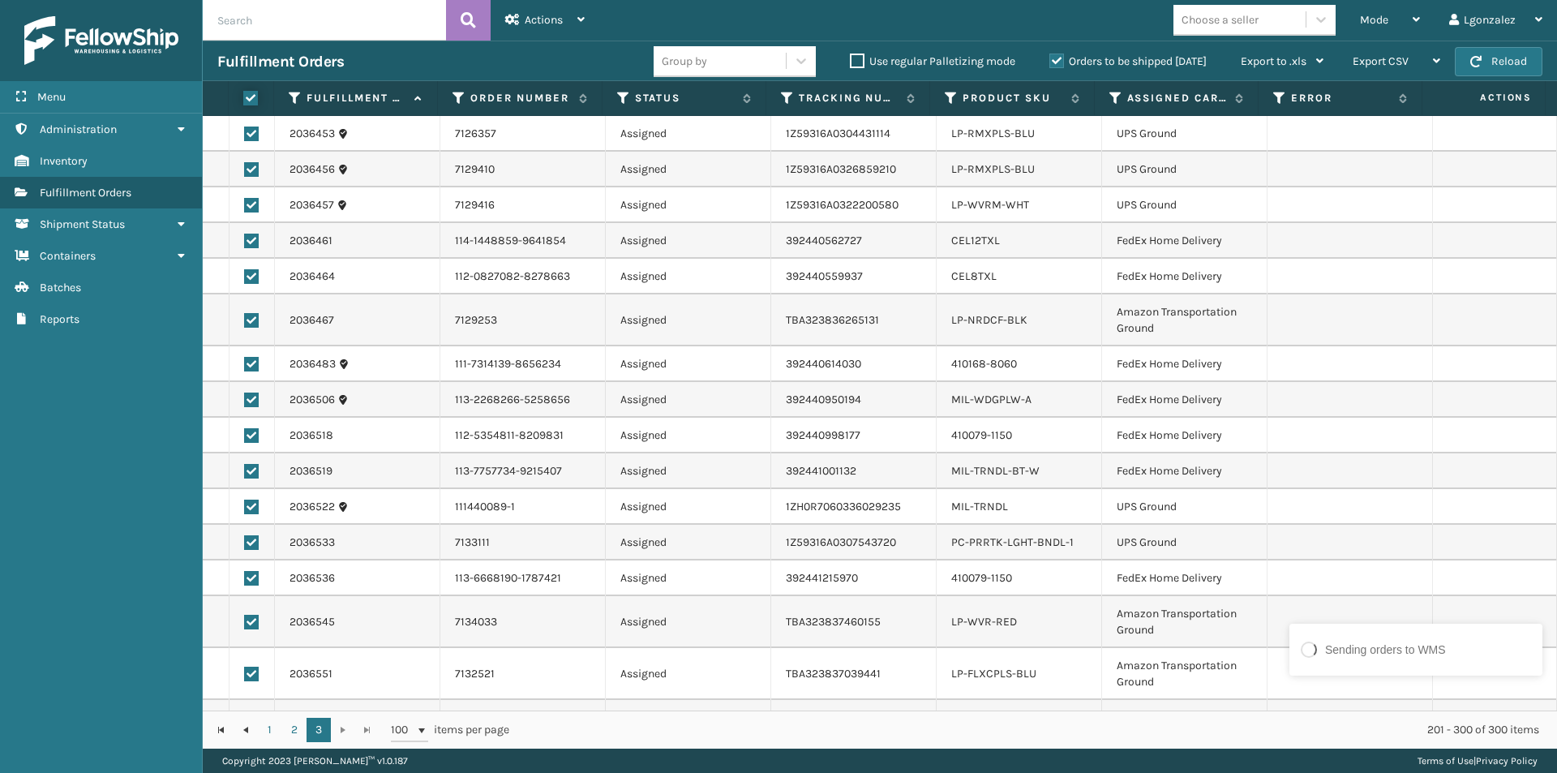
checkbox input "true"
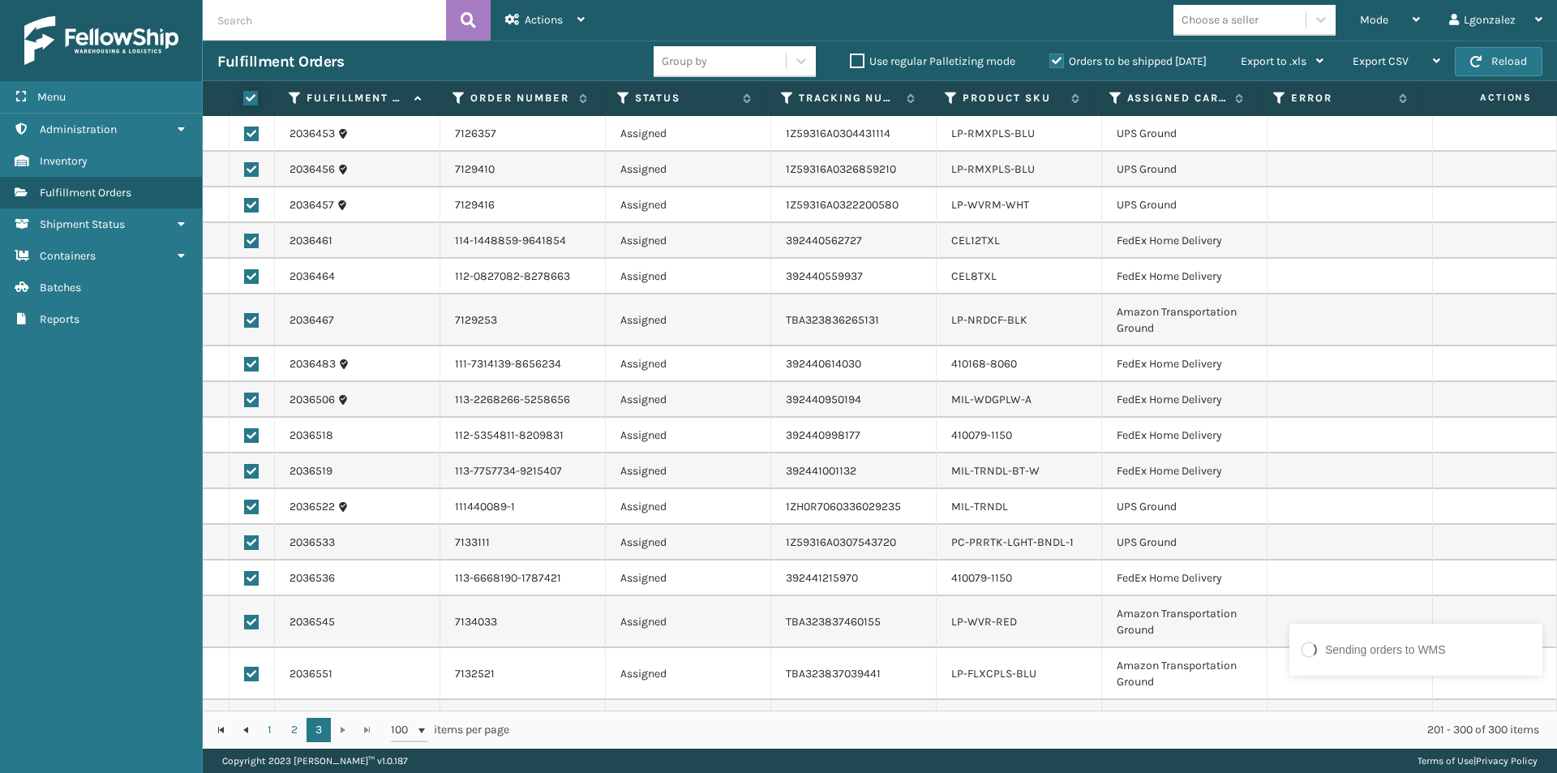
checkbox input "true"
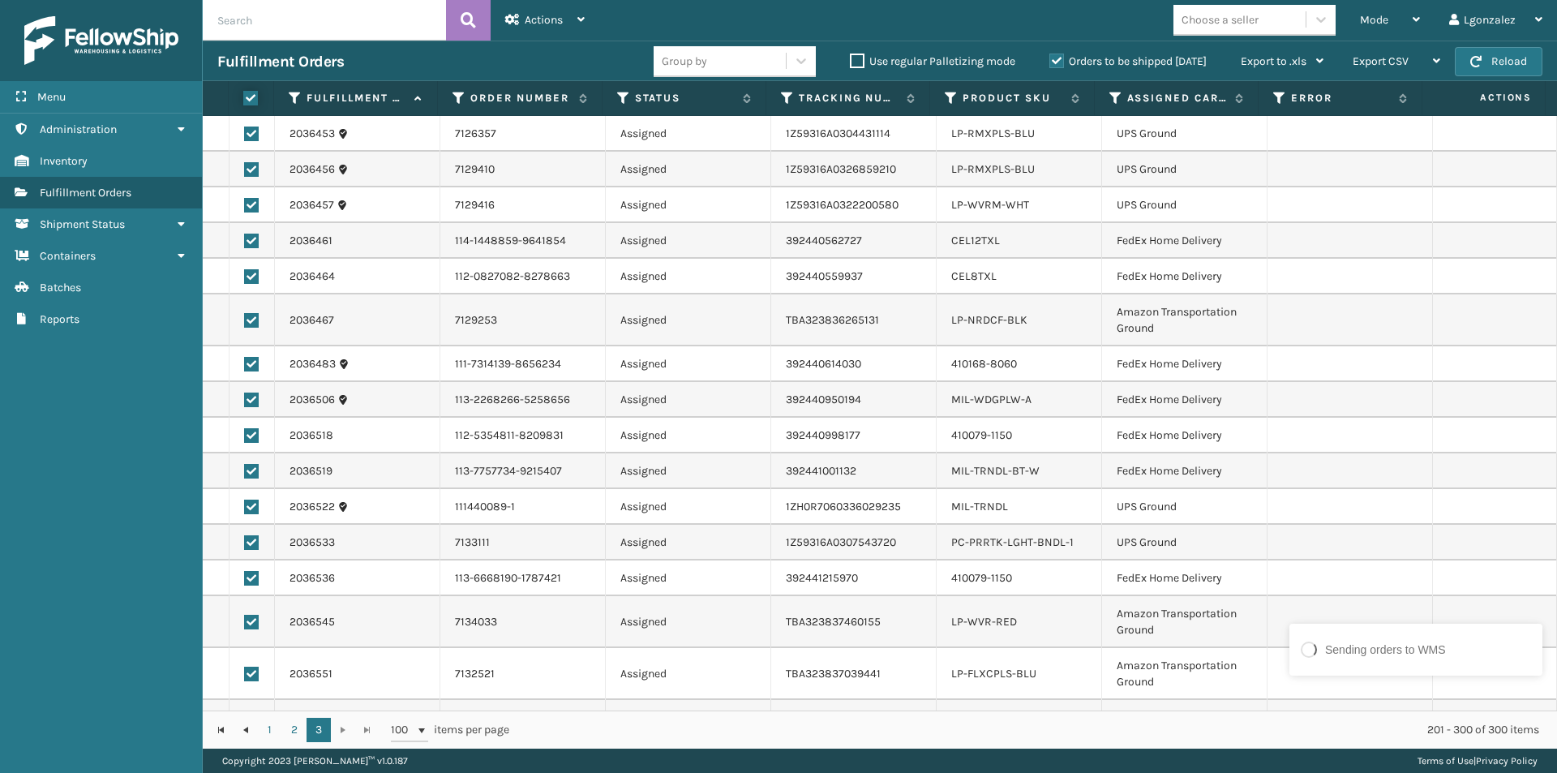
checkbox input "true"
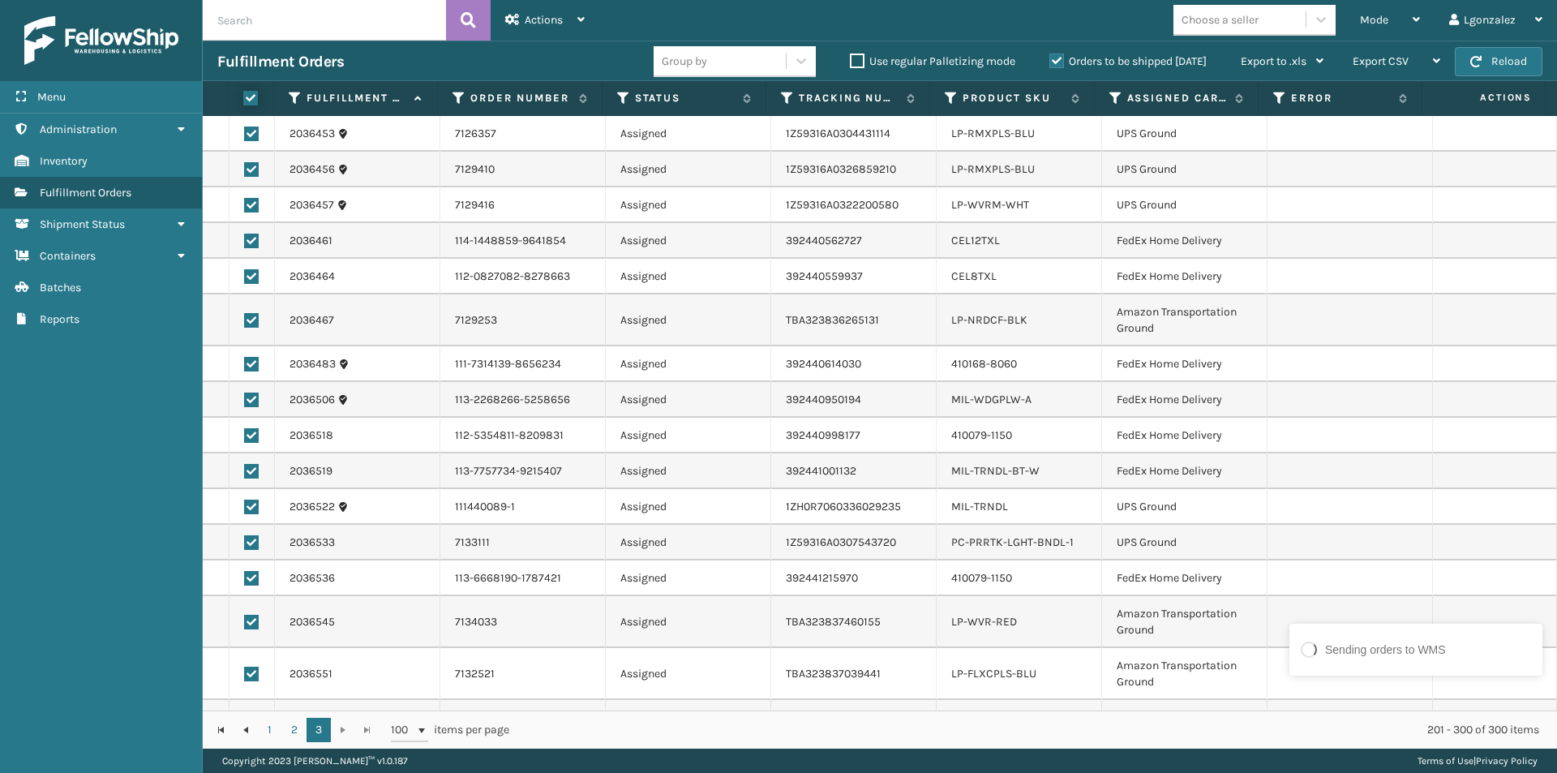
checkbox input "true"
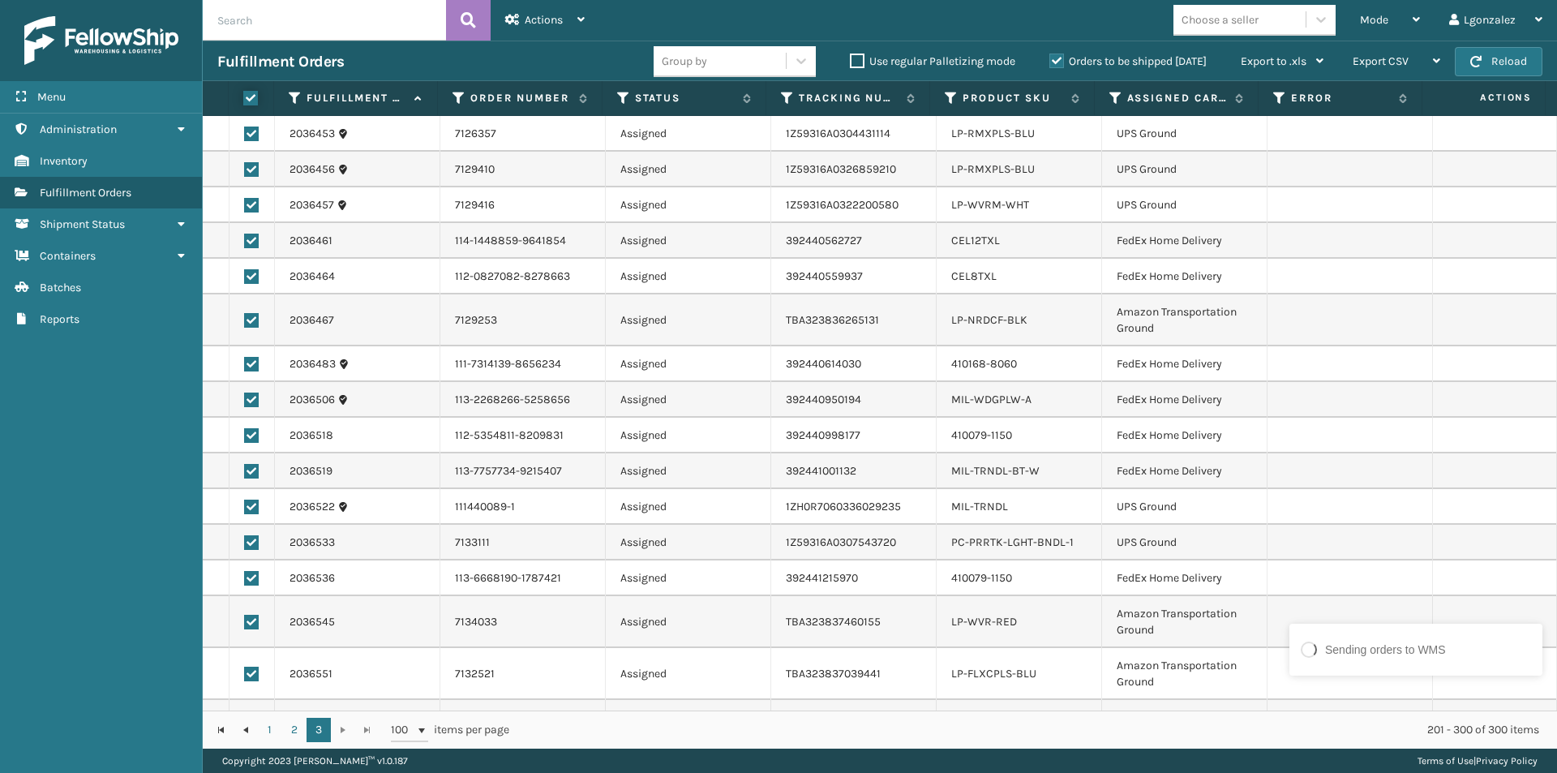
checkbox input "true"
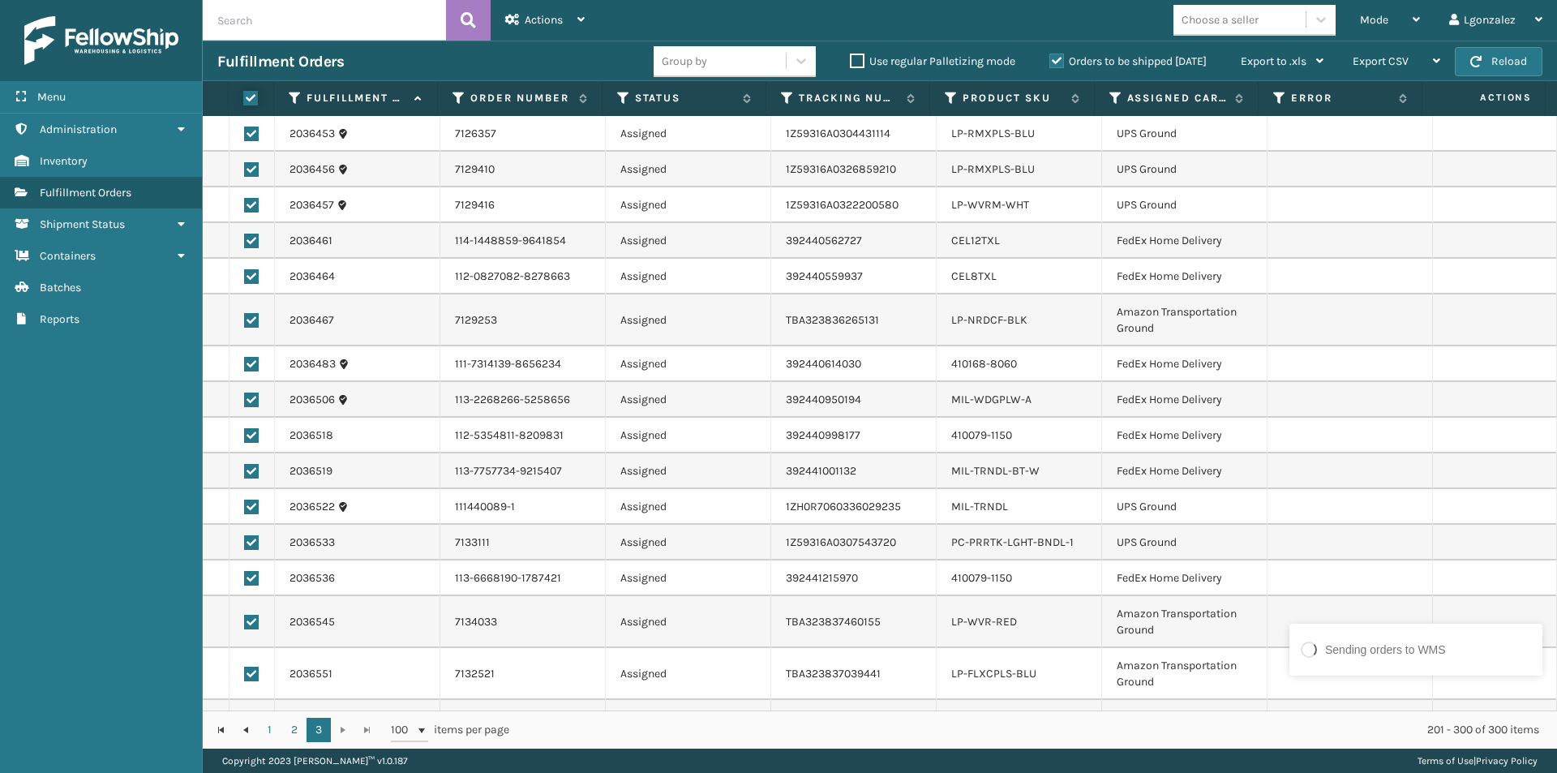
checkbox input "true"
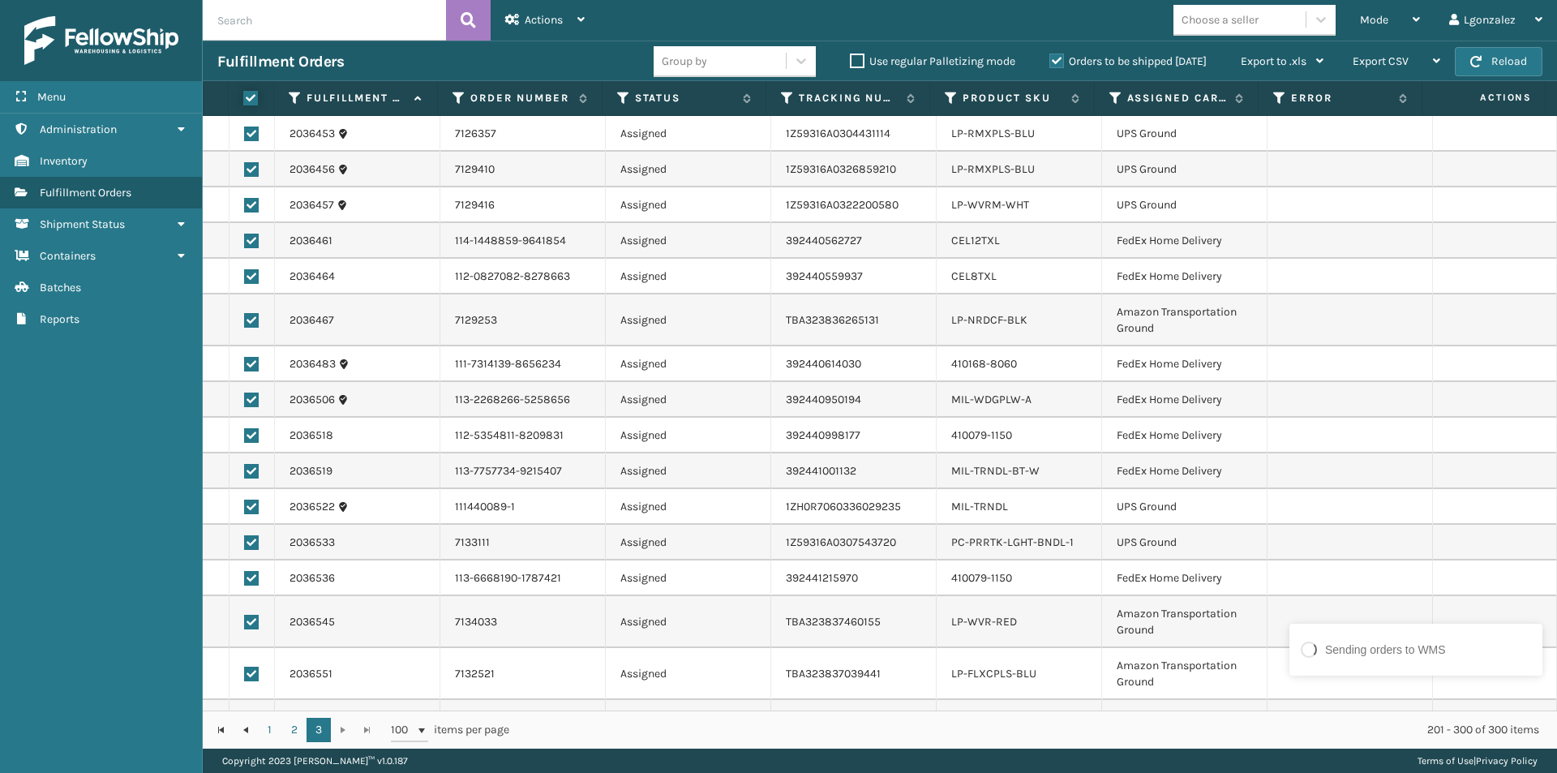
checkbox input "true"
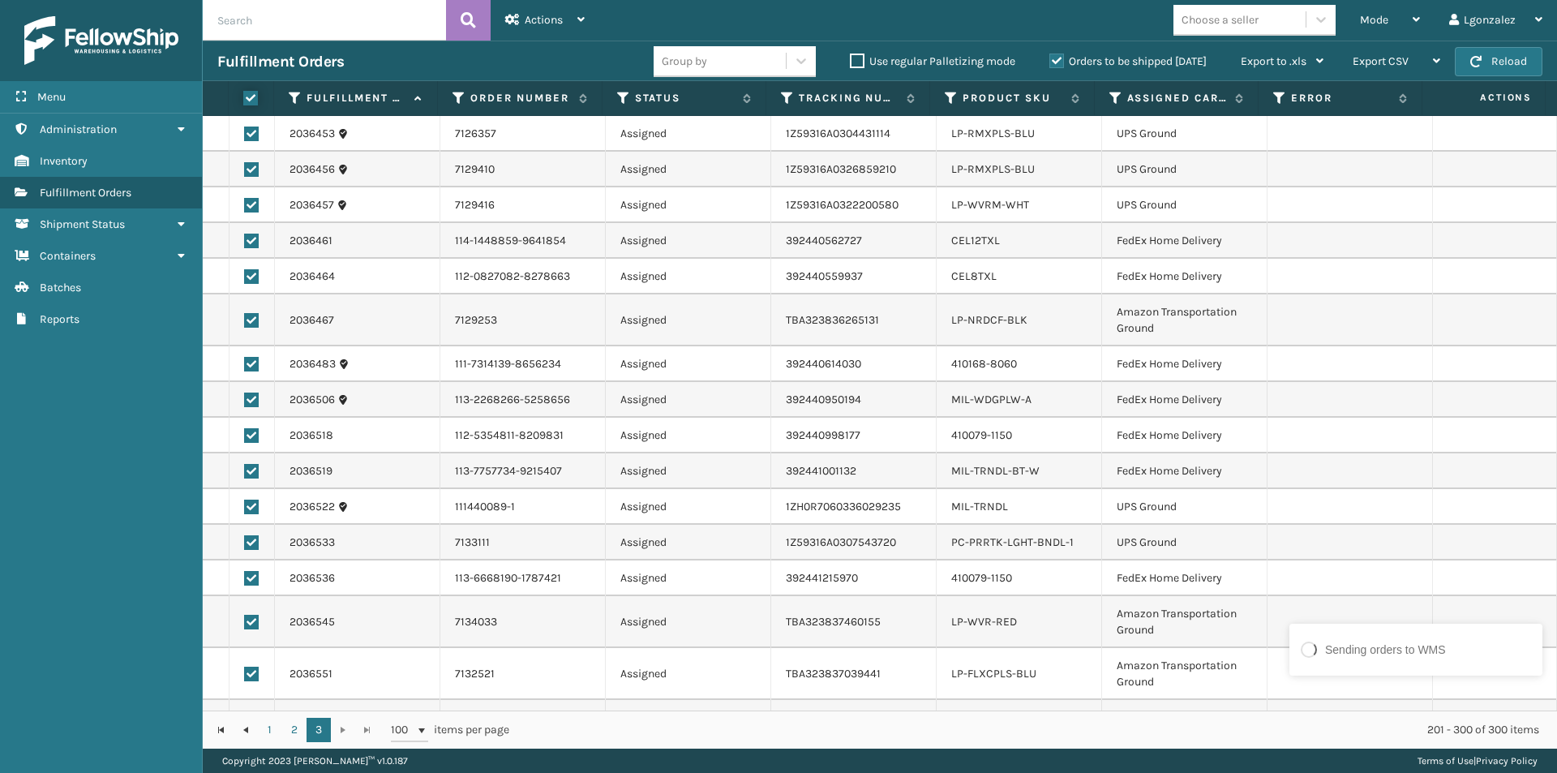
checkbox input "true"
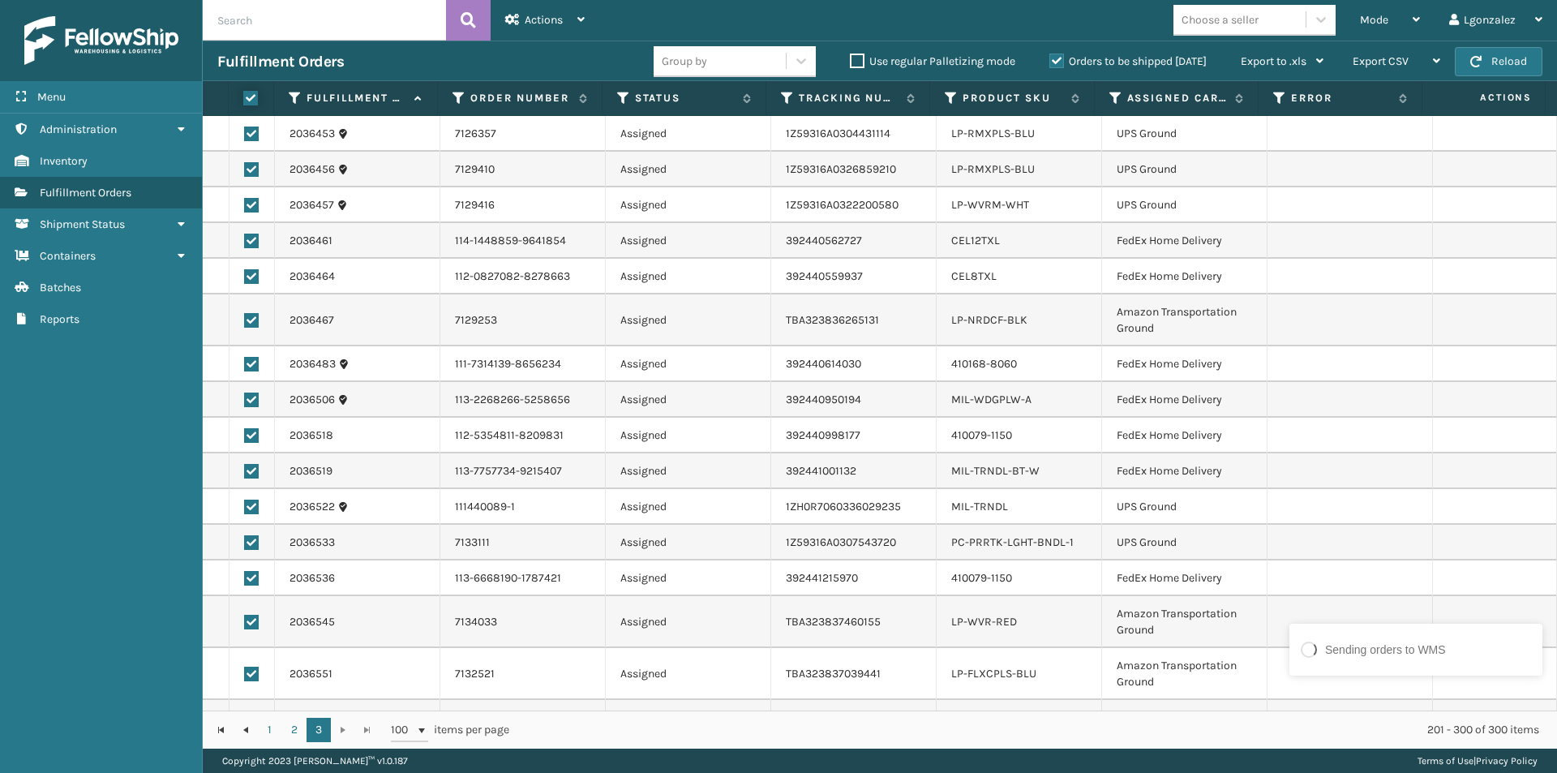
checkbox input "true"
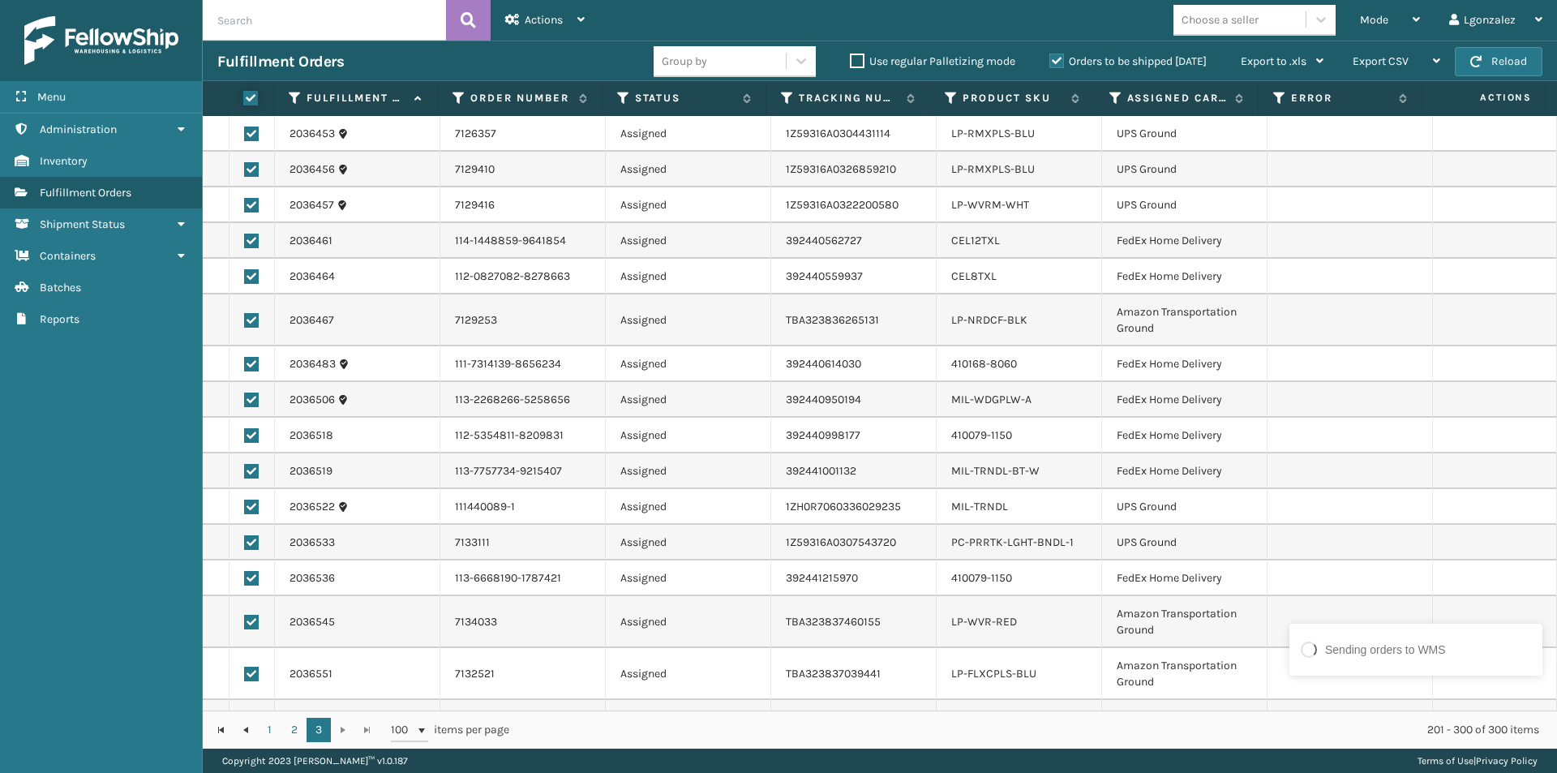
checkbox input "true"
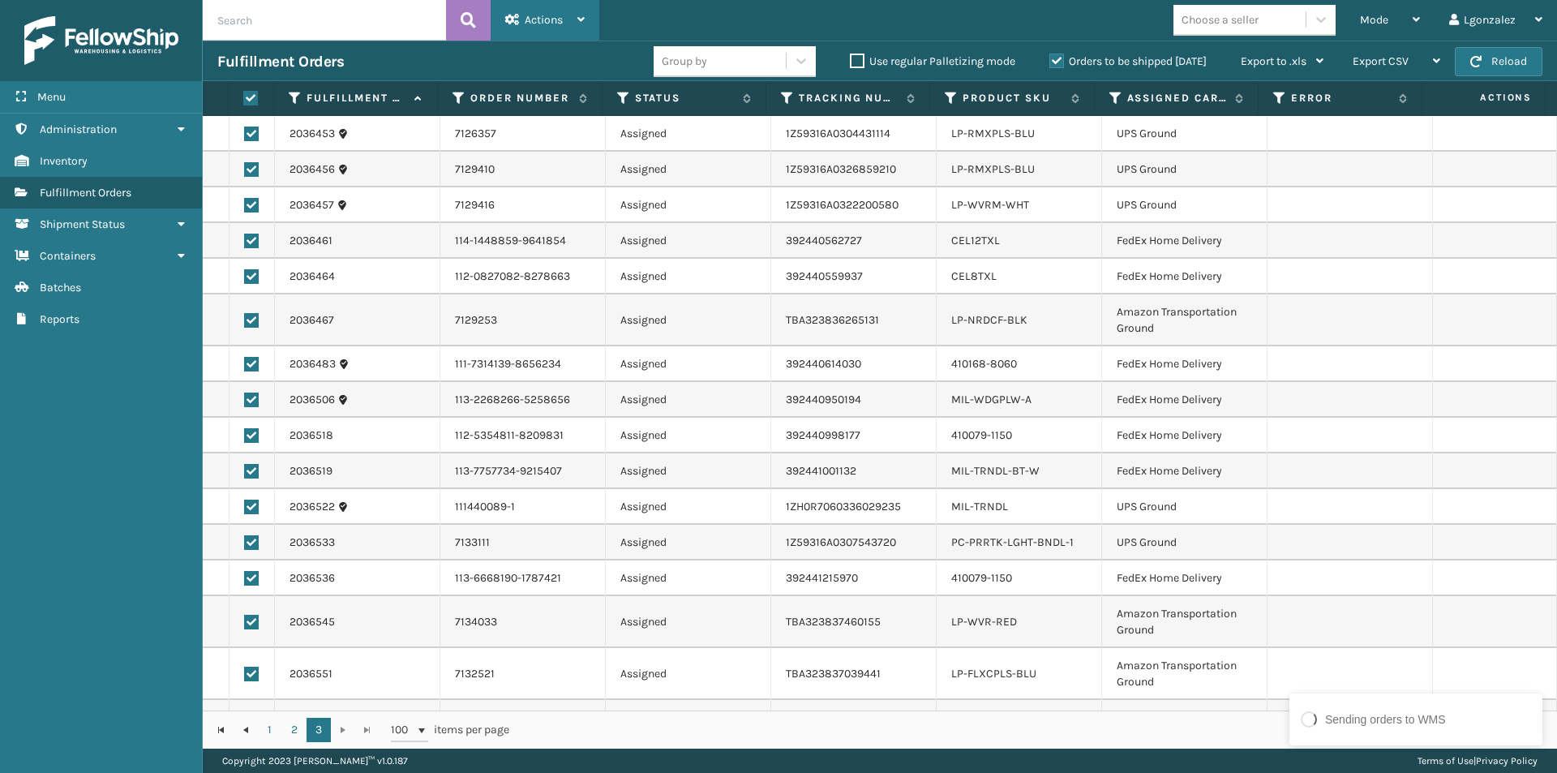
click at [572, 28] on div "Actions" at bounding box center [544, 20] width 79 height 41
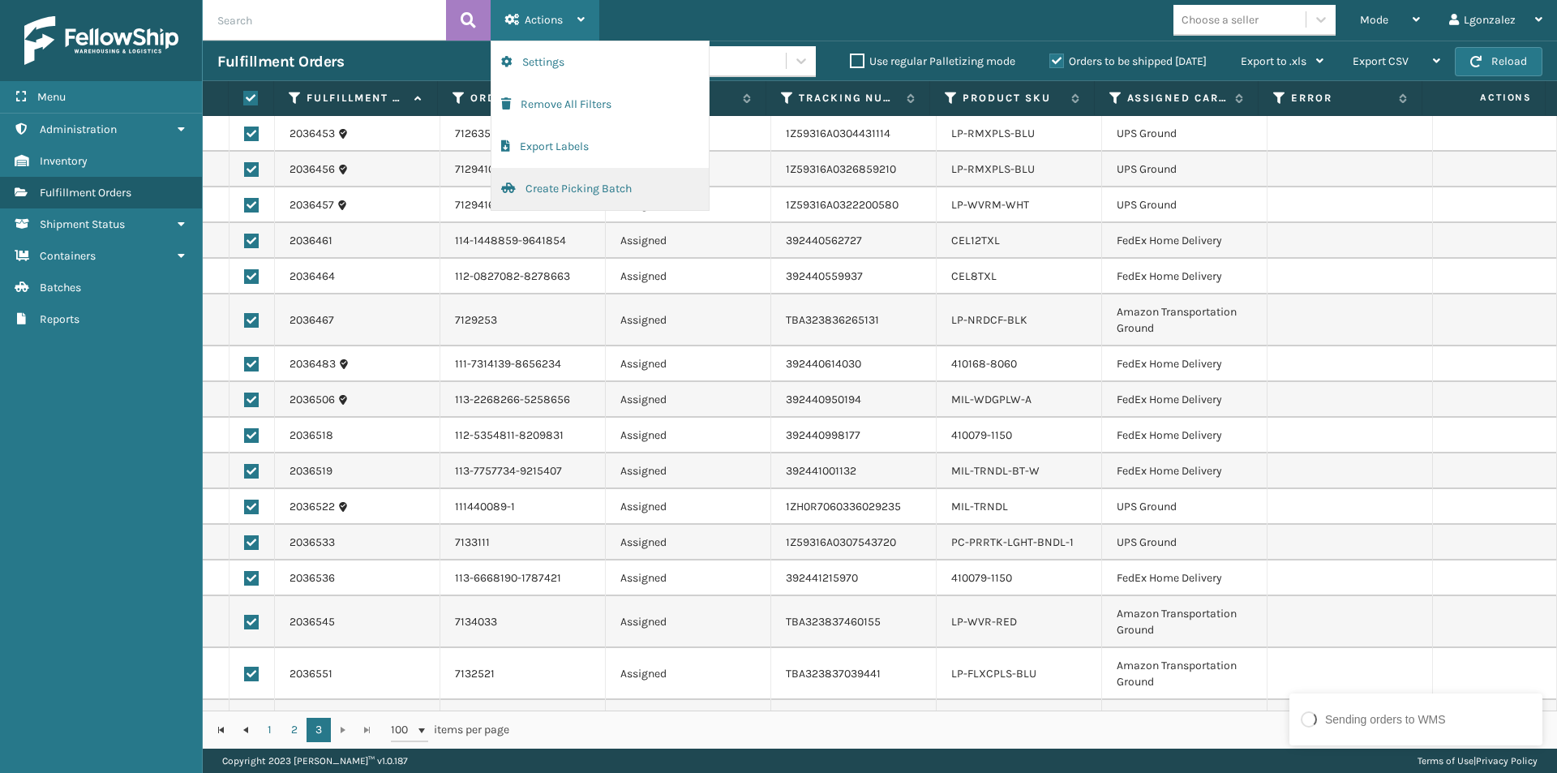
click at [539, 194] on button "Create Picking Batch" at bounding box center [599, 189] width 217 height 42
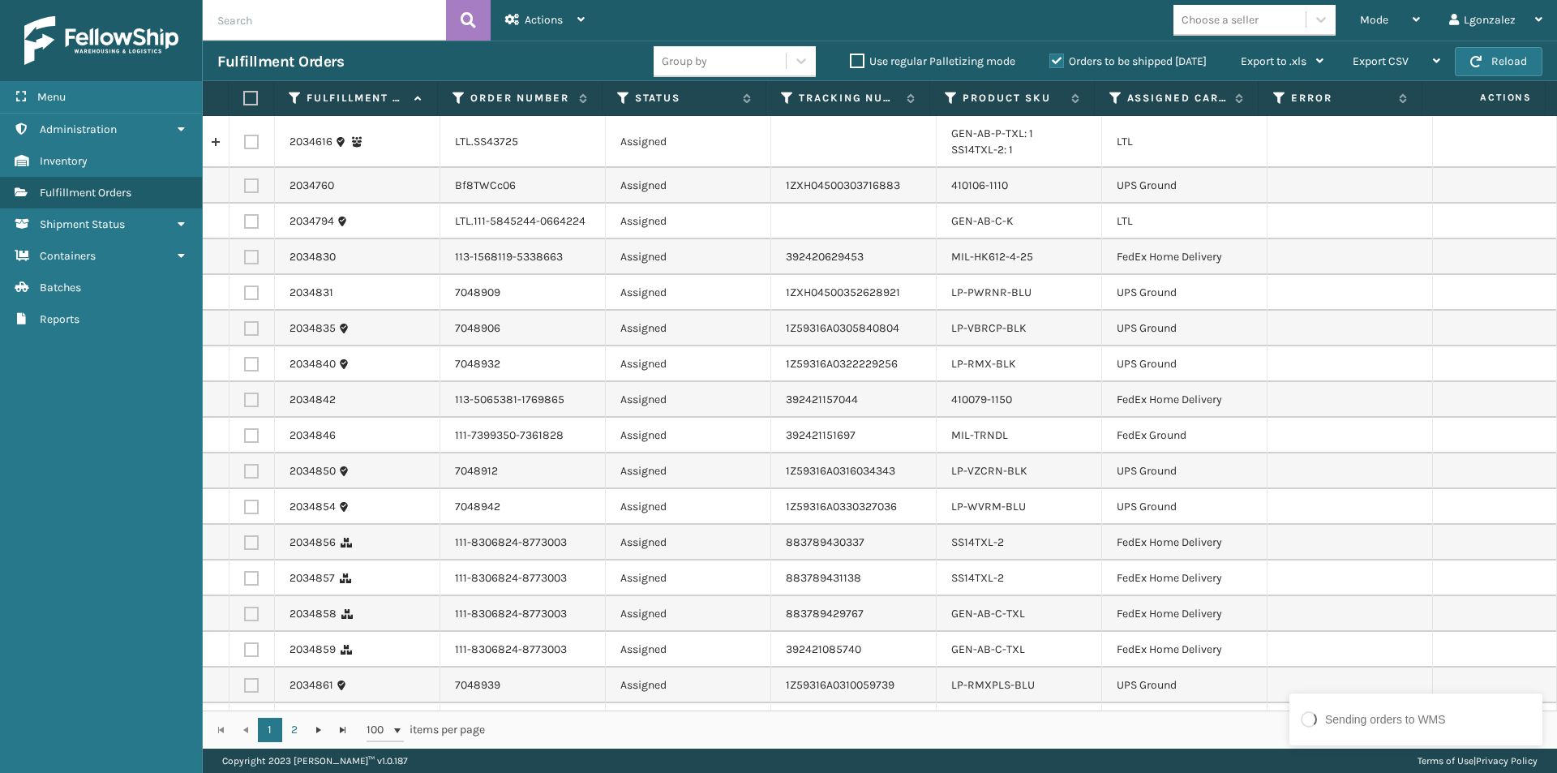
click at [248, 94] on label at bounding box center [248, 98] width 11 height 15
click at [244, 94] on input "checkbox" at bounding box center [243, 98] width 1 height 11
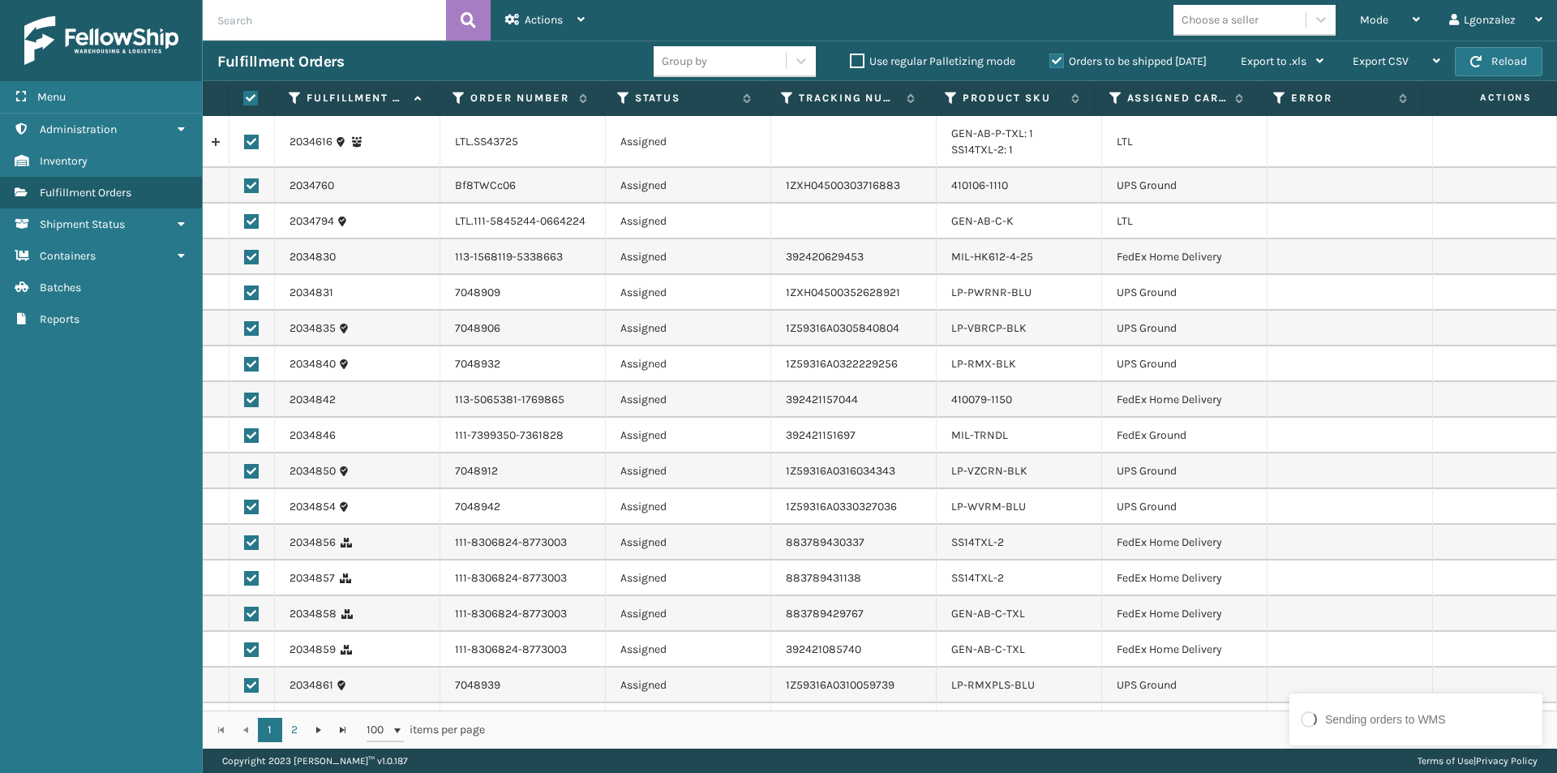
click at [248, 98] on label at bounding box center [248, 98] width 11 height 15
click at [244, 98] on input "checkbox" at bounding box center [243, 98] width 1 height 11
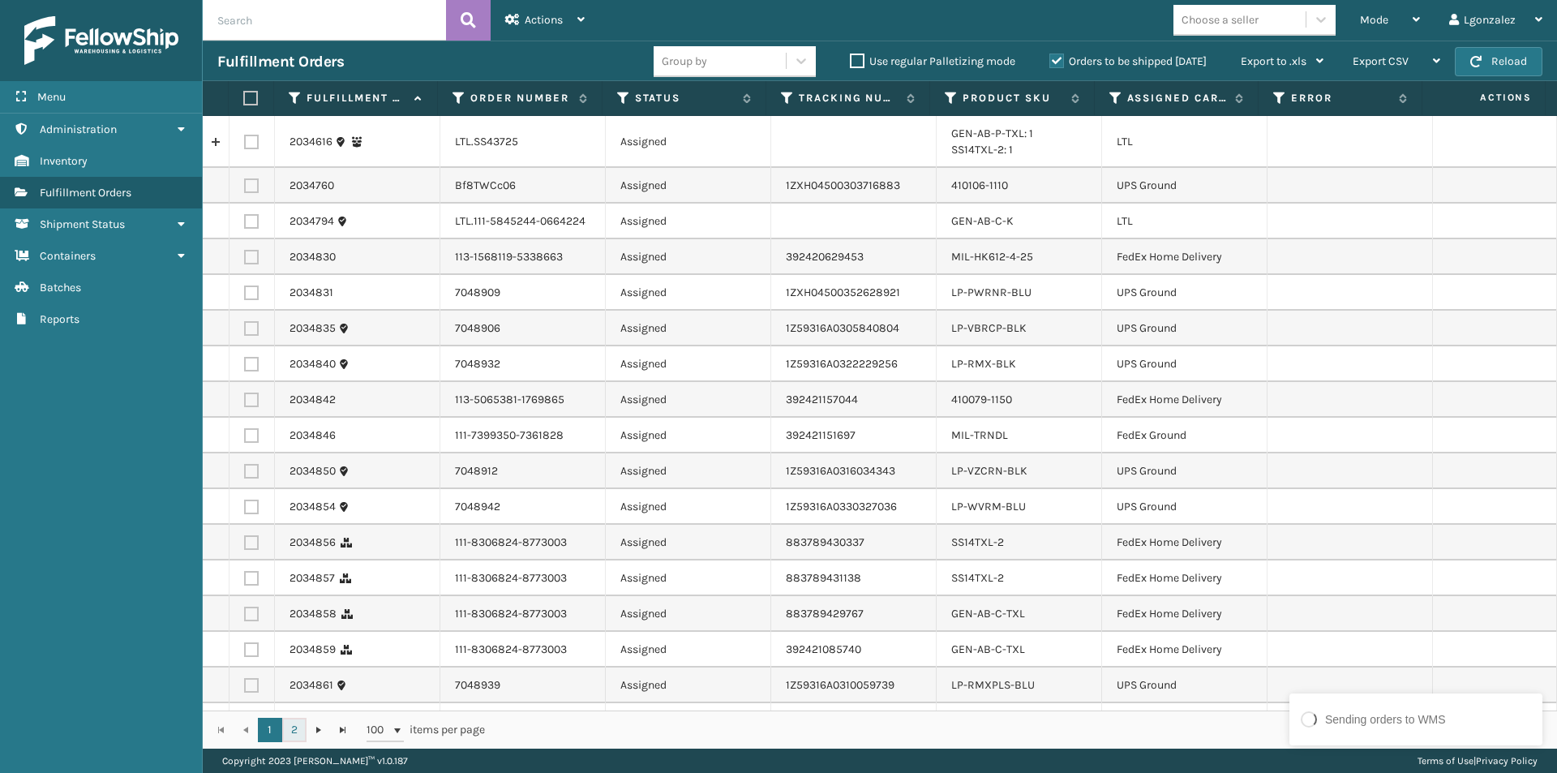
click at [294, 729] on link "2" at bounding box center [294, 730] width 24 height 24
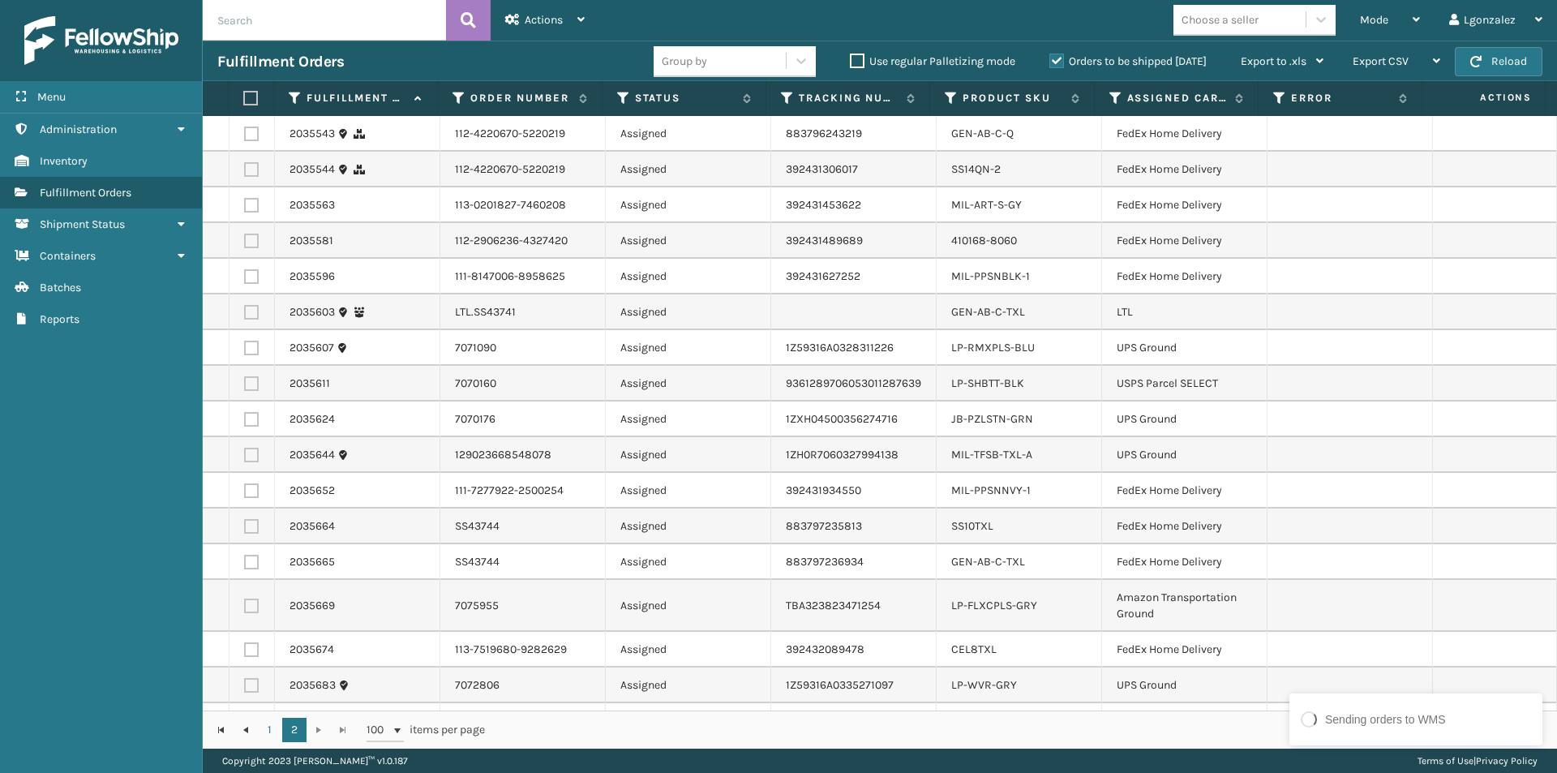
click at [249, 96] on label at bounding box center [248, 98] width 11 height 15
click at [244, 96] on input "checkbox" at bounding box center [243, 98] width 1 height 11
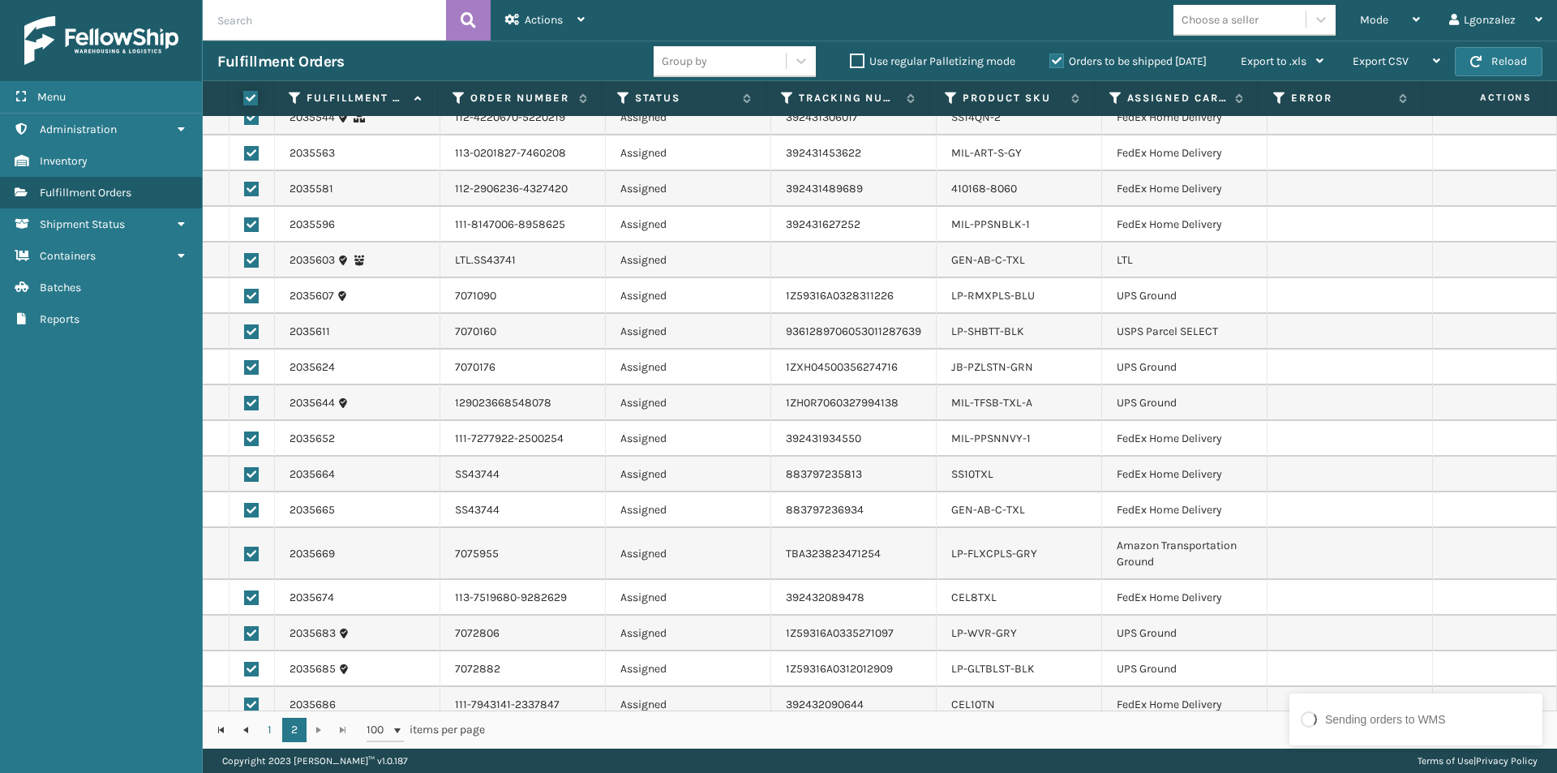
scroll to position [81, 0]
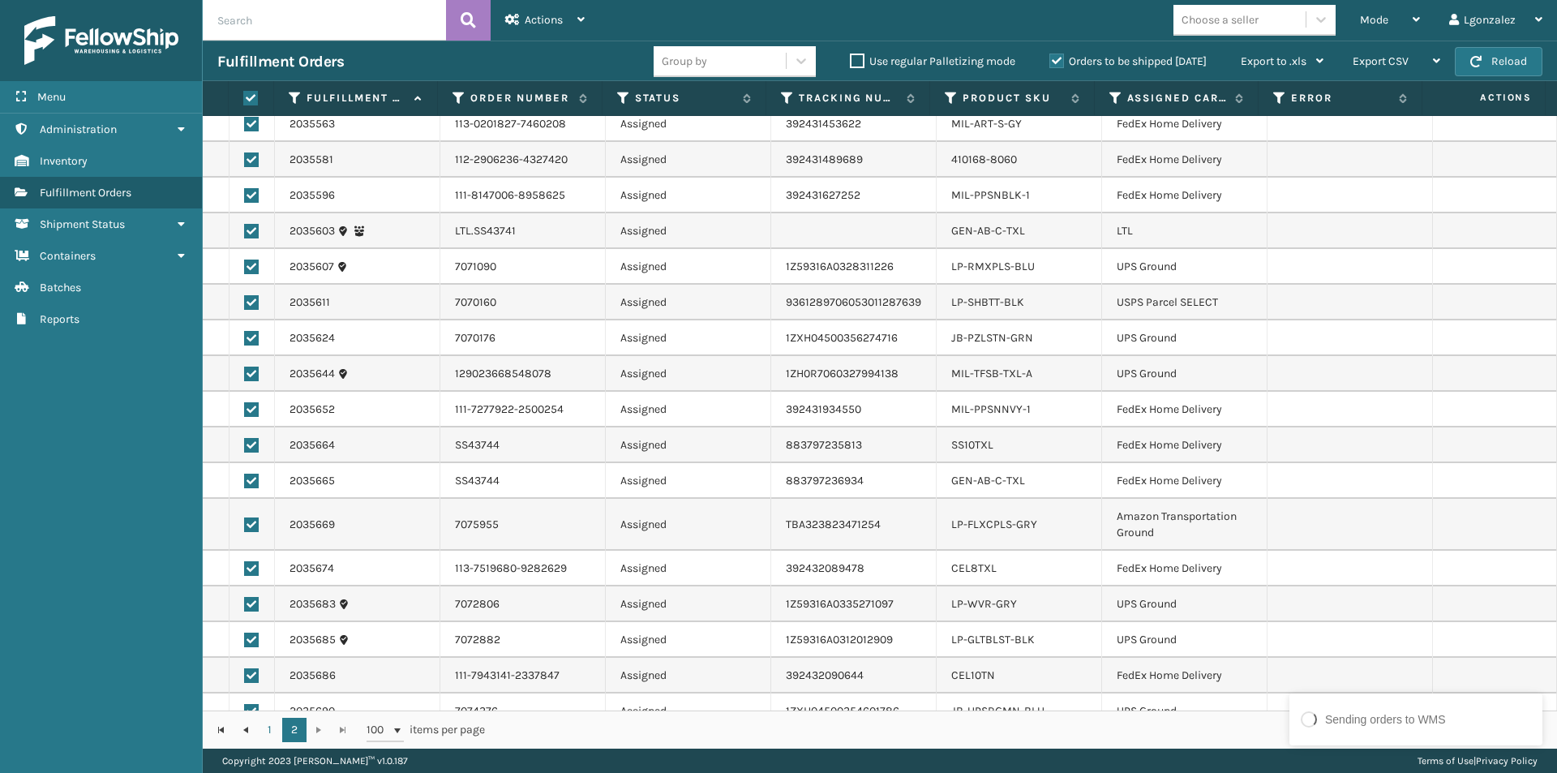
click at [249, 229] on label at bounding box center [251, 231] width 15 height 15
click at [245, 229] on input "checkbox" at bounding box center [244, 229] width 1 height 11
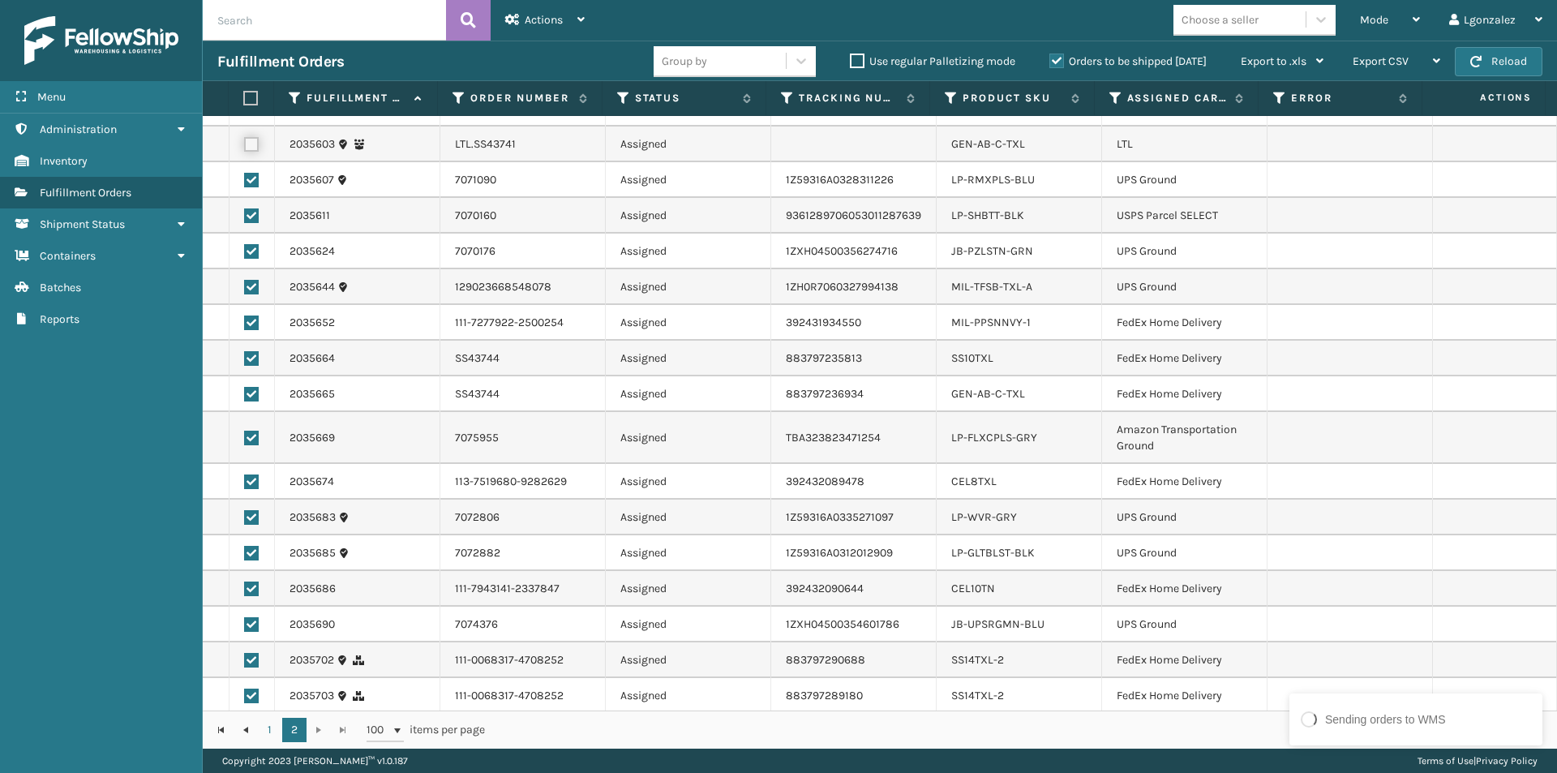
scroll to position [0, 0]
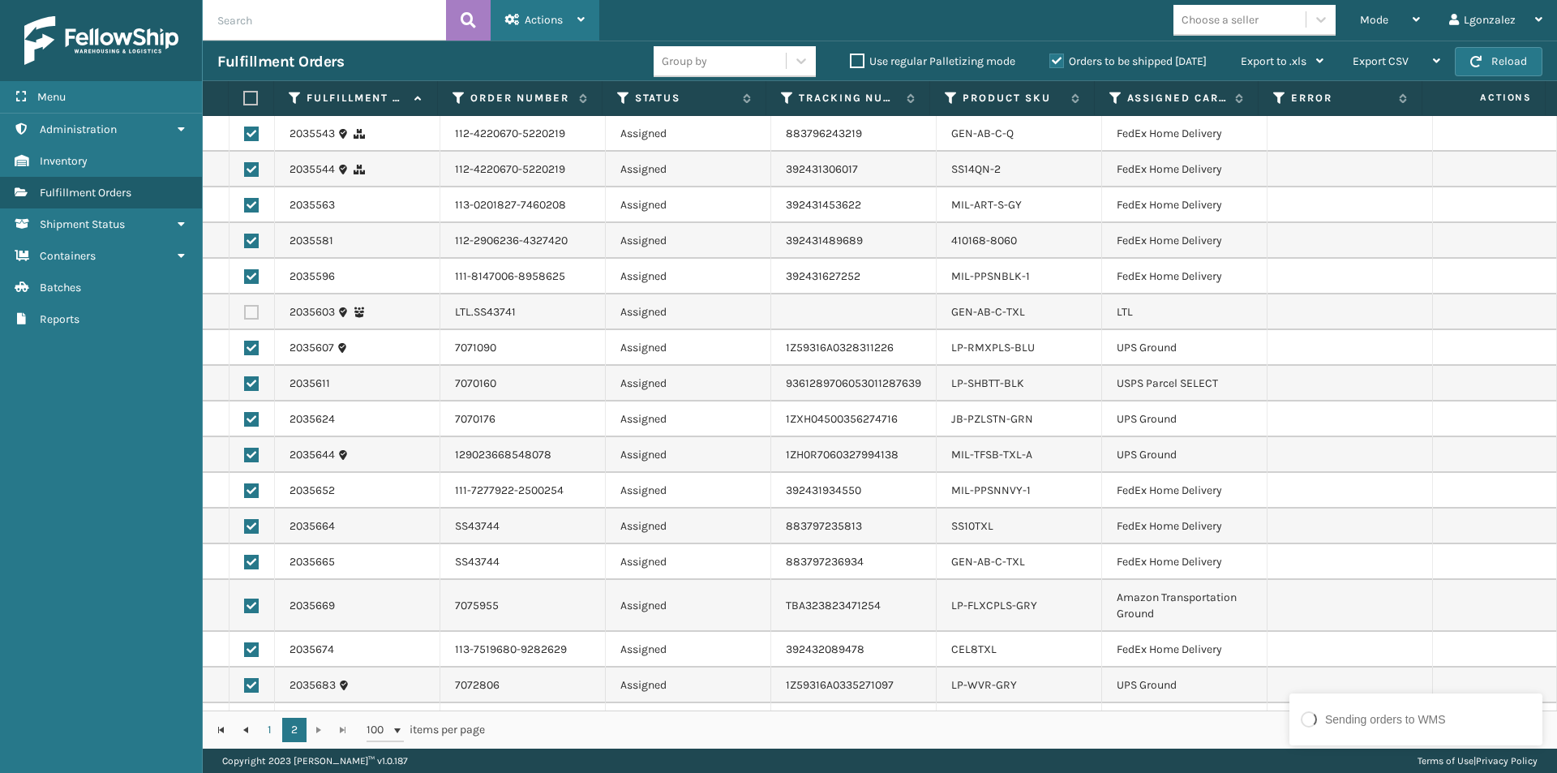
click at [586, 22] on div "Actions Settings Remove All Filters Export Labels Create Picking Batch" at bounding box center [545, 20] width 109 height 41
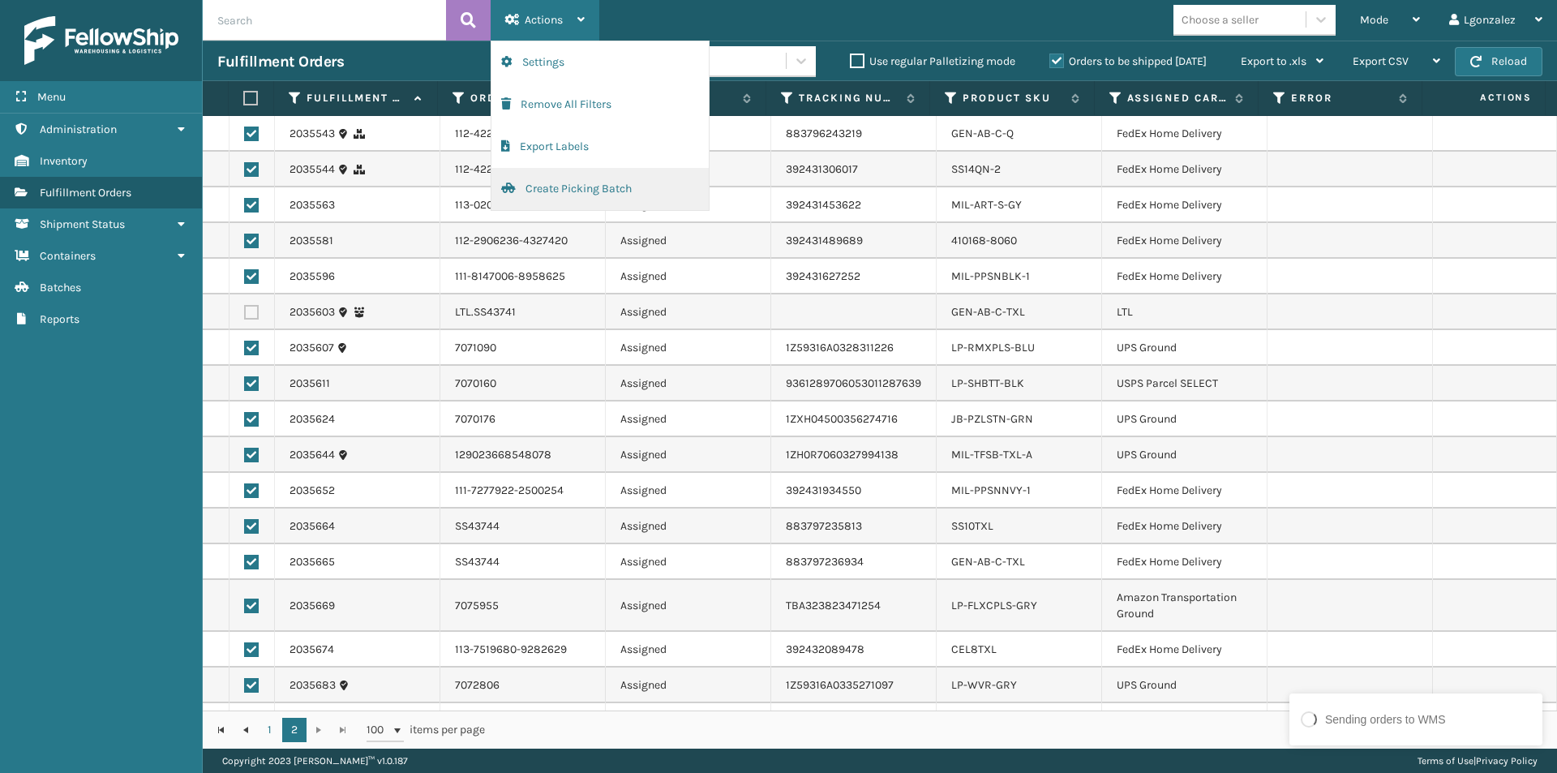
click at [546, 195] on button "Create Picking Batch" at bounding box center [599, 189] width 217 height 42
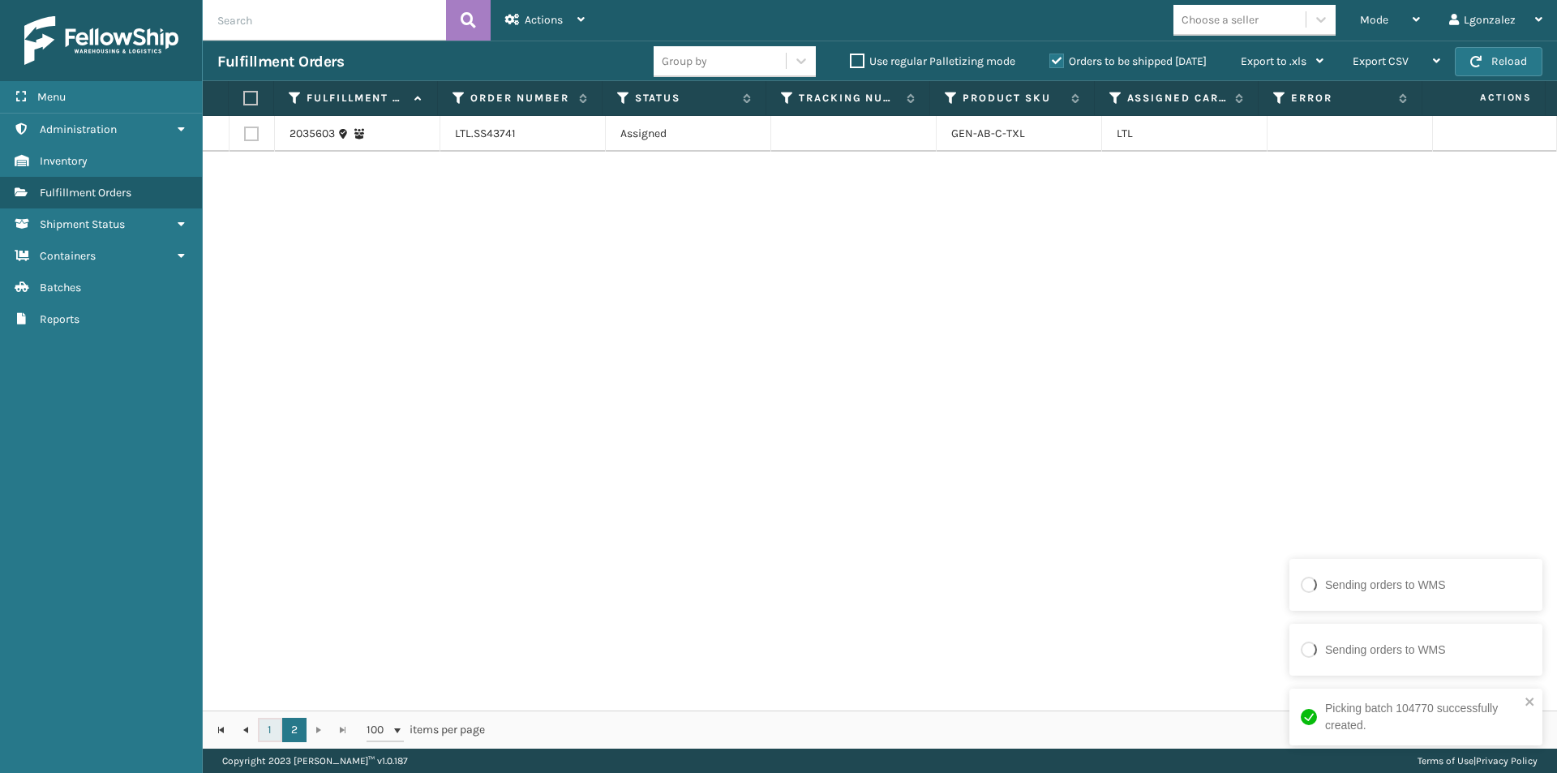
click at [267, 733] on link "1" at bounding box center [270, 730] width 24 height 24
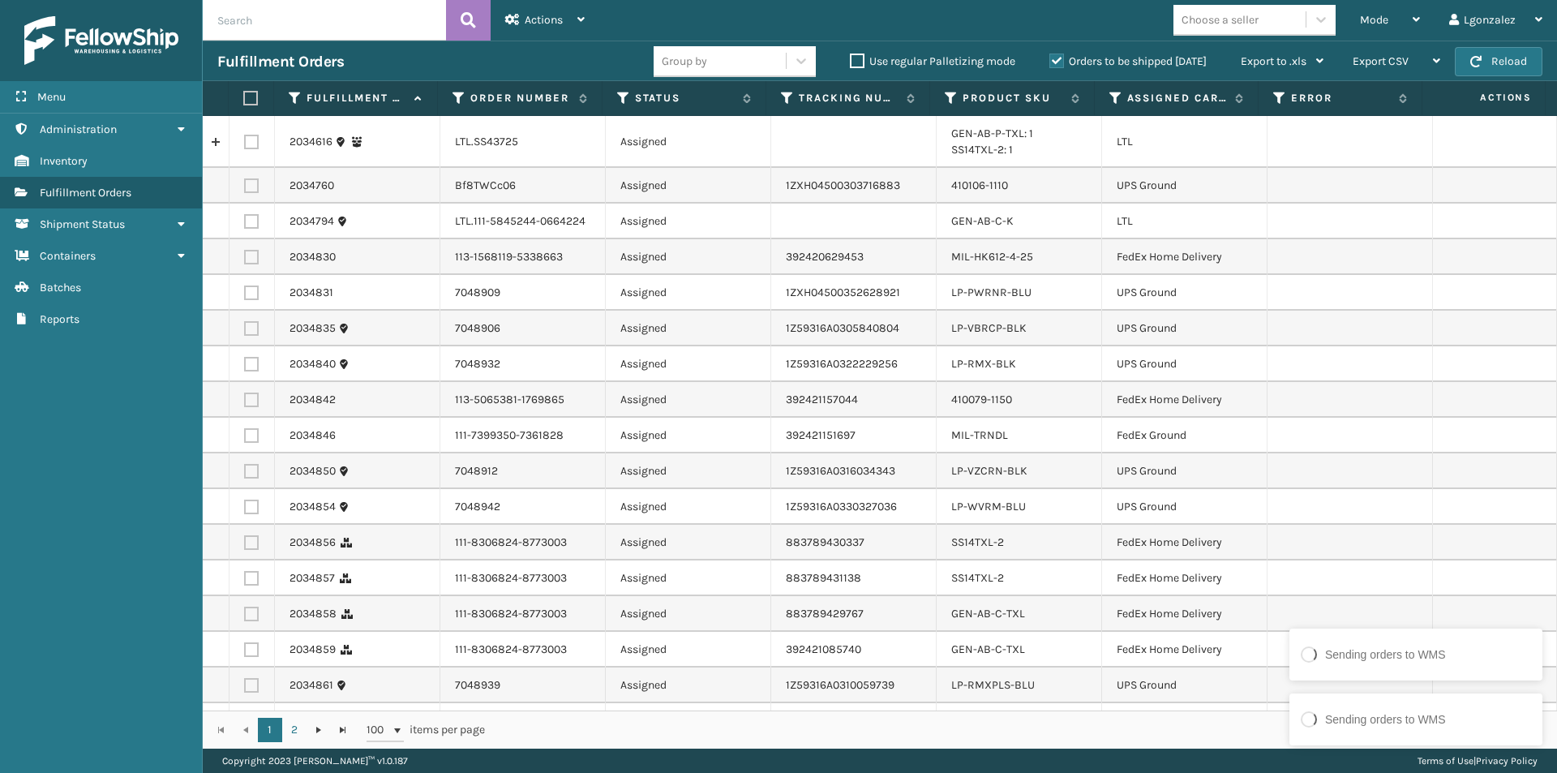
click at [248, 101] on label at bounding box center [248, 98] width 11 height 15
click at [244, 101] on input "checkbox" at bounding box center [243, 98] width 1 height 11
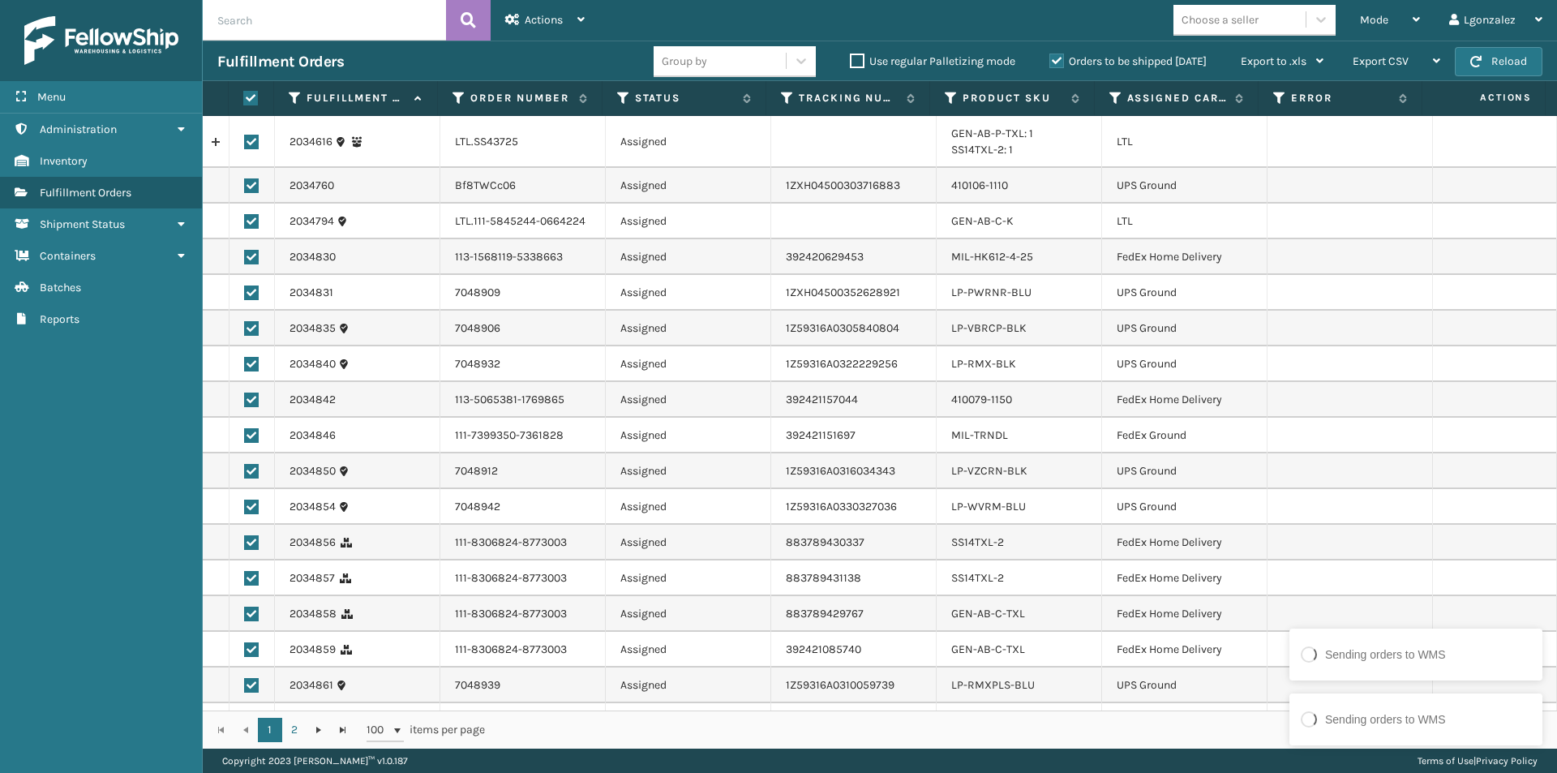
click at [251, 144] on label at bounding box center [251, 142] width 15 height 15
click at [245, 144] on input "checkbox" at bounding box center [244, 140] width 1 height 11
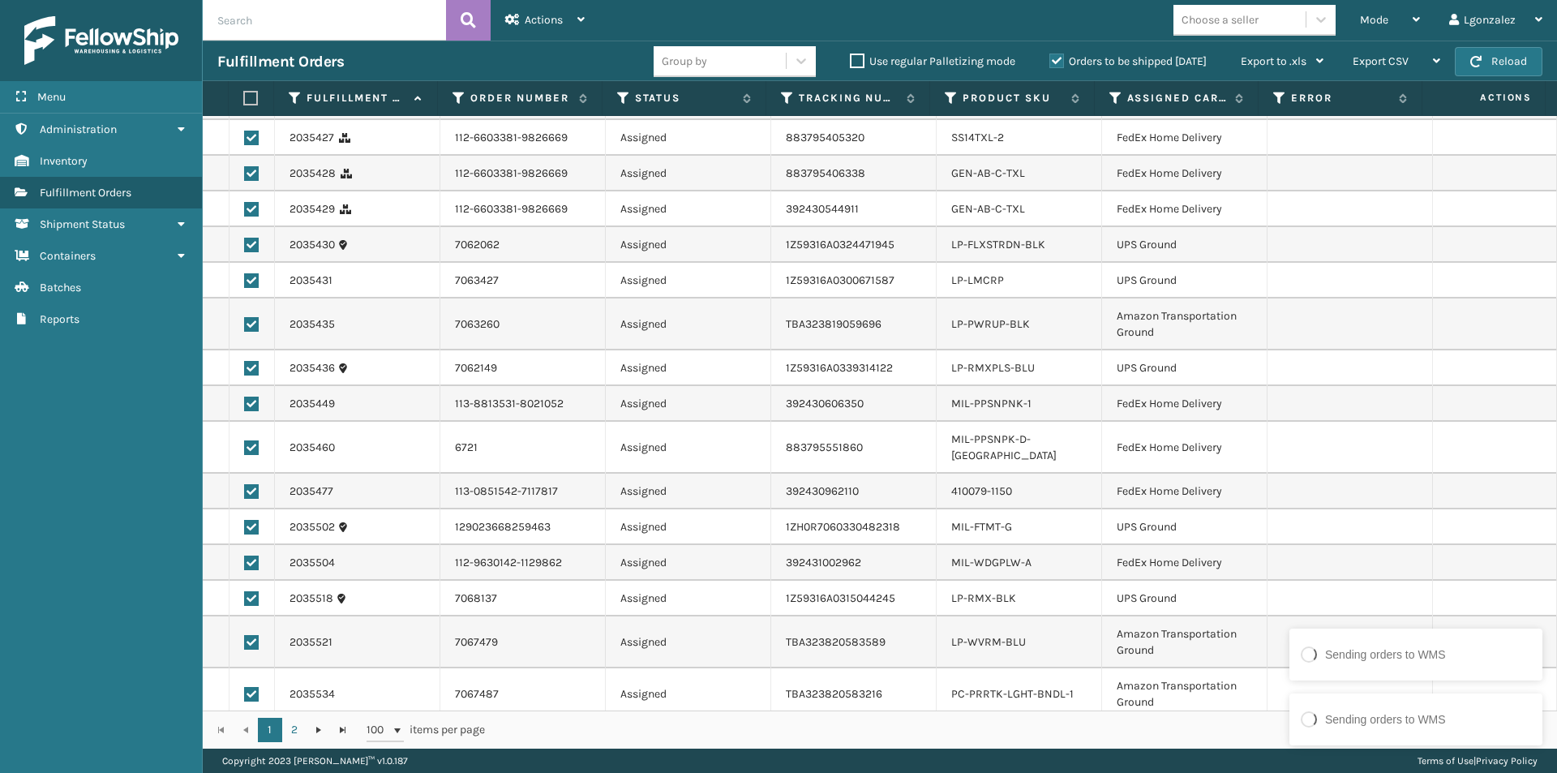
scroll to position [3038, 0]
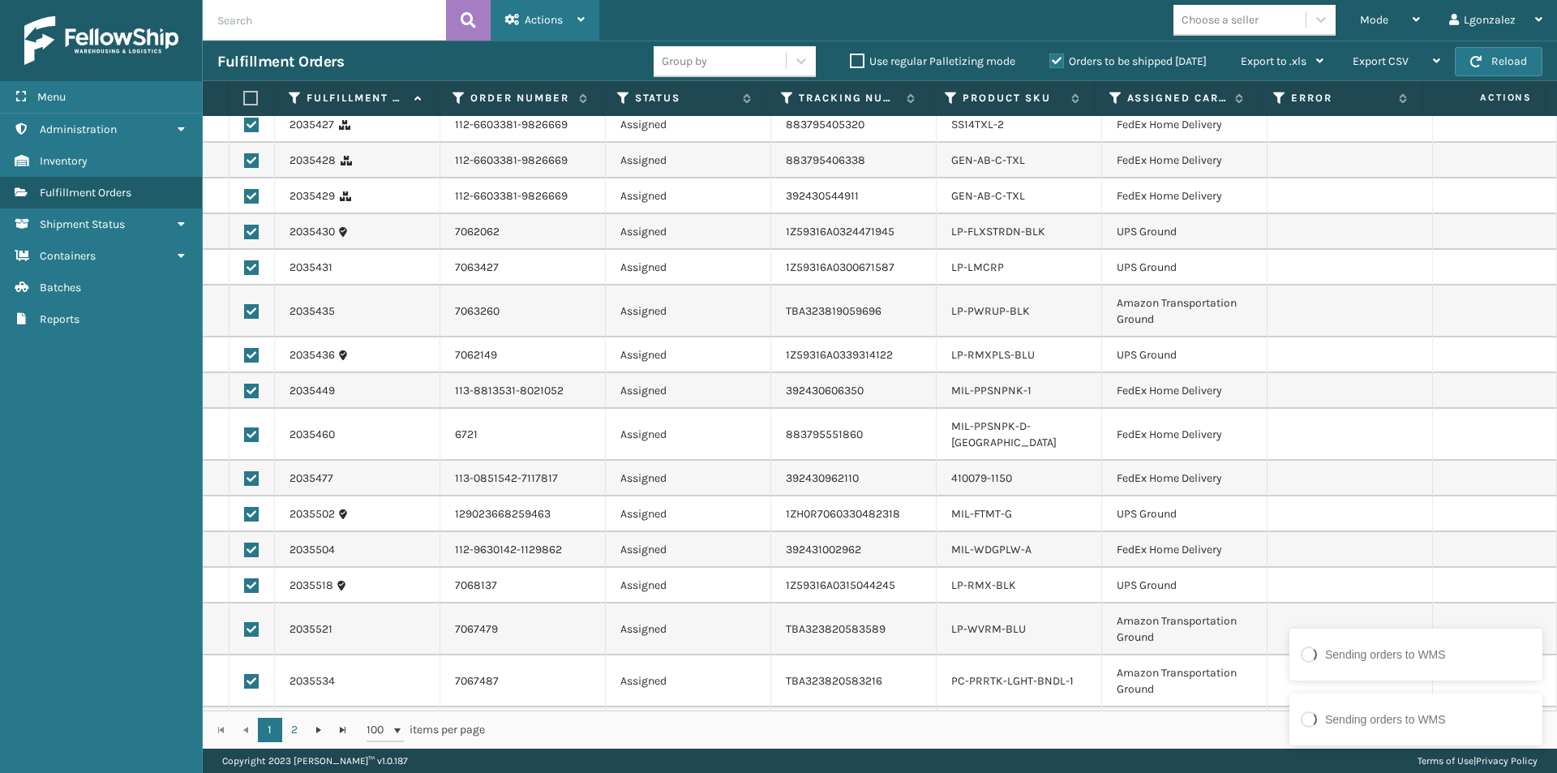
click at [574, 15] on div "Actions" at bounding box center [544, 20] width 79 height 41
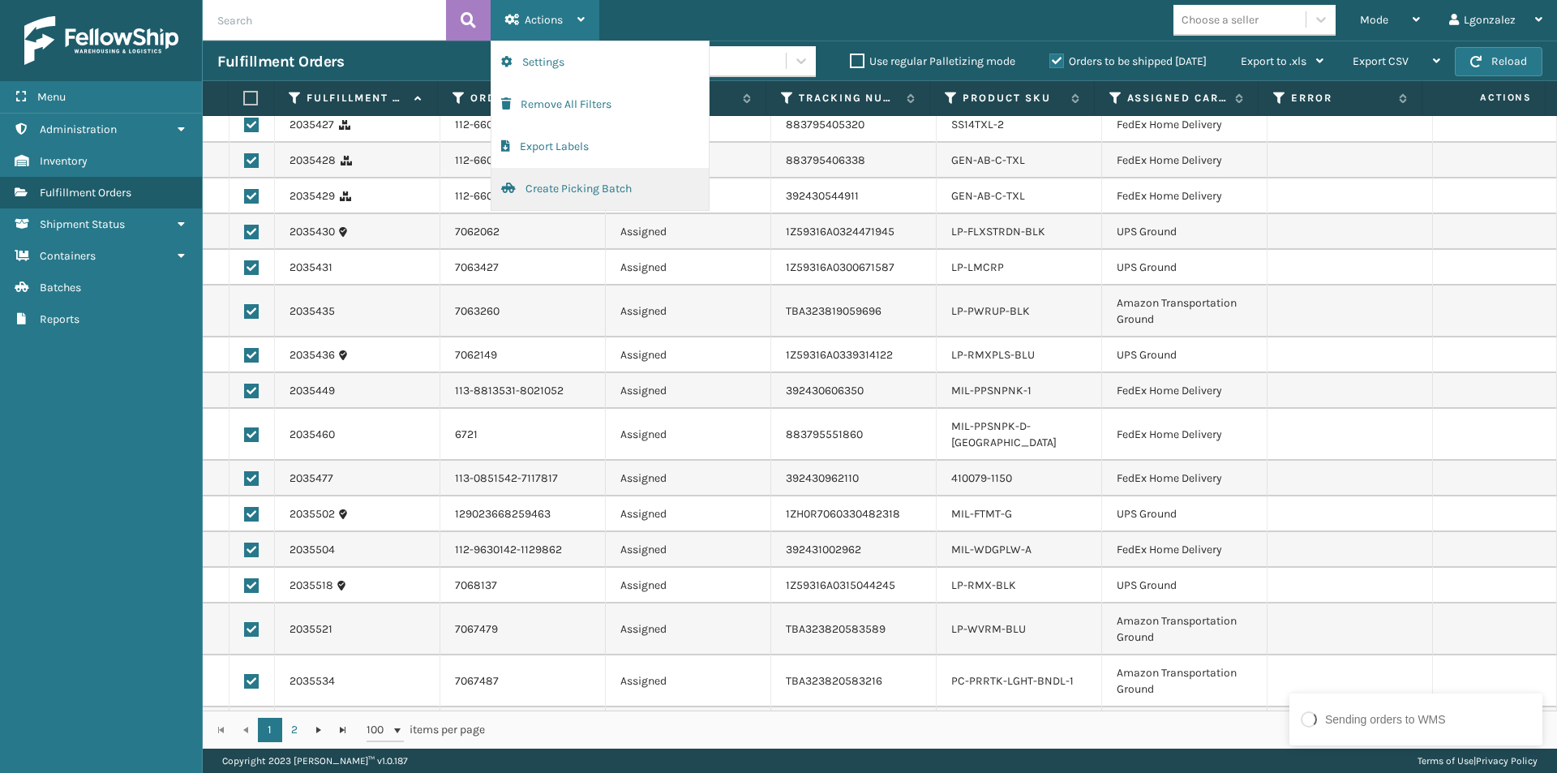
click at [534, 190] on button "Create Picking Batch" at bounding box center [599, 189] width 217 height 42
